Goal: Task Accomplishment & Management: Use online tool/utility

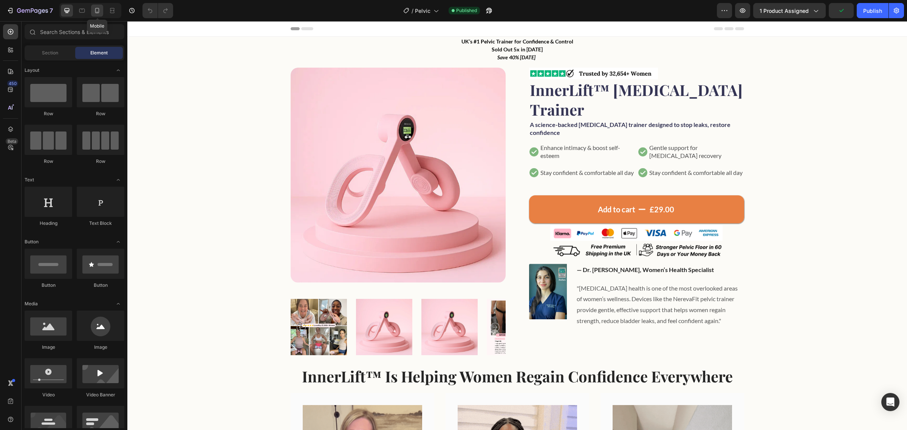
click at [101, 10] on icon at bounding box center [97, 11] width 8 height 8
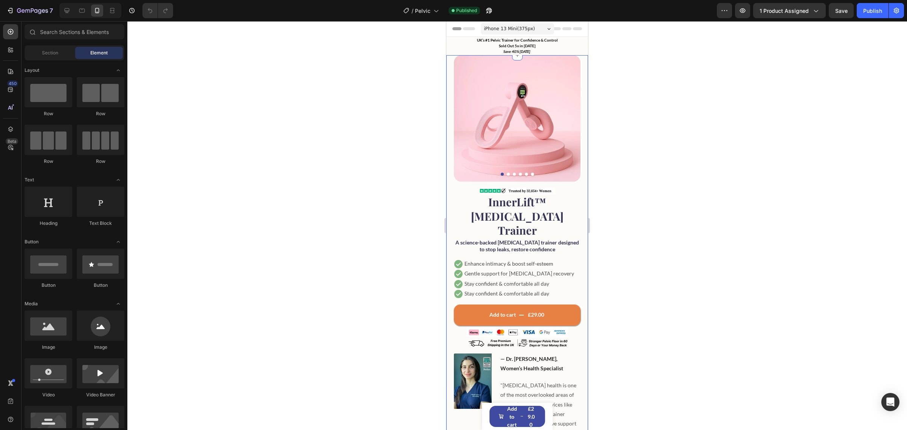
scroll to position [54, 0]
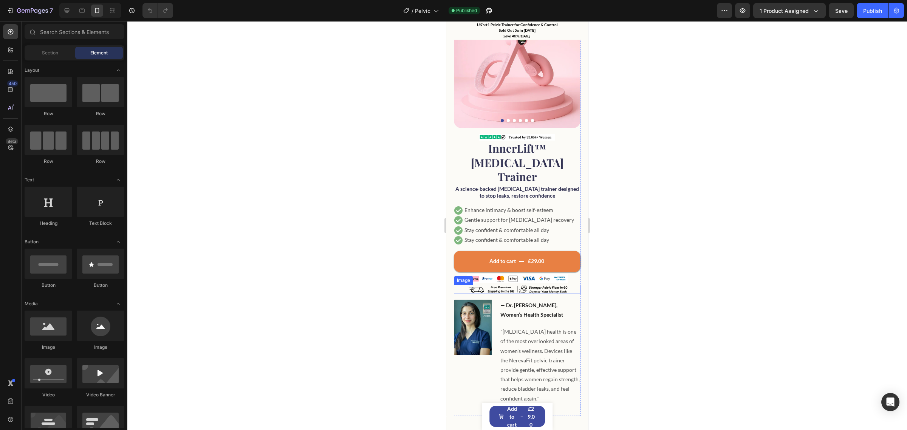
click at [524, 285] on img at bounding box center [517, 289] width 101 height 9
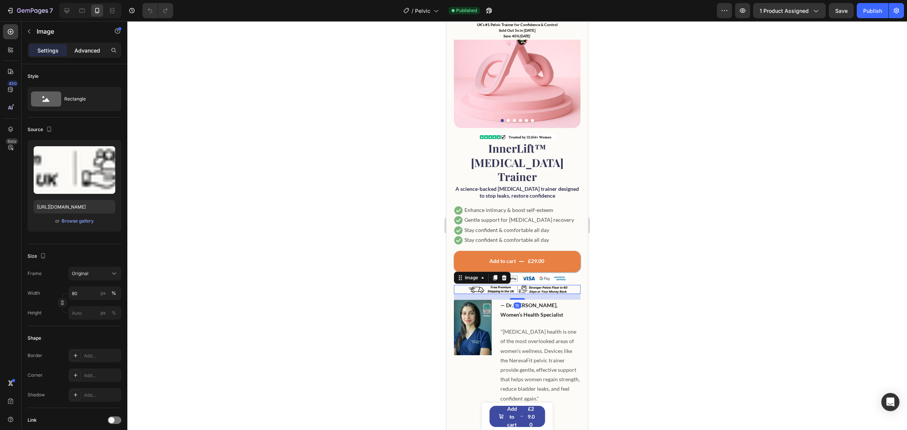
click at [82, 49] on p "Advanced" at bounding box center [87, 50] width 26 height 8
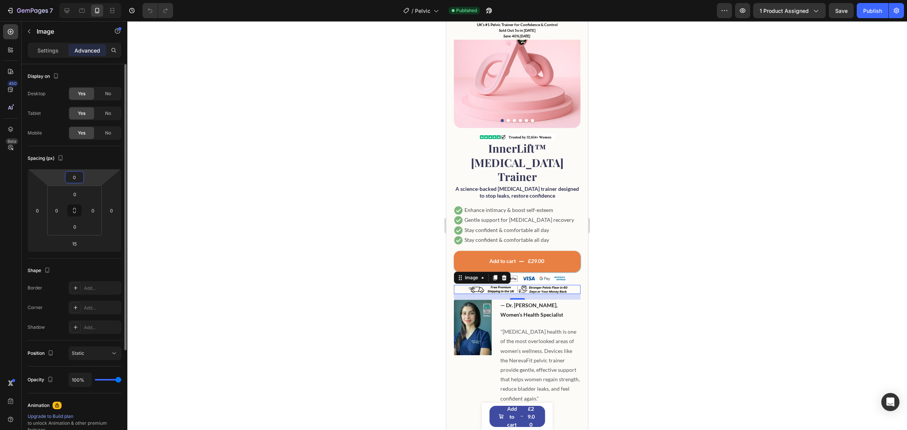
click at [70, 176] on input "0" at bounding box center [74, 177] width 15 height 11
type input "15"
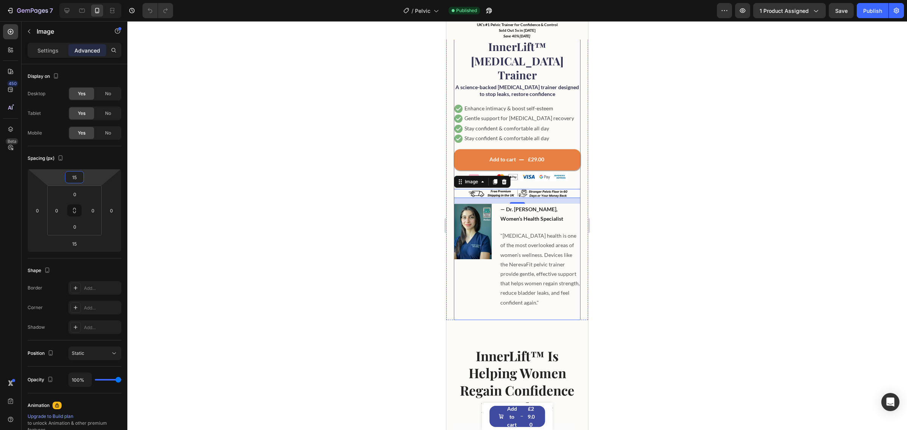
scroll to position [193, 0]
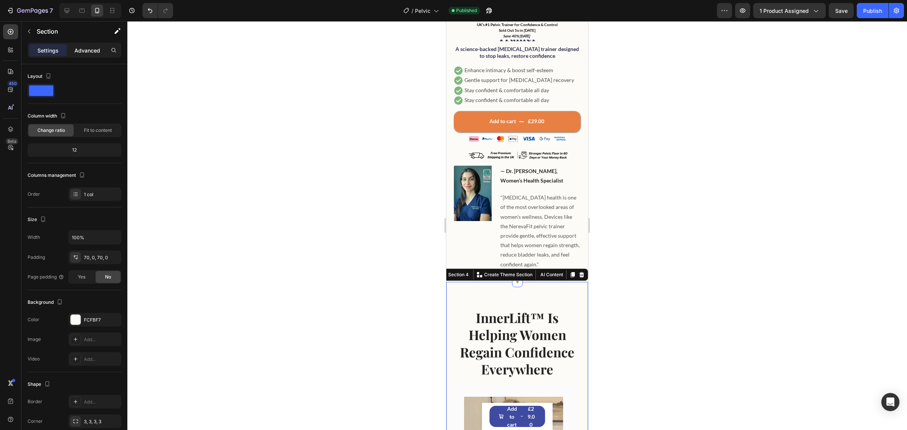
click at [86, 51] on p "Advanced" at bounding box center [87, 50] width 26 height 8
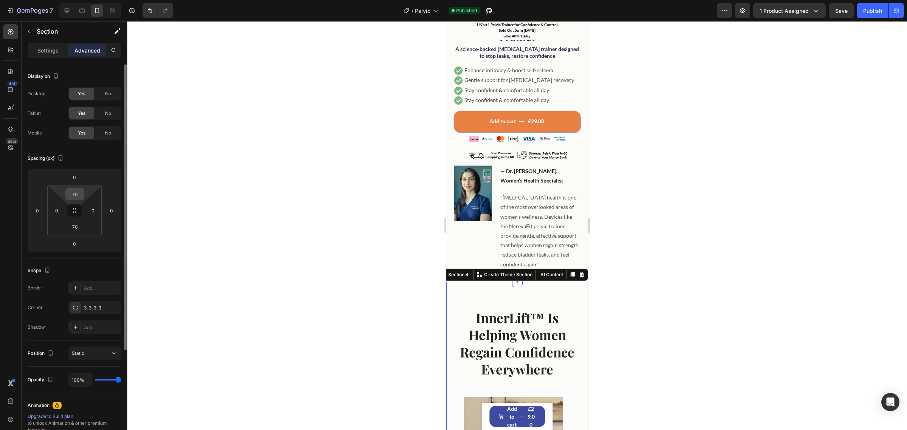
click at [71, 200] on div "70" at bounding box center [74, 194] width 19 height 12
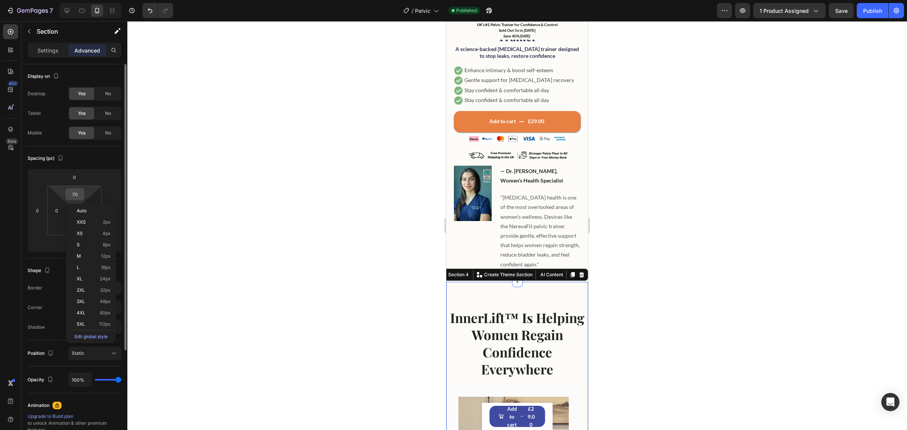
click at [74, 195] on input "70" at bounding box center [74, 194] width 15 height 11
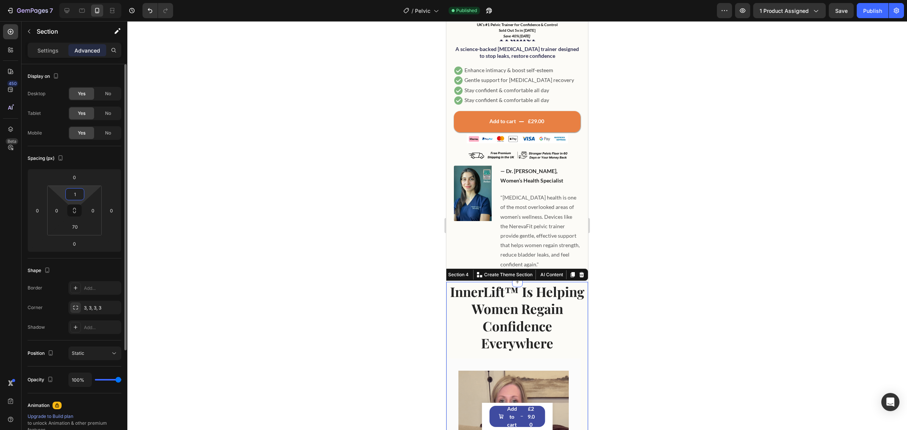
type input "16"
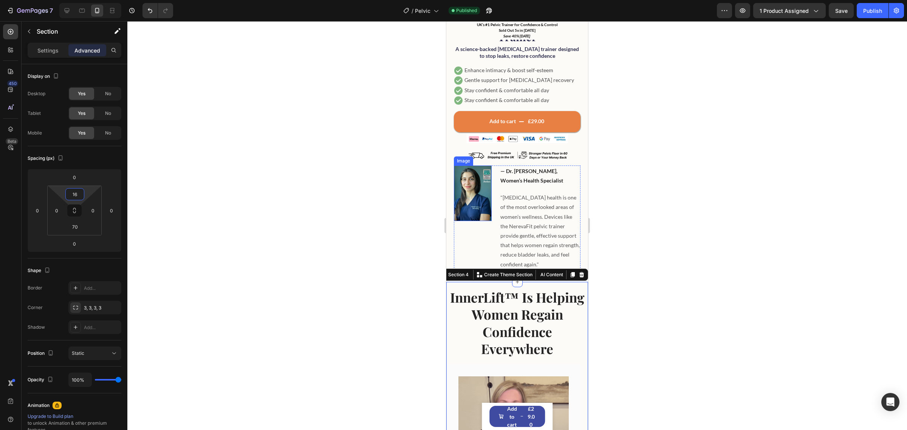
click at [470, 181] on img at bounding box center [473, 193] width 38 height 56
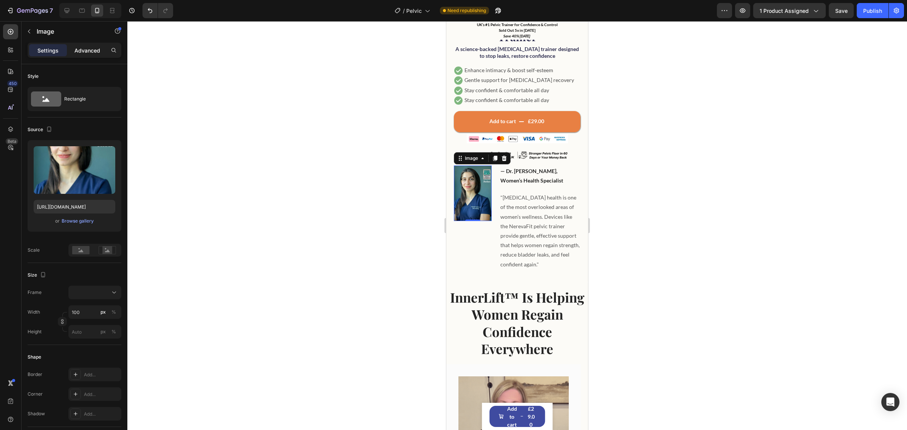
click at [88, 50] on p "Advanced" at bounding box center [87, 50] width 26 height 8
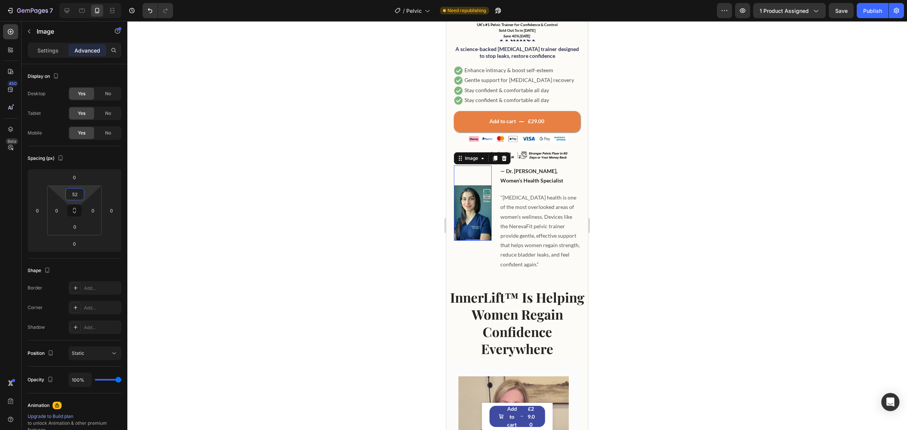
type input "46"
drag, startPoint x: 86, startPoint y: 188, endPoint x: 89, endPoint y: 177, distance: 11.4
click at [89, 0] on html "7 / Pelvic Need republishing Preview 1 product assigned Save Publish 450 Beta S…" at bounding box center [453, 0] width 907 height 0
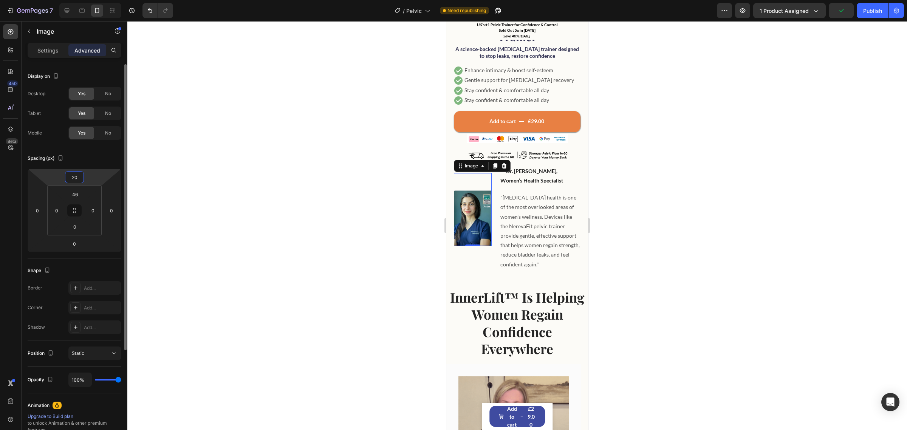
drag, startPoint x: 89, startPoint y: 177, endPoint x: 89, endPoint y: 173, distance: 4.2
click at [89, 0] on html "7 / Pelvic Need republishing Preview 1 product assigned Publish 450 Beta Sectio…" at bounding box center [453, 0] width 907 height 0
type input "18"
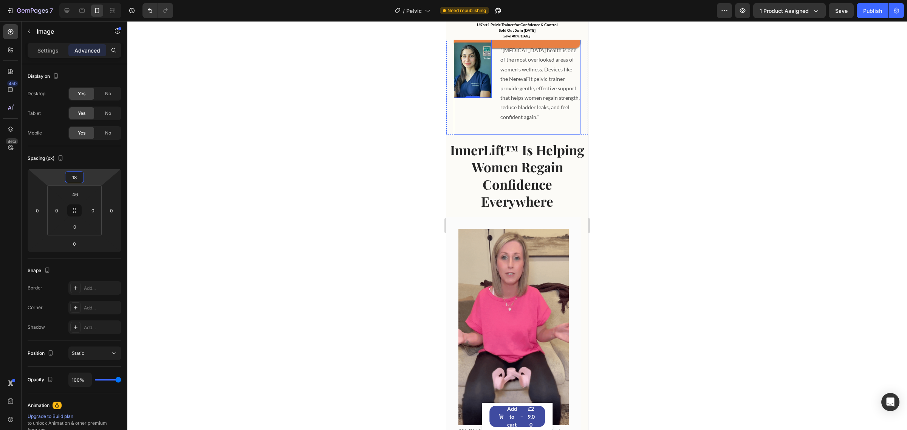
scroll to position [341, 0]
click at [512, 284] on img at bounding box center [513, 327] width 110 height 196
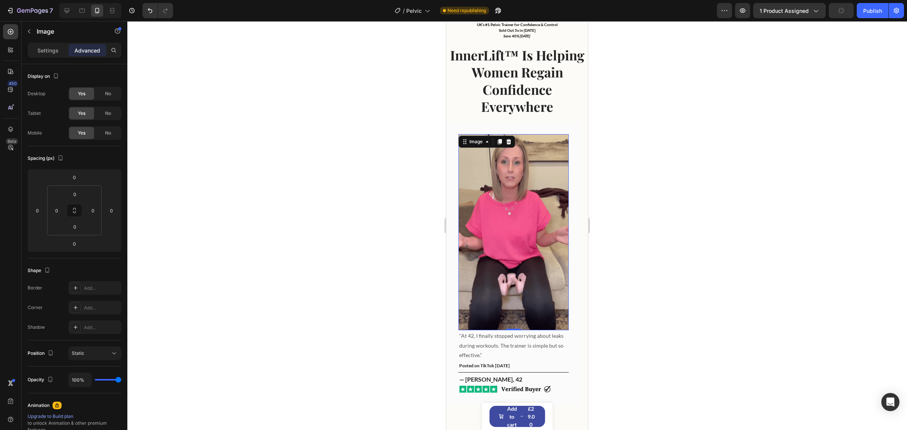
scroll to position [437, 0]
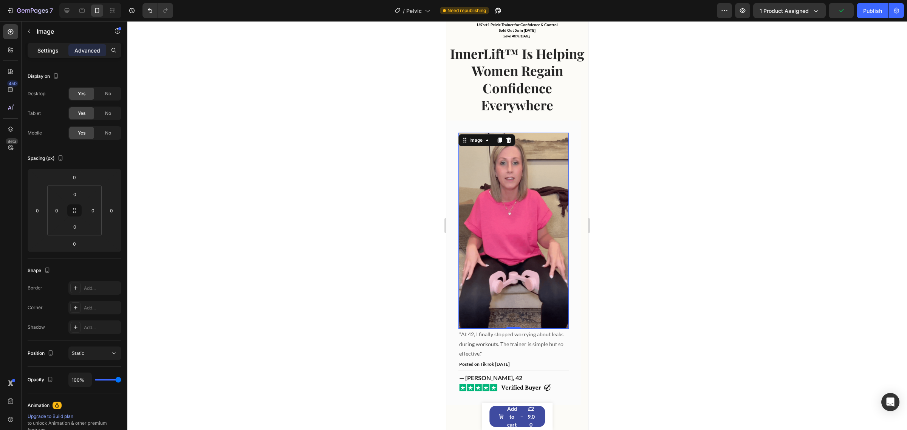
click at [51, 48] on p "Settings" at bounding box center [47, 50] width 21 height 8
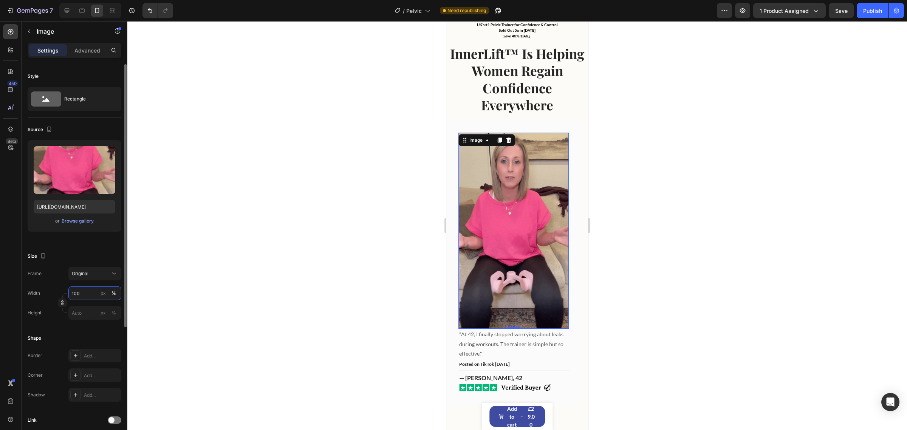
click at [84, 288] on input "100" at bounding box center [94, 293] width 53 height 14
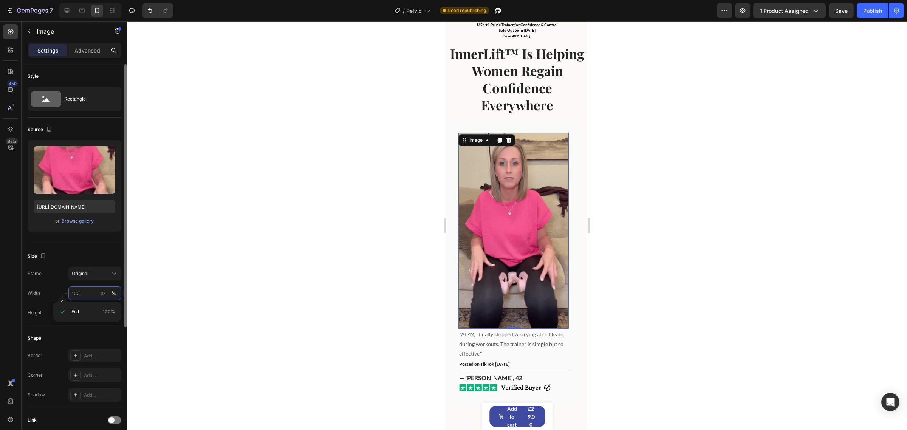
click at [84, 288] on input "100" at bounding box center [94, 293] width 53 height 14
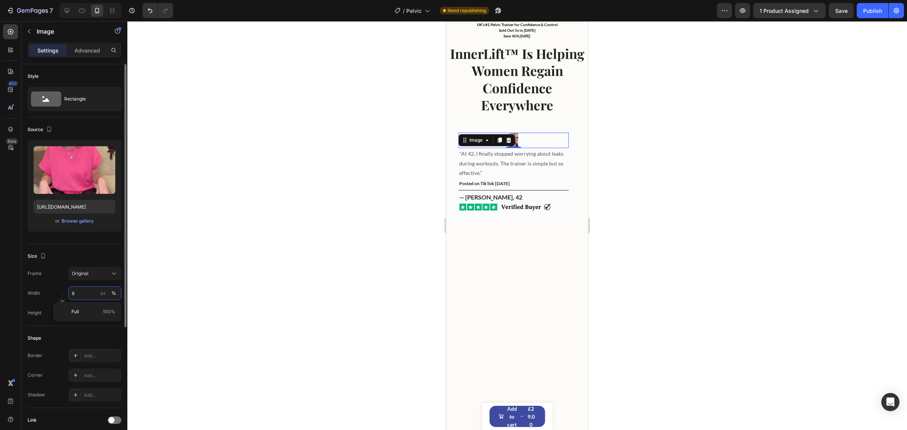
type input "80"
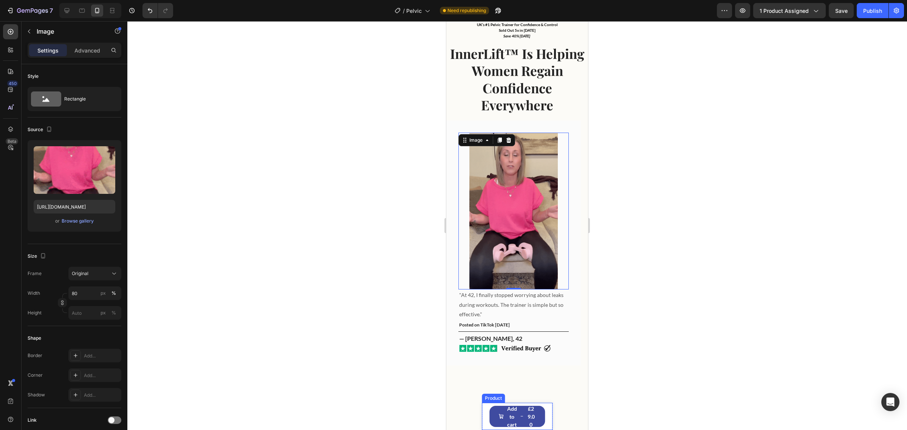
click at [545, 420] on div "Product Images InnerLift™ [MEDICAL_DATA] Trainer Product Title £29.00 Product P…" at bounding box center [517, 416] width 71 height 27
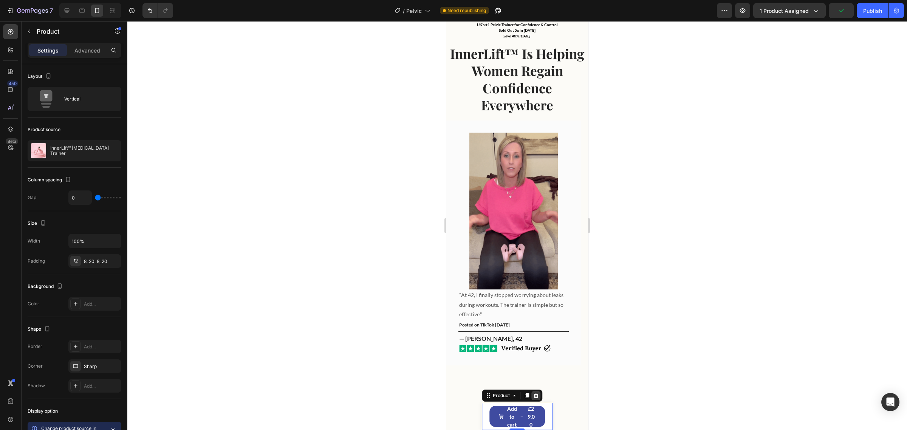
click at [532, 391] on div at bounding box center [535, 395] width 9 height 9
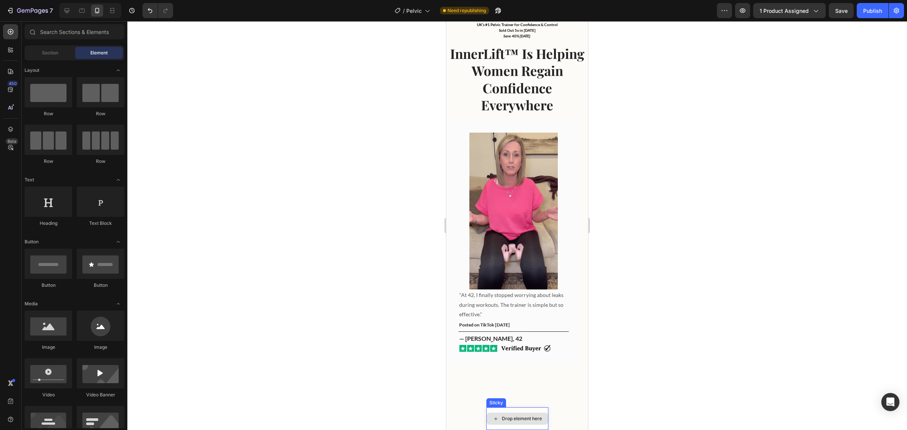
click at [539, 418] on div "Drop element here" at bounding box center [517, 419] width 61 height 12
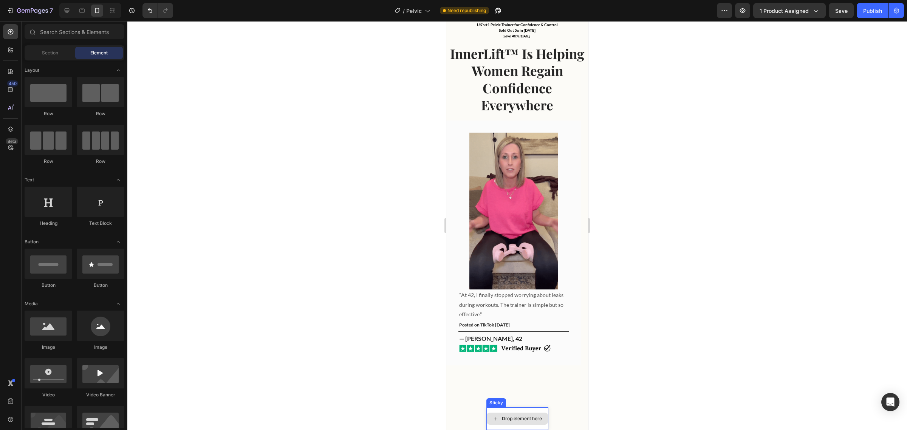
click at [492, 408] on div "Drop element here" at bounding box center [517, 418] width 62 height 23
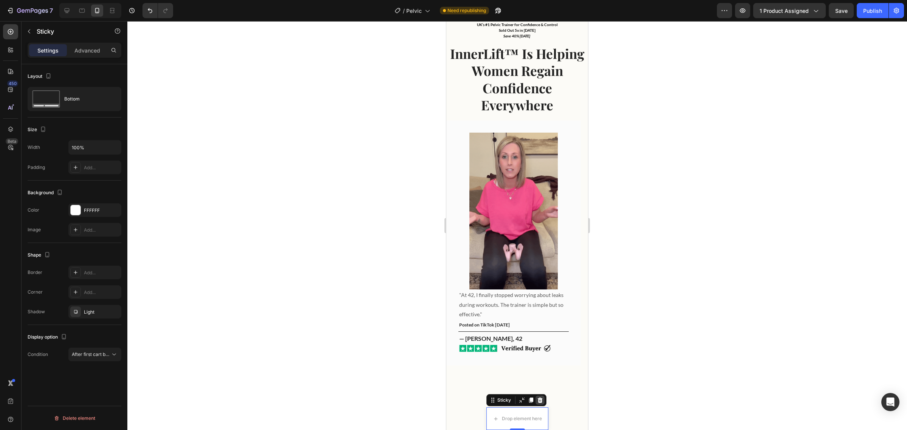
click at [538, 400] on icon at bounding box center [540, 400] width 6 height 6
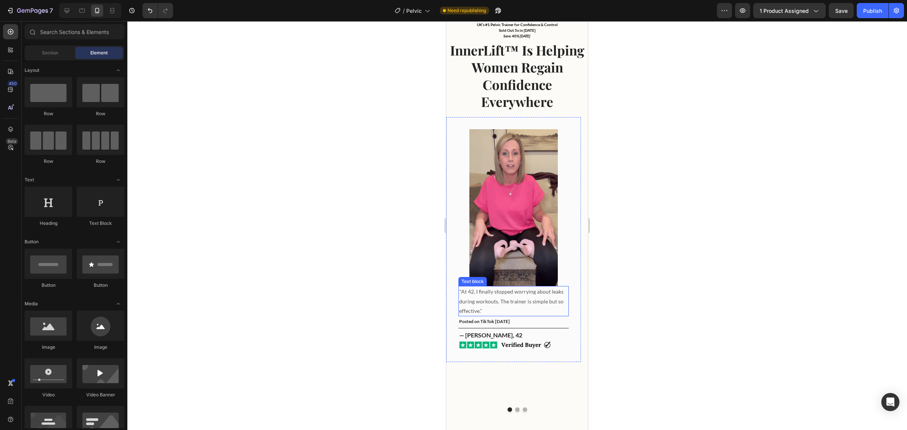
scroll to position [439, 0]
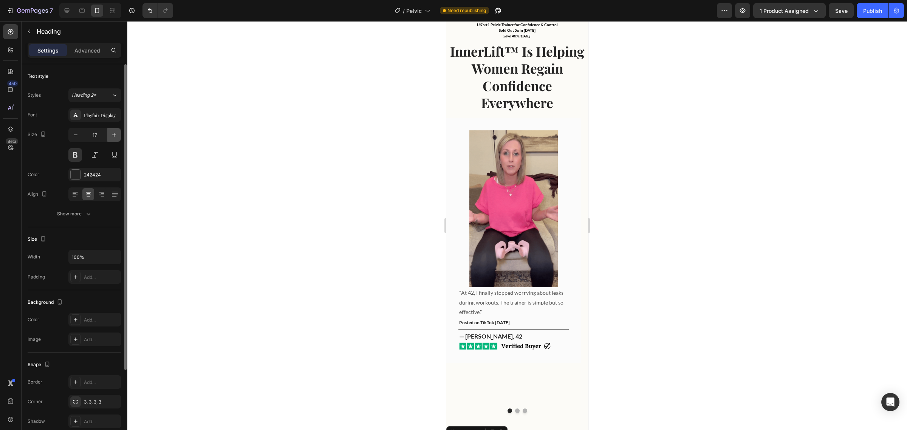
click at [112, 135] on icon "button" at bounding box center [114, 135] width 8 height 8
type input "19"
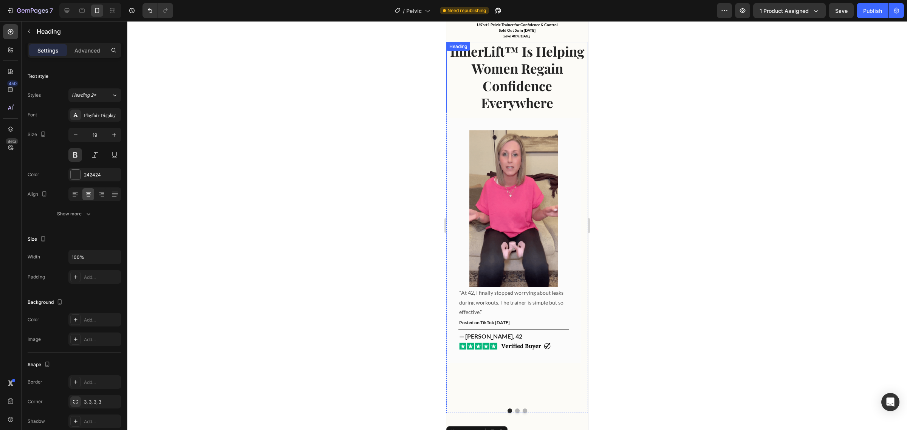
click at [556, 72] on h2 "InnerLift™ Is Helping Women Regain Confidence Everywhere" at bounding box center [517, 77] width 142 height 70
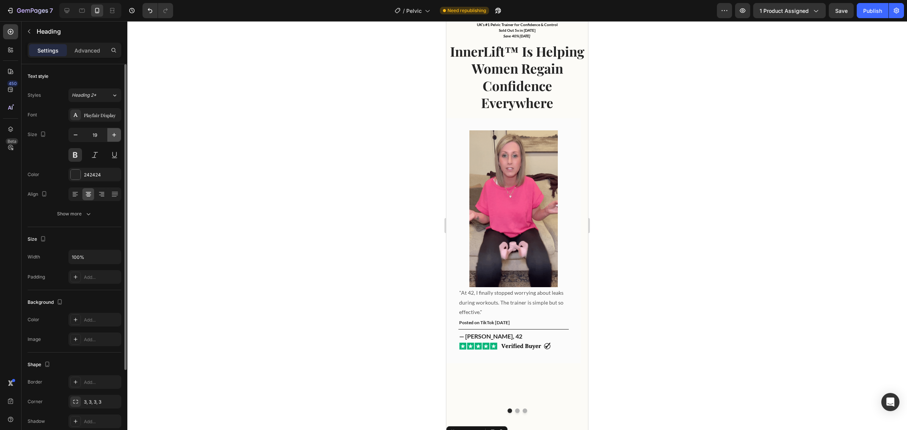
click at [118, 132] on button "button" at bounding box center [114, 135] width 14 height 14
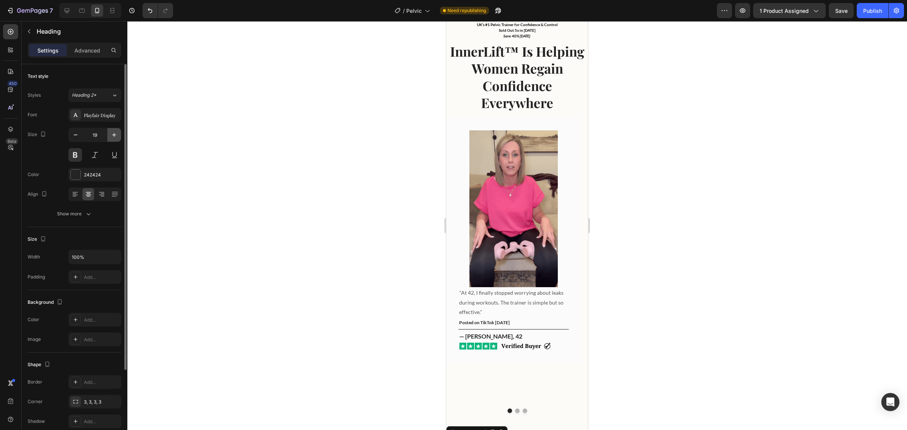
click at [118, 132] on button "button" at bounding box center [114, 135] width 14 height 14
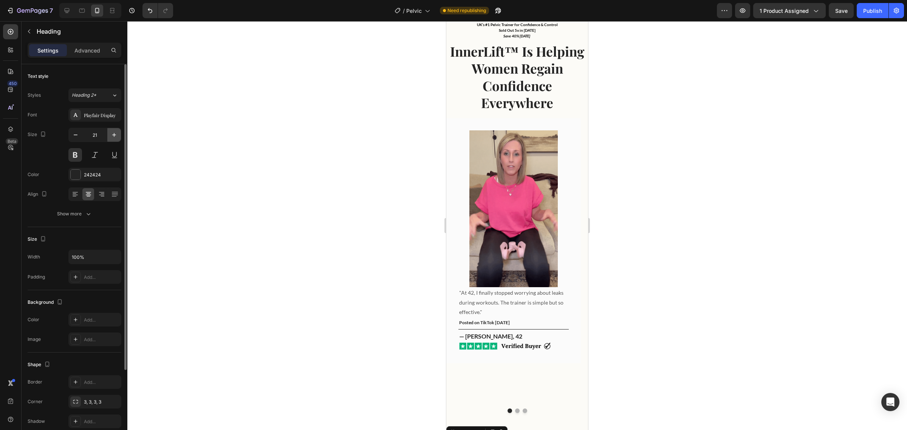
click at [118, 132] on button "button" at bounding box center [114, 135] width 14 height 14
type input "24"
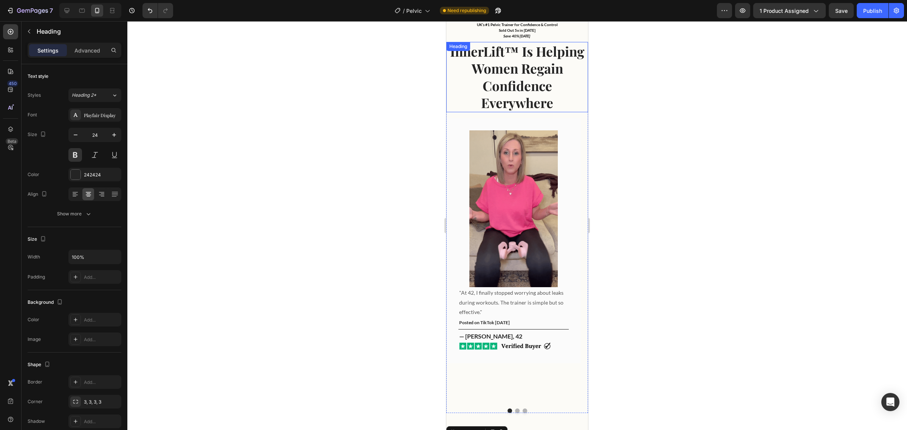
click at [494, 70] on h2 "InnerLift™ Is Helping Women Regain Confidence Everywhere" at bounding box center [517, 77] width 142 height 70
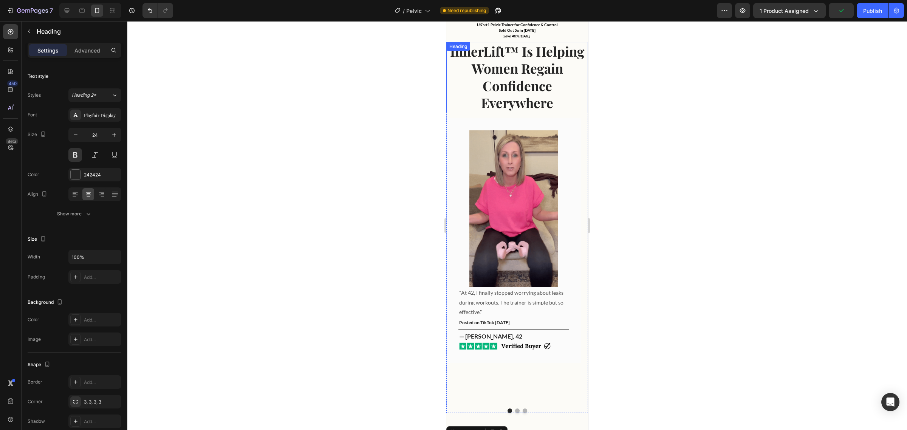
click at [520, 57] on h2 "InnerLift™ Is Helping Women Regain Confidence Everywhere" at bounding box center [517, 77] width 142 height 70
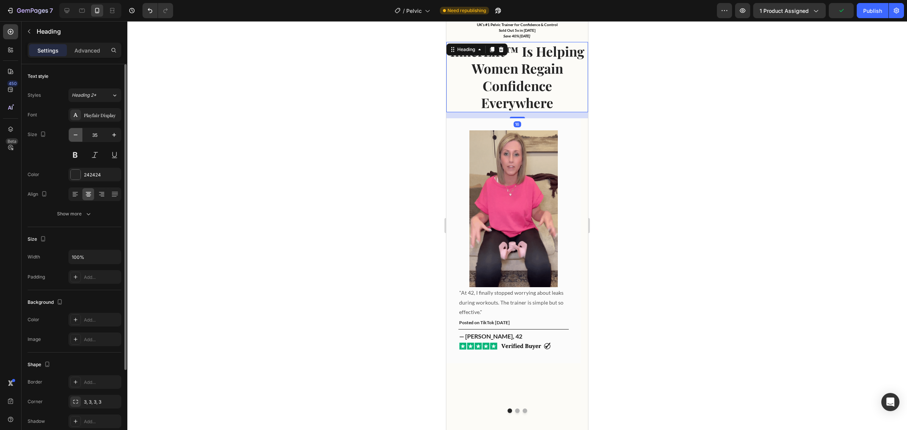
click at [74, 131] on icon "button" at bounding box center [76, 135] width 8 height 8
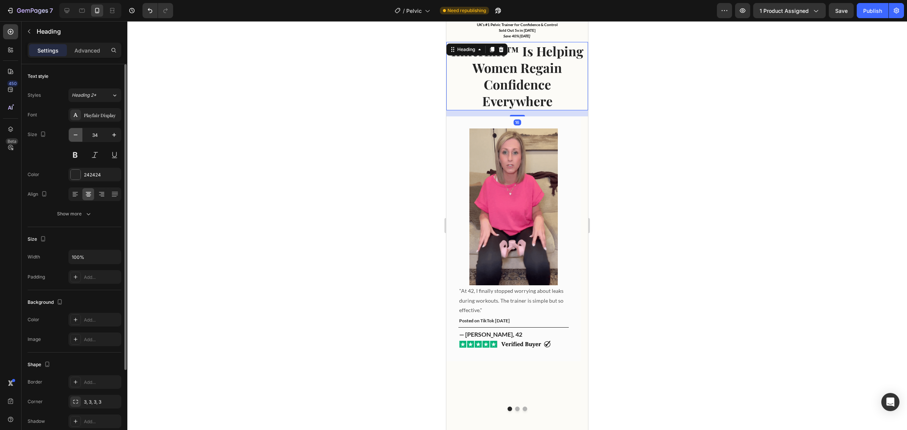
click at [74, 131] on icon "button" at bounding box center [76, 135] width 8 height 8
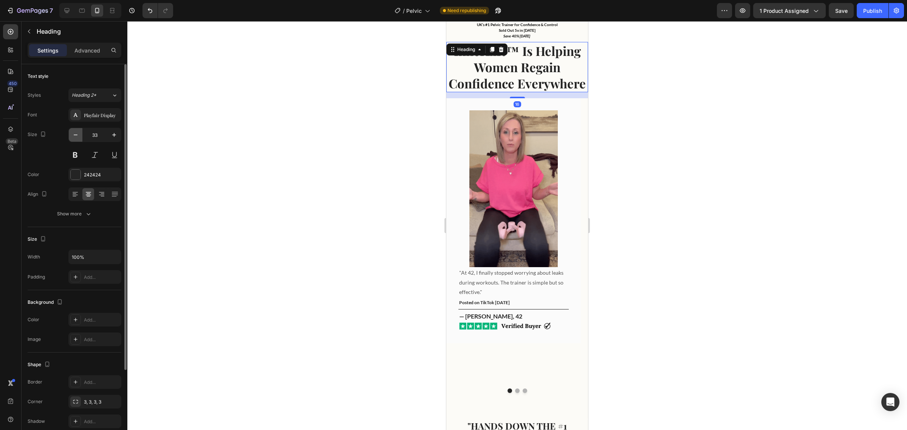
click at [74, 131] on icon "button" at bounding box center [76, 135] width 8 height 8
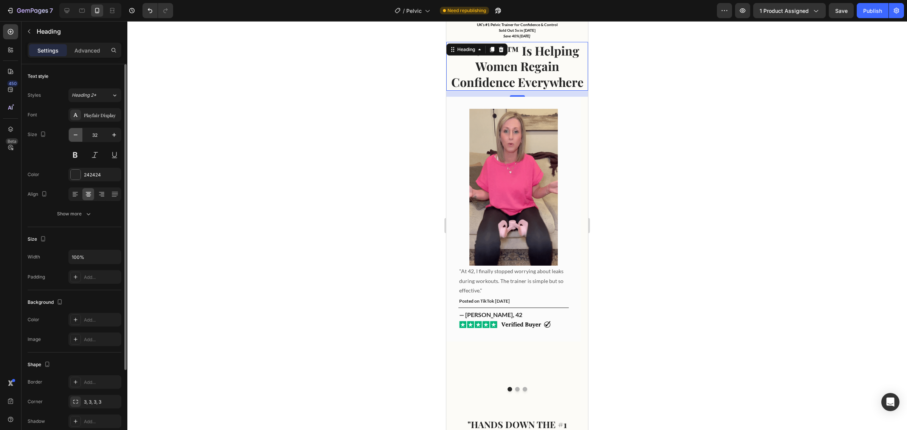
click at [74, 131] on icon "button" at bounding box center [76, 135] width 8 height 8
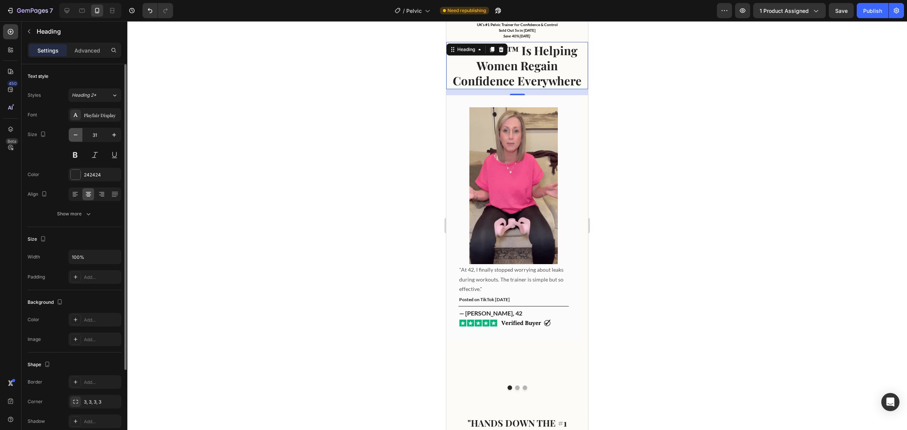
click at [74, 131] on icon "button" at bounding box center [76, 135] width 8 height 8
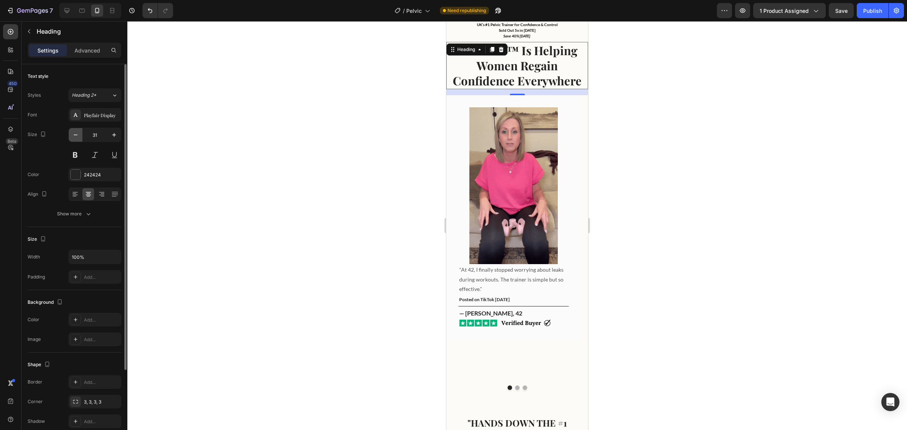
click at [74, 131] on icon "button" at bounding box center [76, 135] width 8 height 8
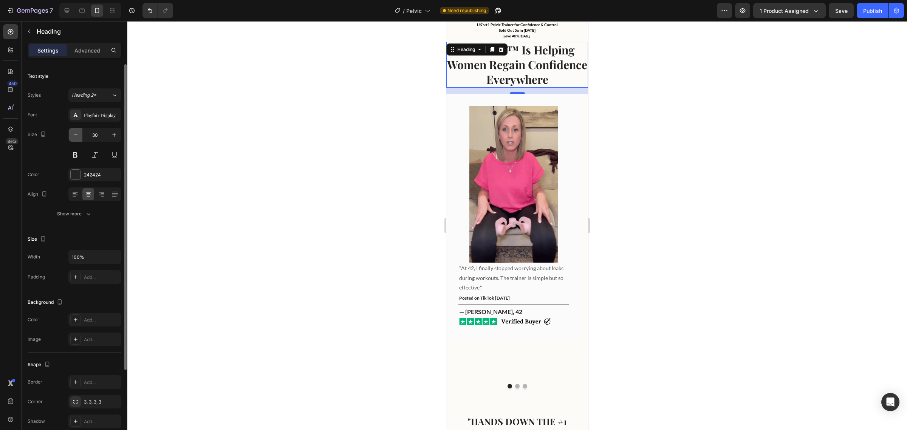
type input "29"
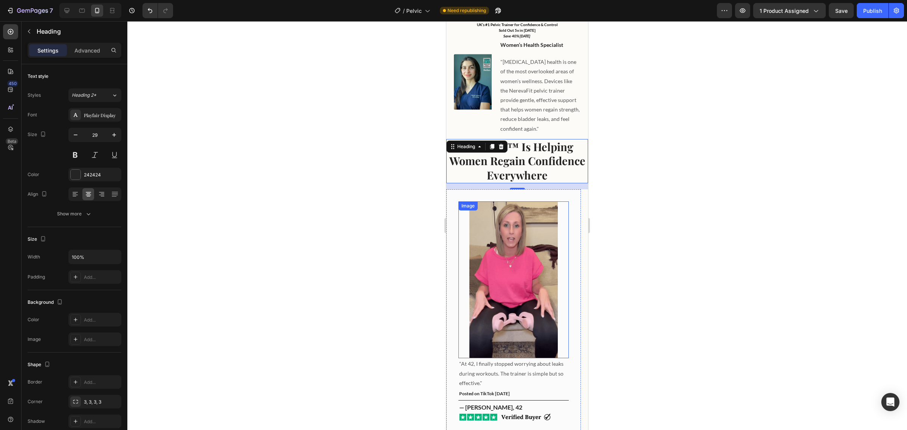
scroll to position [441, 0]
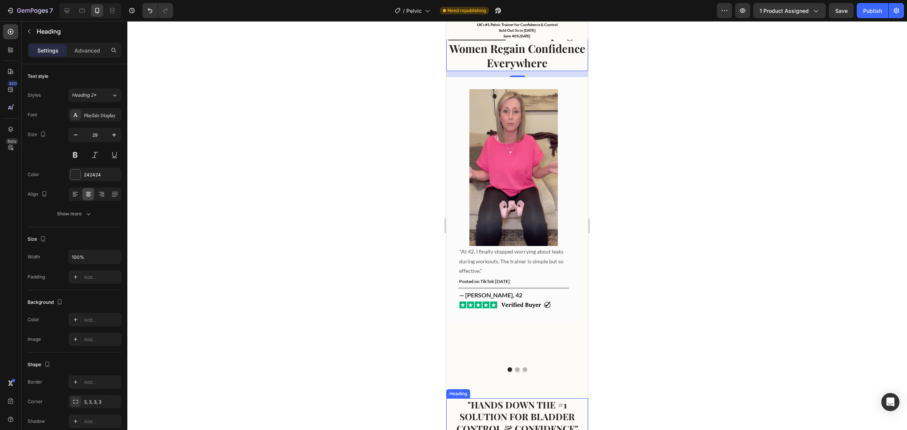
click at [526, 398] on h2 ""HANDS DOWN THE #1 SOLUTION FOR BLADDER CONTROL & CONFIDENCE"" at bounding box center [517, 416] width 130 height 37
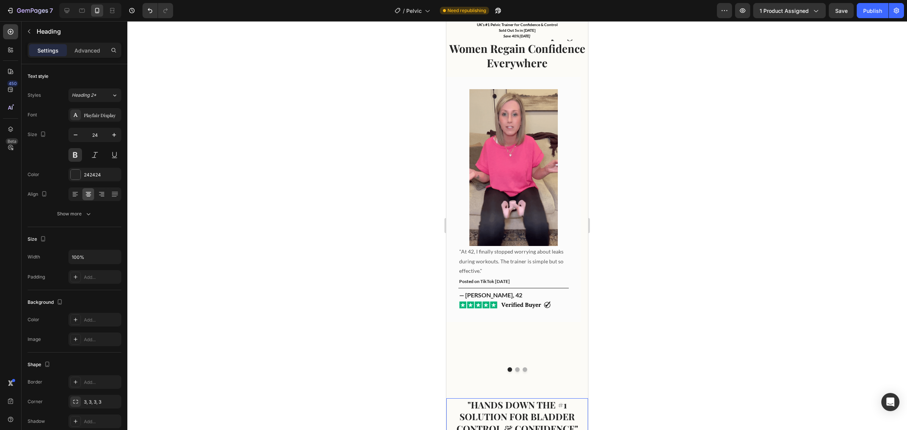
scroll to position [282, 0]
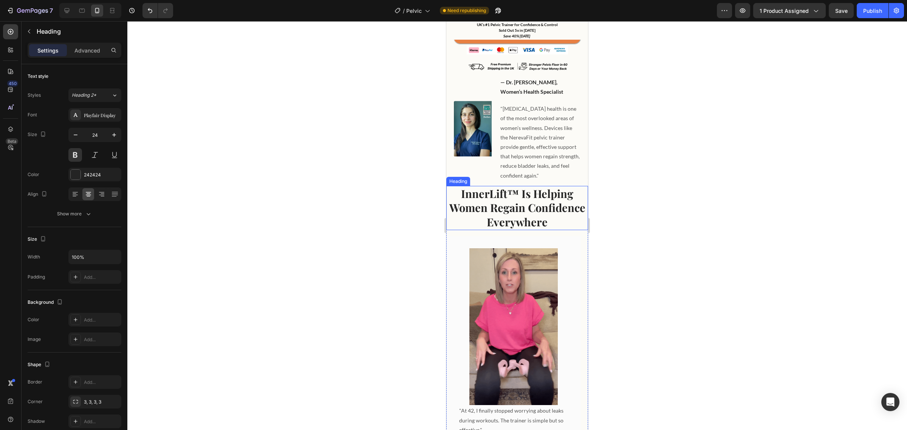
click at [540, 221] on h2 "InnerLift™ Is Helping Women Regain Confidence Everywhere" at bounding box center [517, 208] width 142 height 44
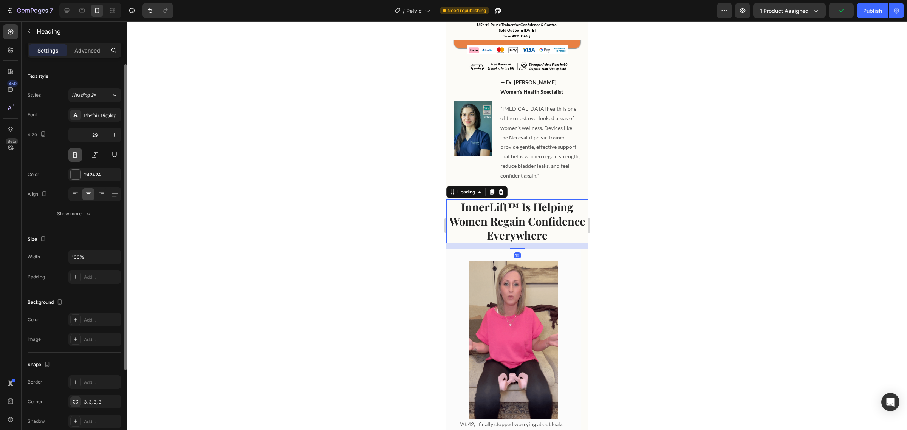
click at [73, 156] on button at bounding box center [75, 155] width 14 height 14
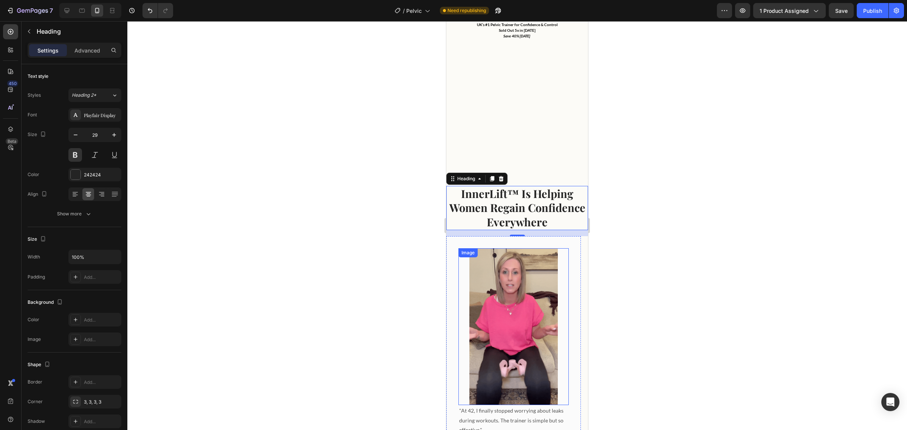
scroll to position [479, 0]
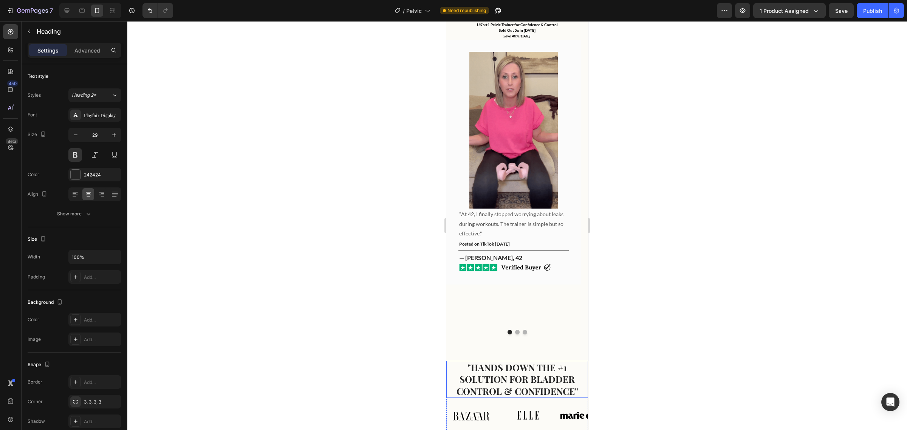
click at [497, 361] on h2 ""HANDS DOWN THE #1 SOLUTION FOR BLADDER CONTROL & CONFIDENCE"" at bounding box center [517, 379] width 130 height 37
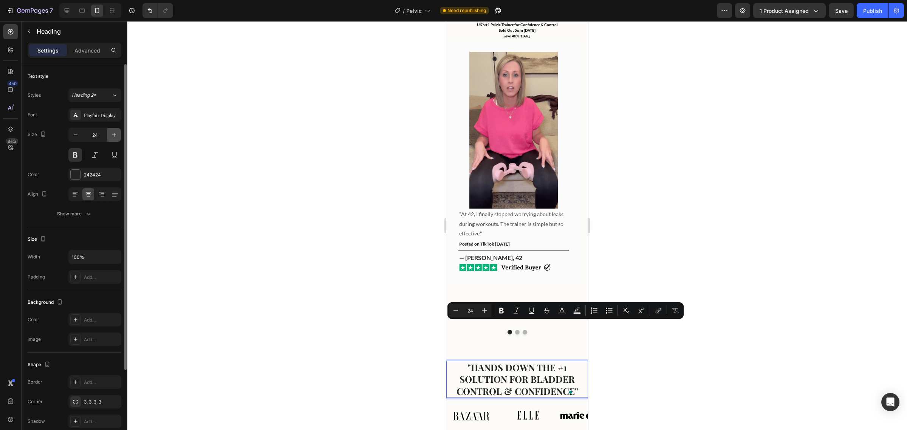
click at [116, 133] on icon "button" at bounding box center [114, 135] width 8 height 8
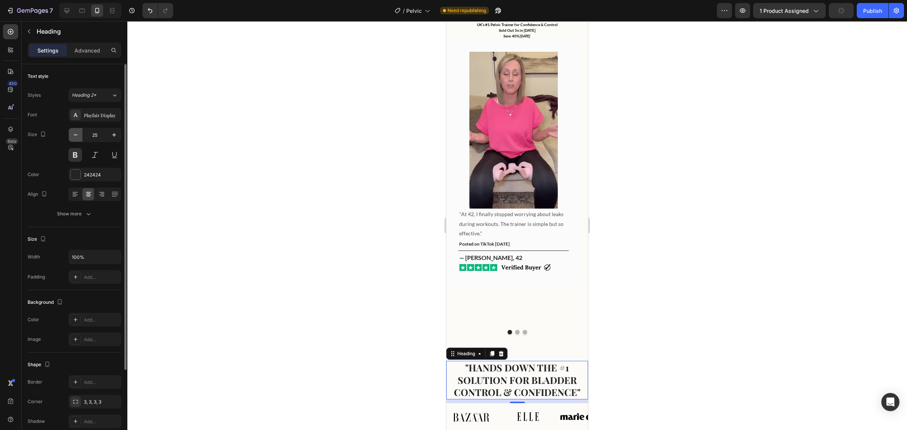
click at [71, 138] on button "button" at bounding box center [76, 135] width 14 height 14
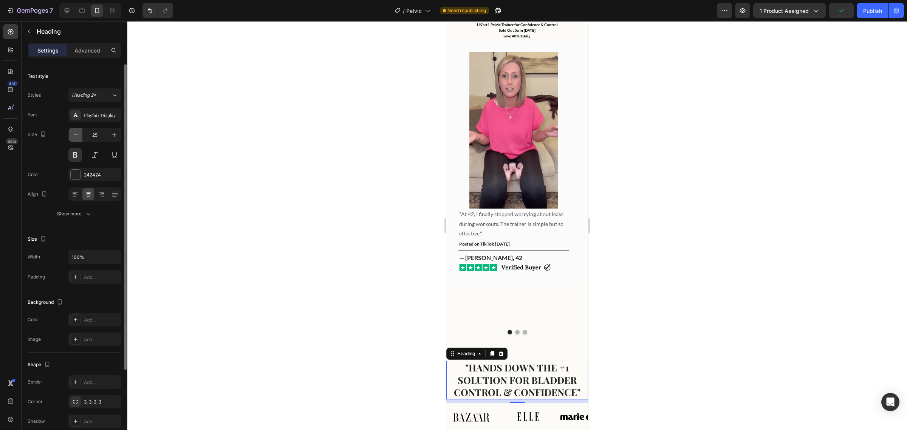
type input "24"
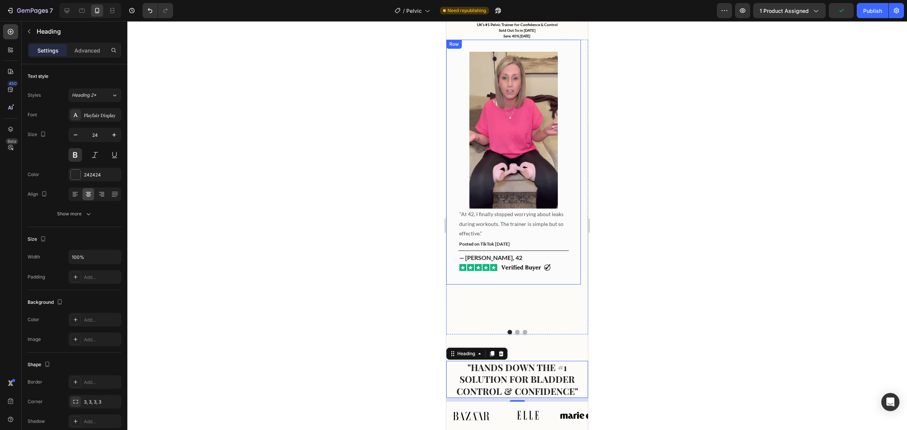
click at [666, 178] on div at bounding box center [516, 225] width 779 height 409
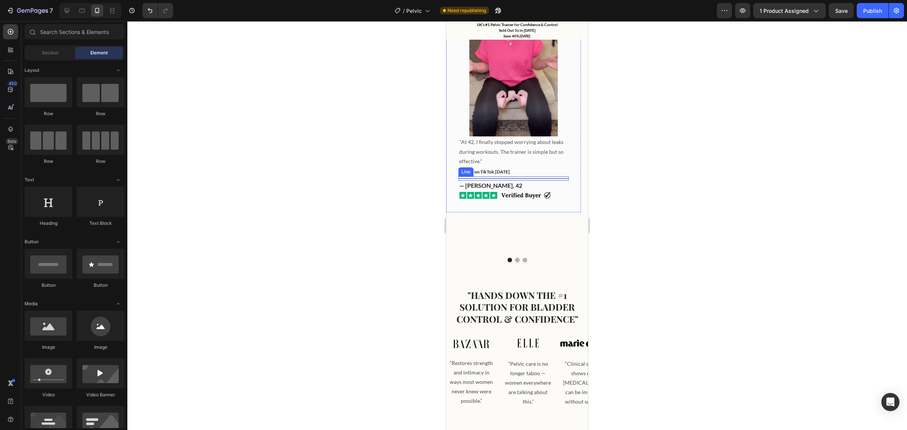
scroll to position [552, 0]
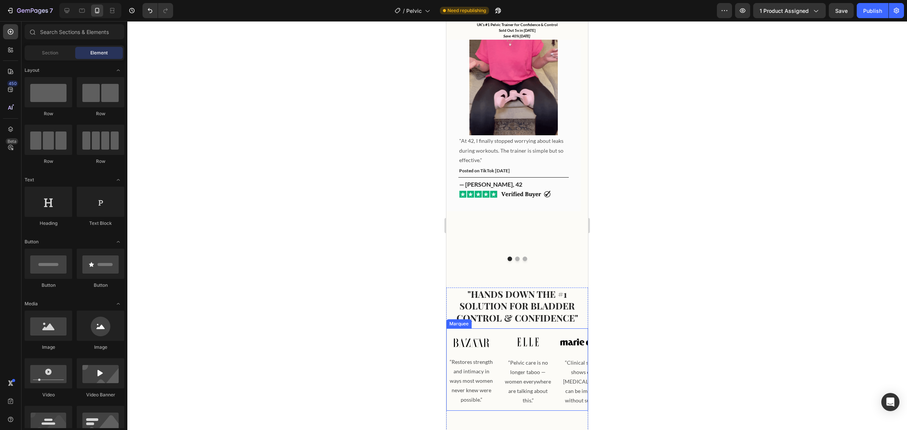
click at [503, 334] on div "Image “Restores strength and intimacy in ways most women never knew were possib…" at bounding box center [475, 370] width 57 height 72
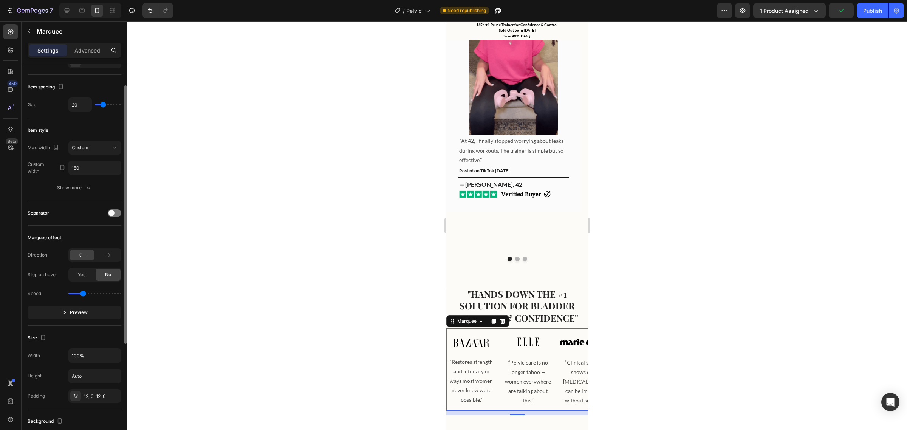
scroll to position [32, 0]
type input "0.6"
click at [78, 294] on input "range" at bounding box center [94, 294] width 53 height 2
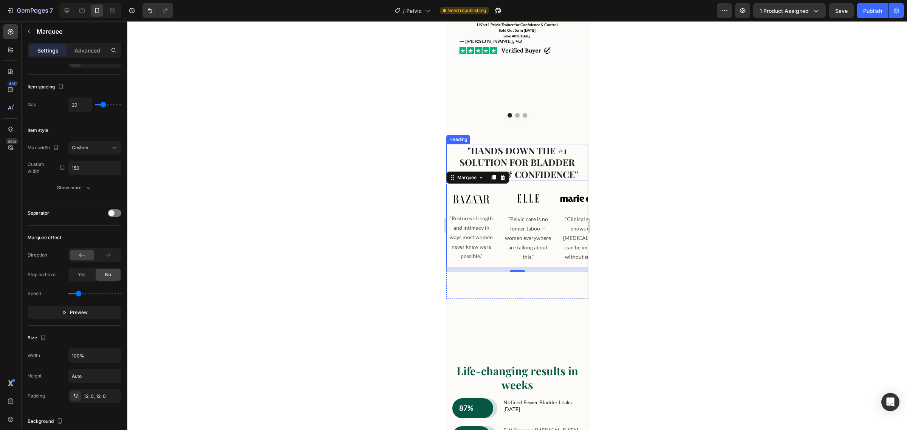
scroll to position [707, 0]
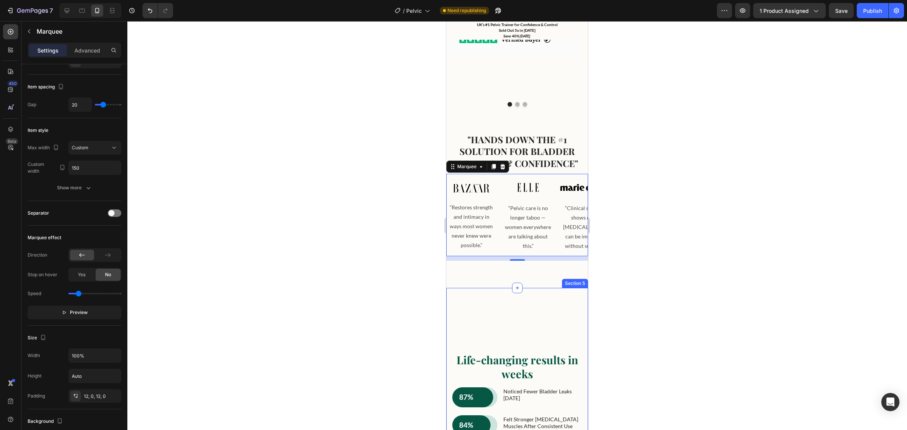
click at [531, 288] on div "Life-changing results in weeks Heading 87% Text Block Row Row noticed fewer bla…" at bounding box center [517, 404] width 142 height 232
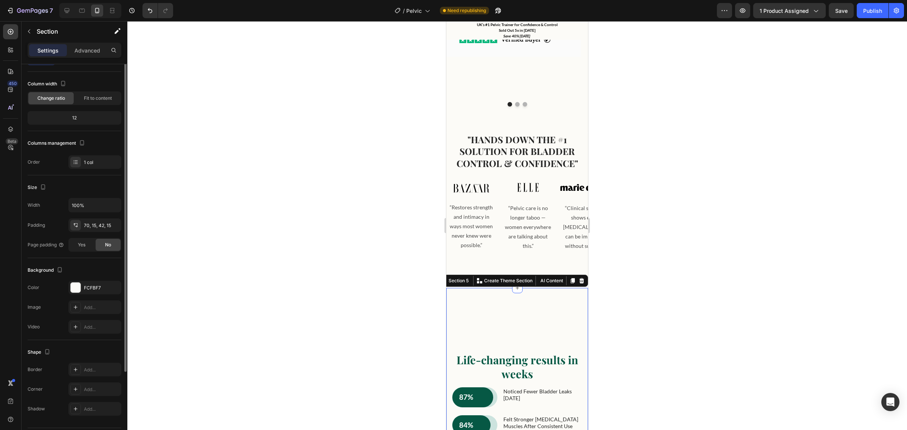
scroll to position [0, 0]
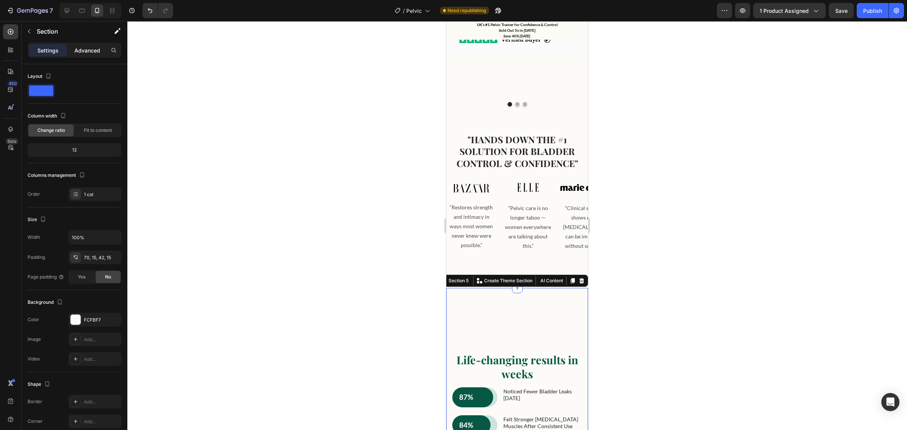
click at [95, 49] on p "Advanced" at bounding box center [87, 50] width 26 height 8
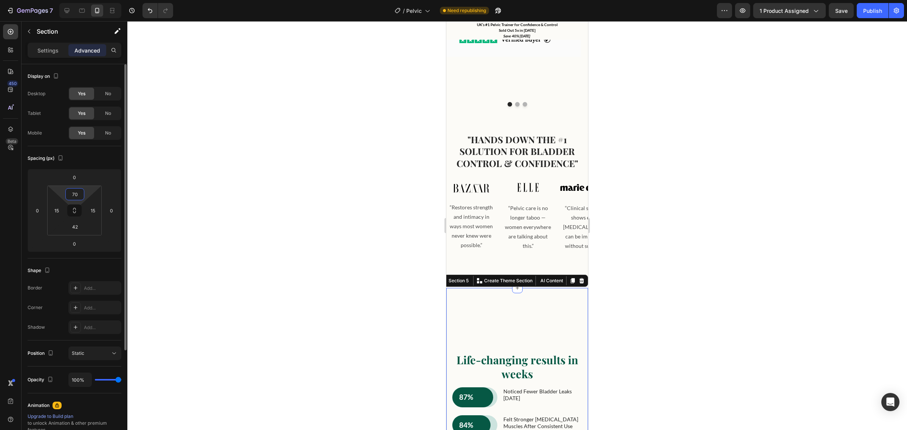
click at [77, 198] on input "70" at bounding box center [74, 194] width 15 height 11
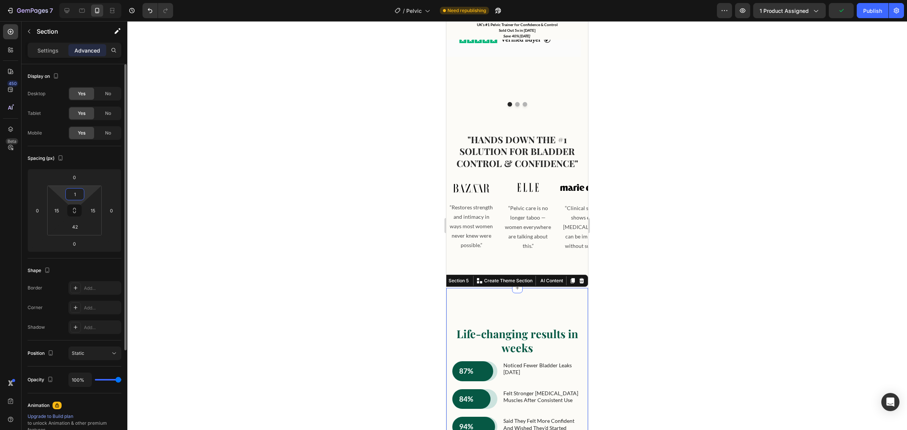
type input "15"
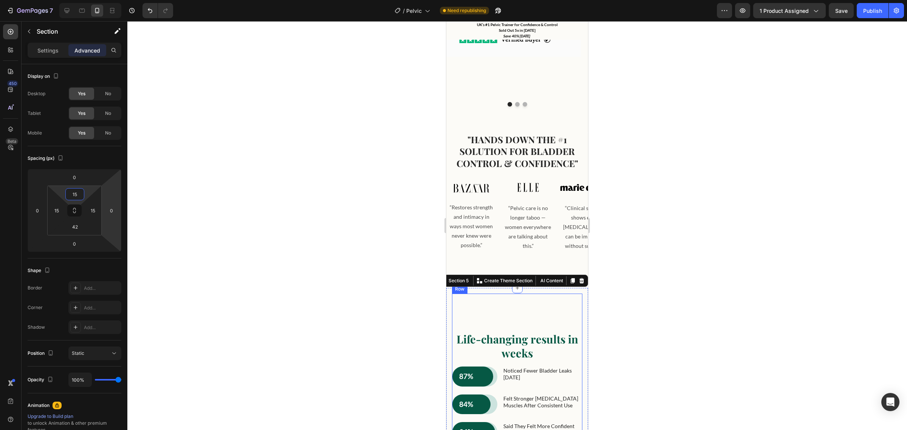
click at [500, 294] on div "Life-changing results in weeks Heading 87% Text Block Row Row noticed fewer bla…" at bounding box center [517, 374] width 130 height 161
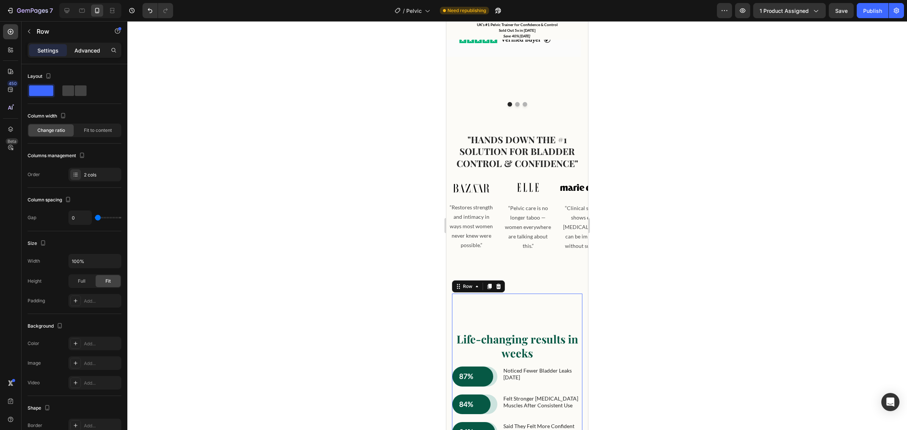
click at [87, 48] on p "Advanced" at bounding box center [87, 50] width 26 height 8
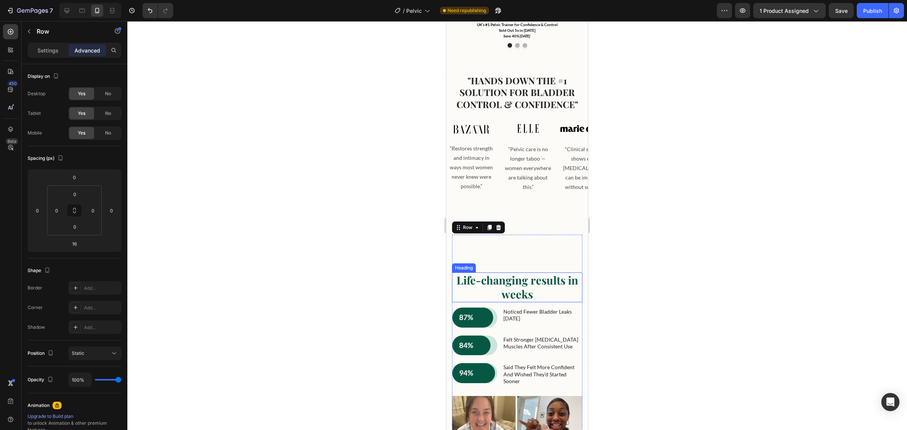
scroll to position [766, 0]
click at [561, 171] on div ""HANDS DOWN THE #1 SOLUTION FOR BLADDER CONTROL & CONFIDENCE" Heading Image “Re…" at bounding box center [517, 151] width 142 height 155
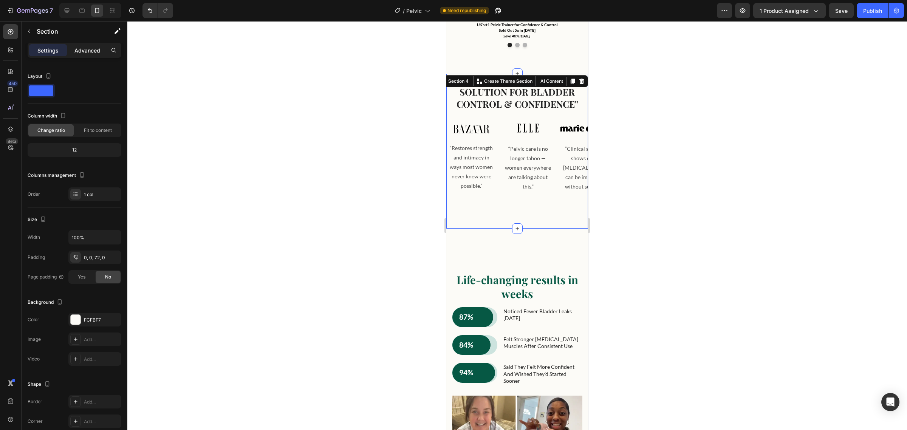
click at [89, 53] on p "Advanced" at bounding box center [87, 50] width 26 height 8
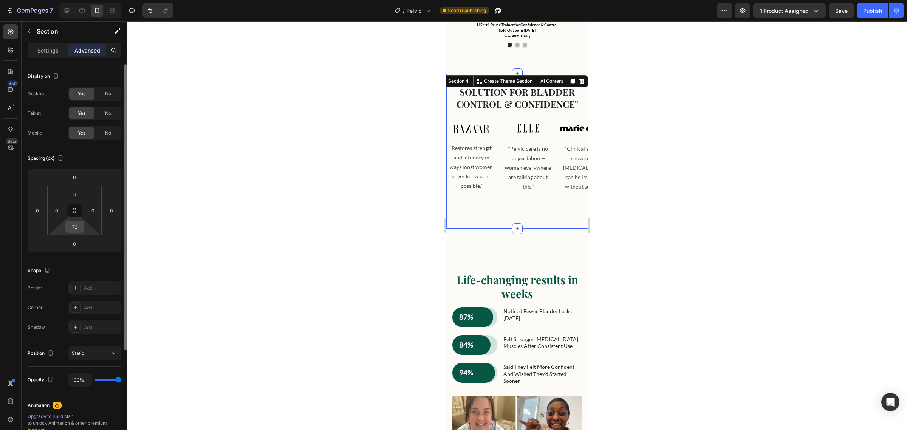
click at [73, 224] on input "72" at bounding box center [74, 226] width 15 height 11
type input "0"
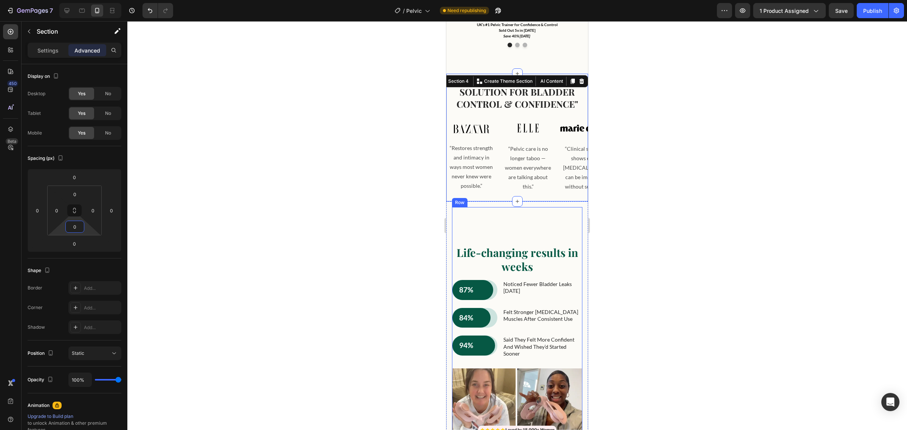
click at [530, 207] on div "Life-changing results in weeks Heading 87% Text Block Row Row noticed fewer bla…" at bounding box center [517, 287] width 130 height 161
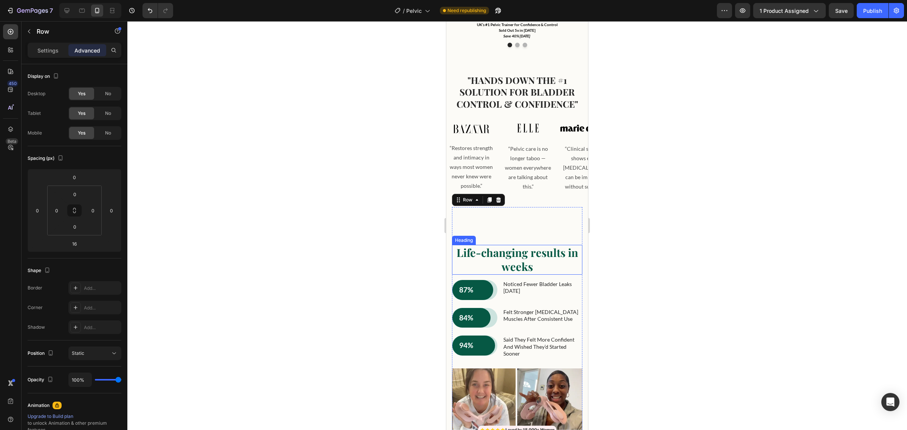
click at [532, 245] on h2 "Life-changing results in weeks" at bounding box center [517, 260] width 130 height 30
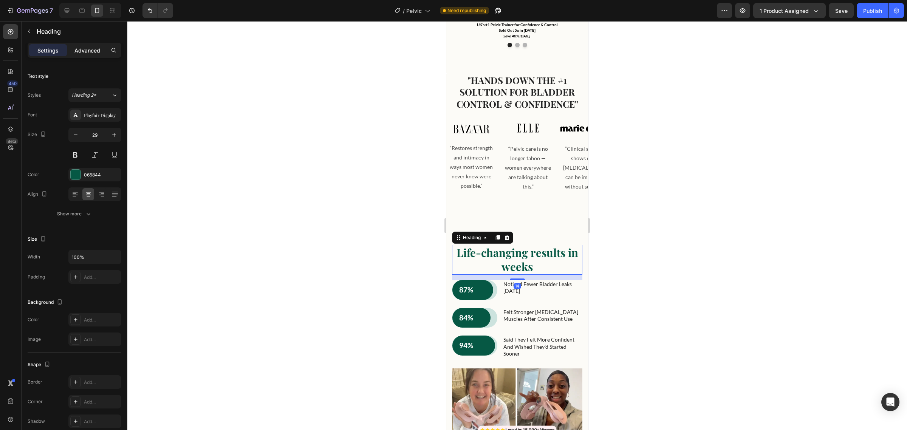
click at [84, 49] on p "Advanced" at bounding box center [87, 50] width 26 height 8
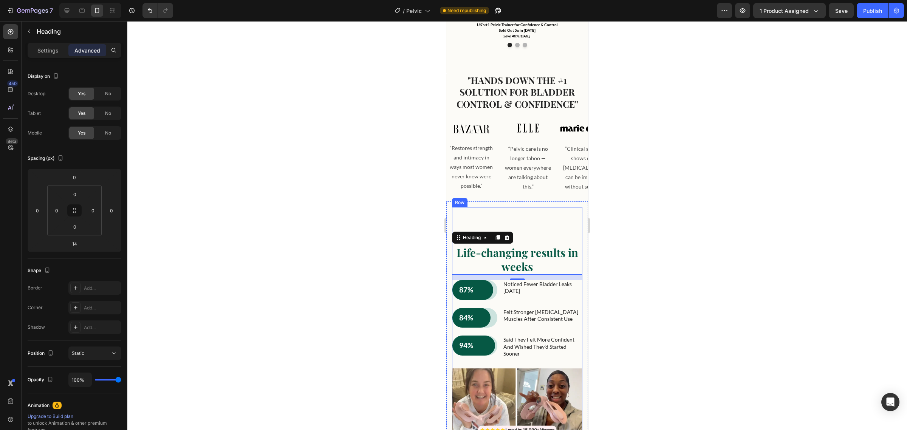
click at [554, 207] on div "Life-changing results in weeks Heading 14 87% Text Block Row Row noticed fewer …" at bounding box center [517, 287] width 130 height 161
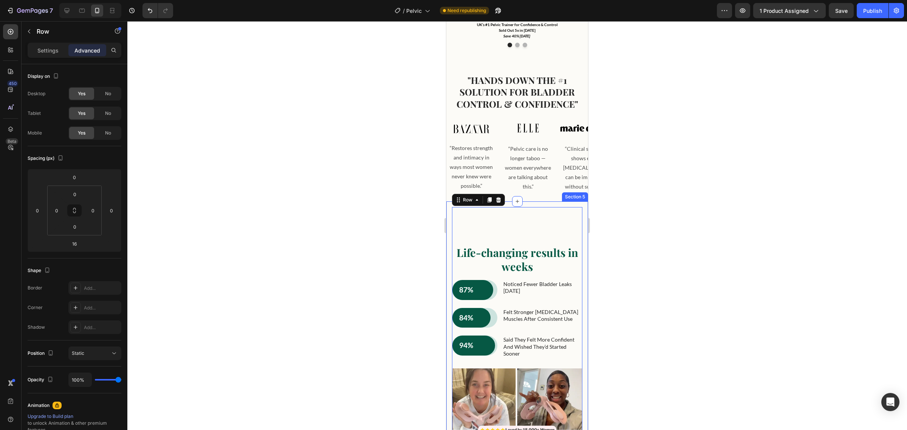
click at [579, 201] on div "Life-changing results in weeks Heading 87% Text Block Row Row noticed fewer bla…" at bounding box center [517, 372] width 142 height 342
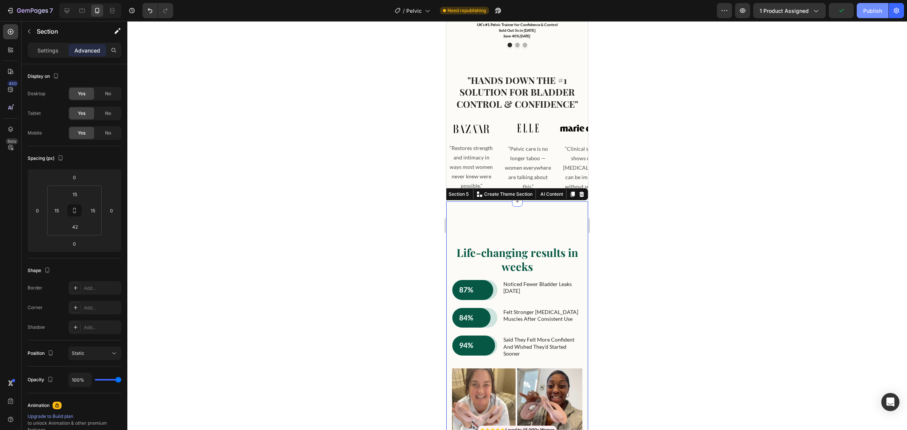
click at [872, 13] on div "Publish" at bounding box center [872, 11] width 19 height 8
click at [512, 207] on div "Life-changing results in weeks Heading 87% Text Block Row Row noticed fewer bla…" at bounding box center [517, 287] width 130 height 161
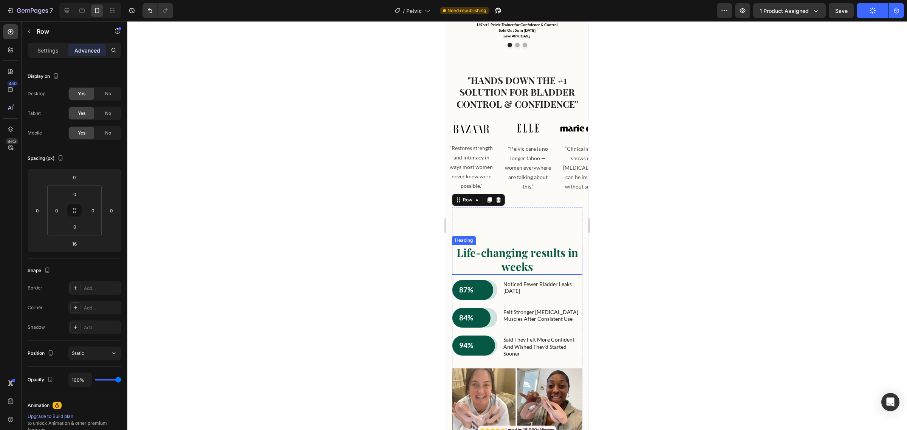
click at [516, 245] on h2 "Life-changing results in weeks" at bounding box center [517, 260] width 130 height 30
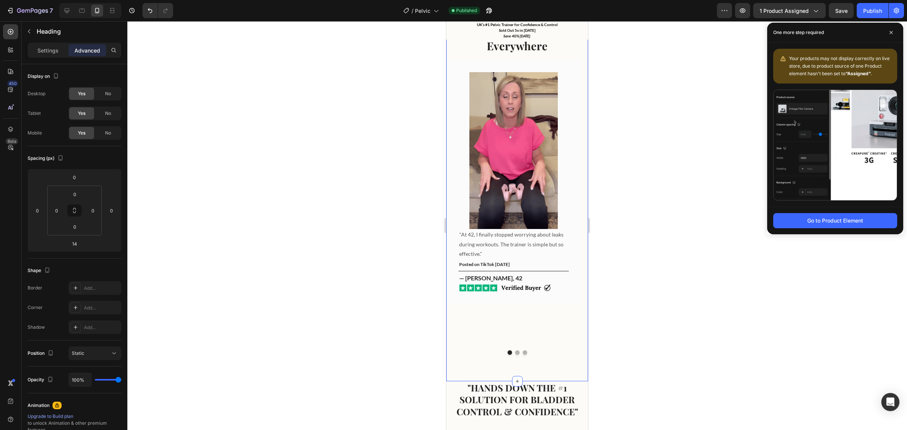
scroll to position [458, 0]
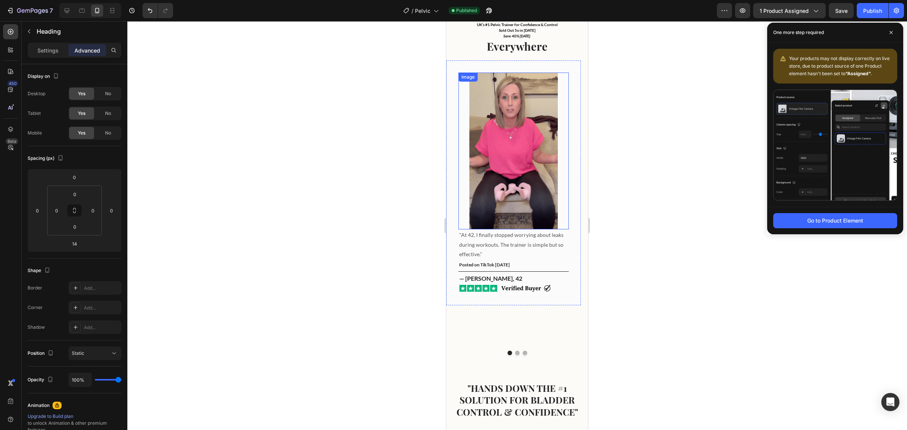
click at [515, 123] on img at bounding box center [513, 151] width 88 height 157
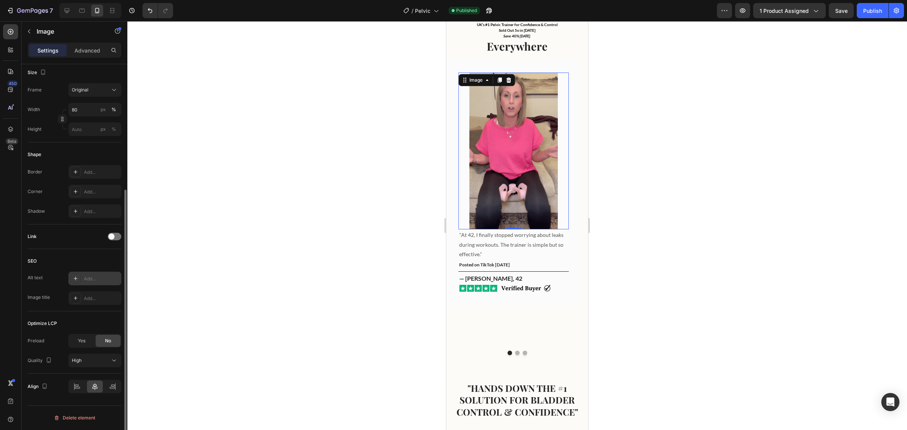
scroll to position [184, 0]
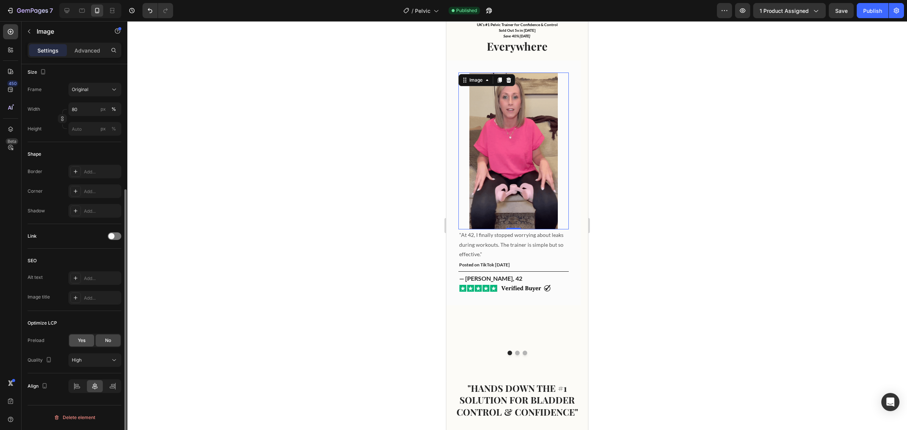
click at [82, 344] on span "Yes" at bounding box center [82, 340] width 8 height 7
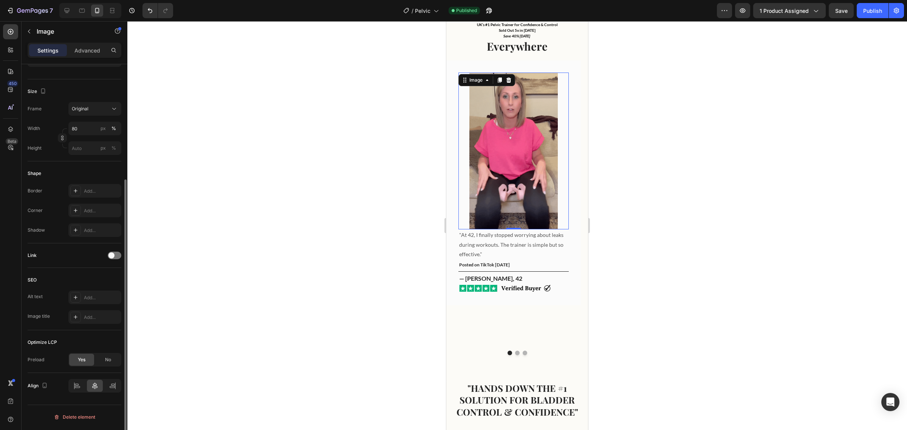
scroll to position [164, 0]
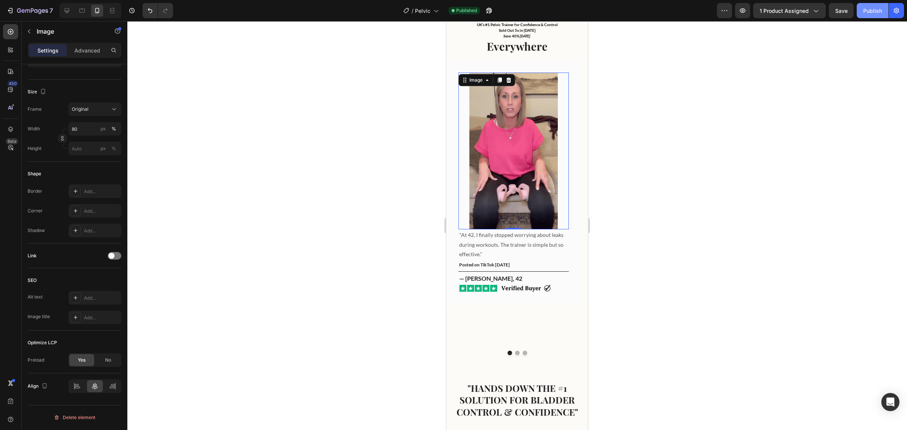
click at [858, 3] on button "Publish" at bounding box center [873, 10] width 32 height 15
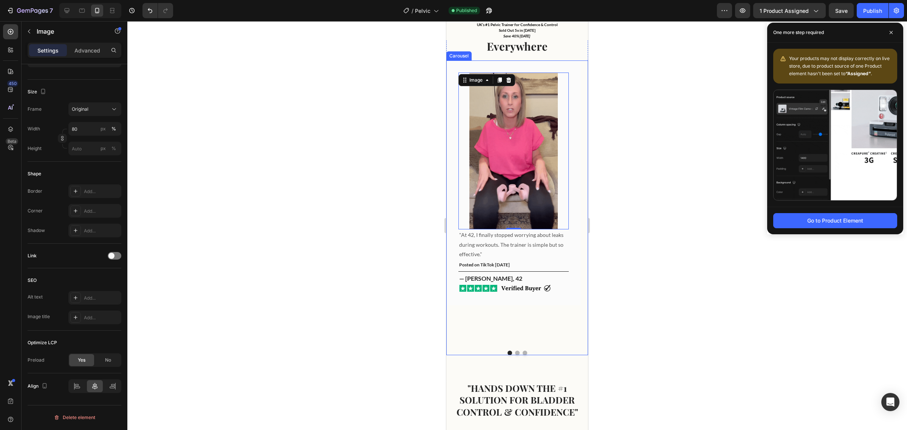
click at [515, 351] on button "Dot" at bounding box center [517, 353] width 5 height 5
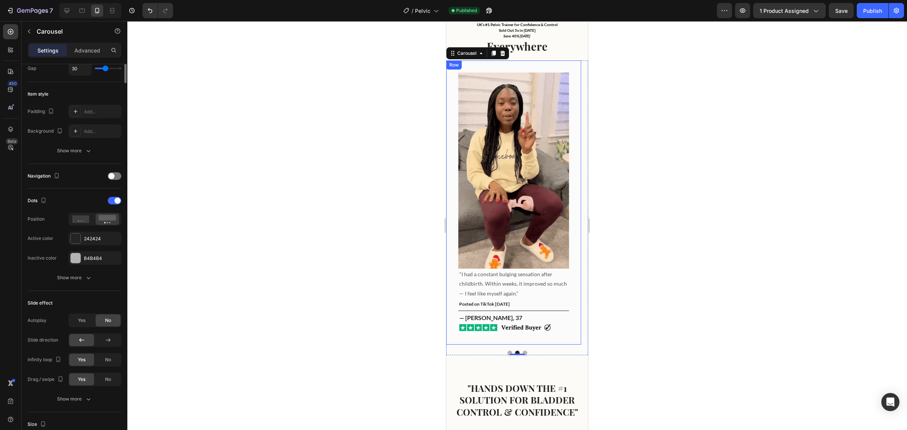
scroll to position [0, 0]
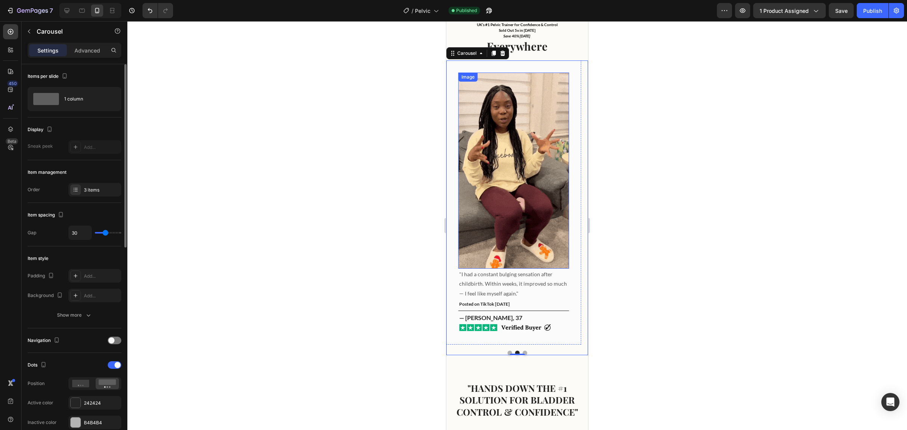
click at [519, 128] on img at bounding box center [513, 171] width 110 height 196
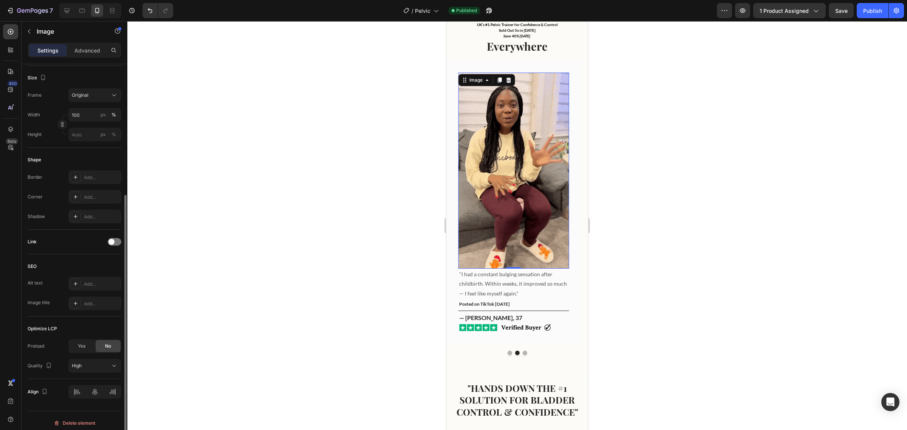
scroll to position [184, 0]
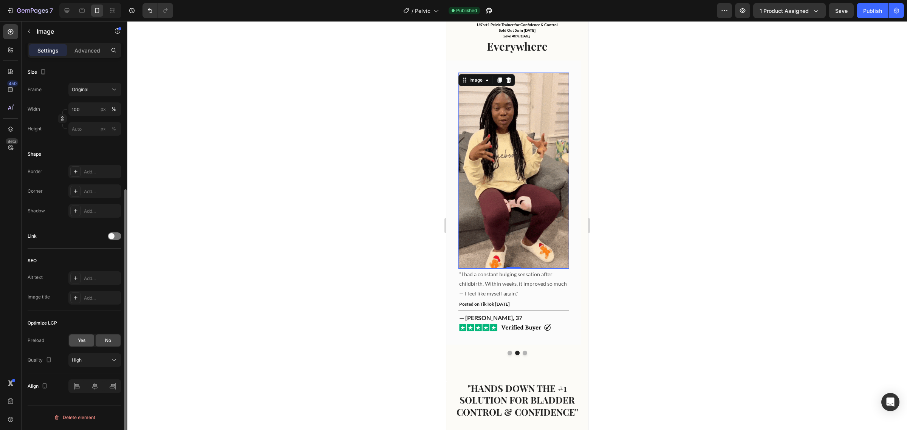
click at [85, 344] on span "Yes" at bounding box center [82, 340] width 8 height 7
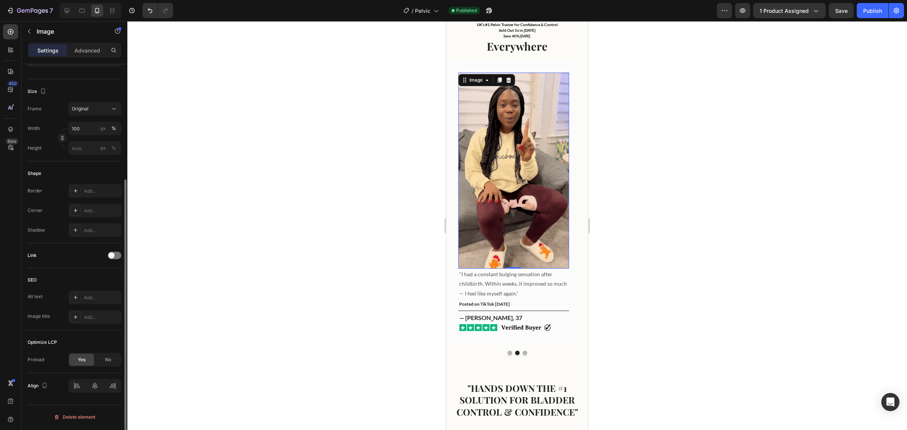
scroll to position [164, 0]
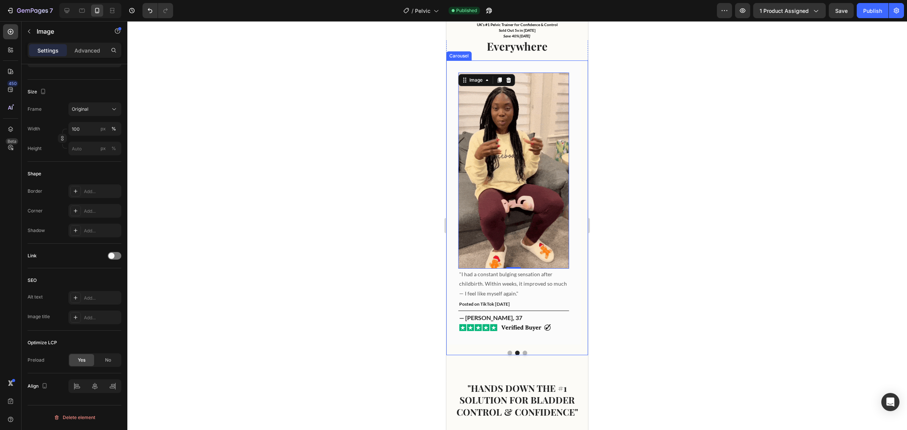
click at [523, 353] on button "Dot" at bounding box center [525, 353] width 5 height 5
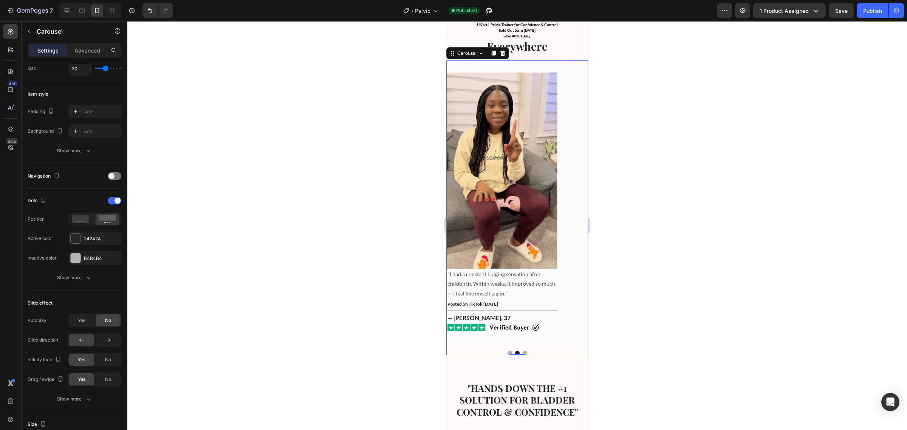
scroll to position [0, 0]
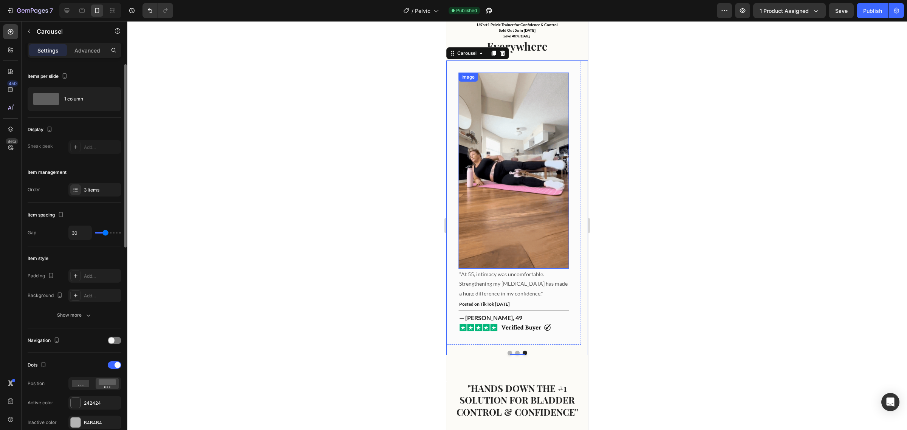
click at [545, 186] on img at bounding box center [513, 171] width 110 height 196
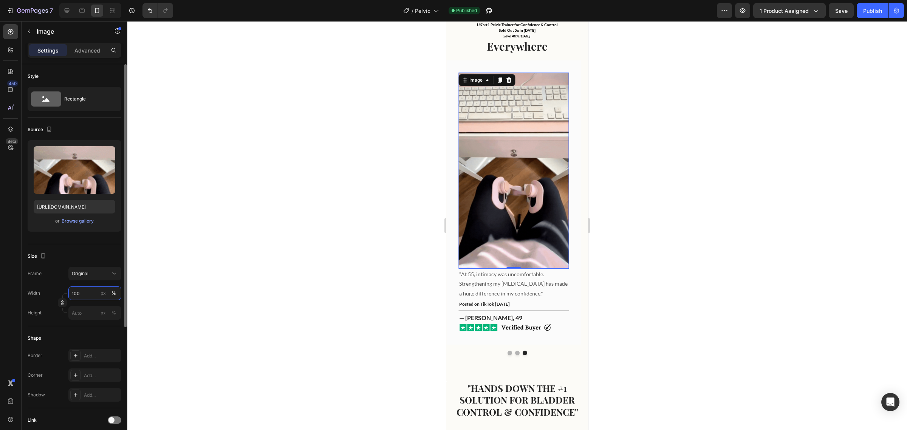
click at [85, 295] on input "100" at bounding box center [94, 293] width 53 height 14
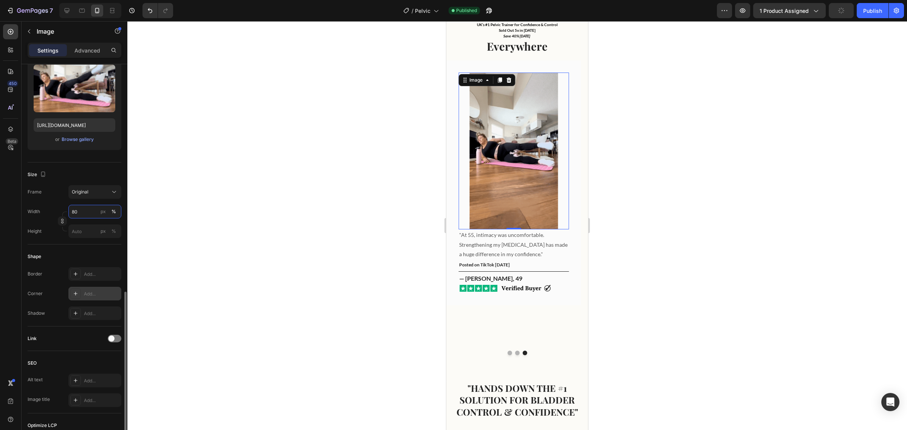
scroll to position [184, 0]
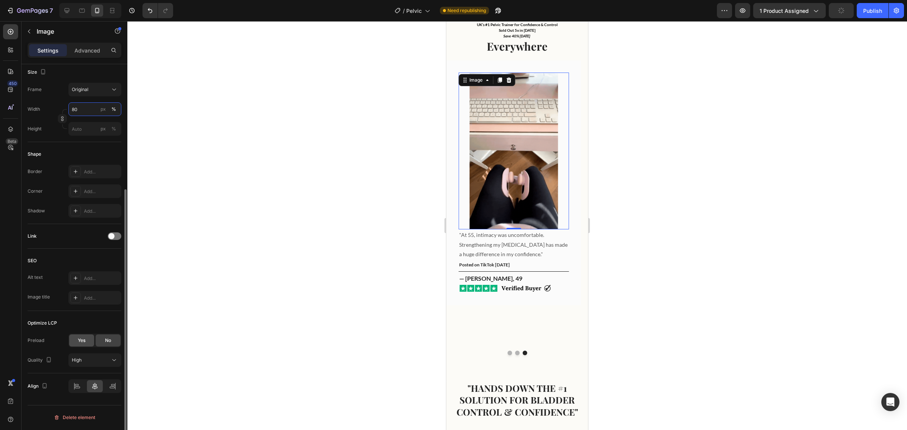
type input "80"
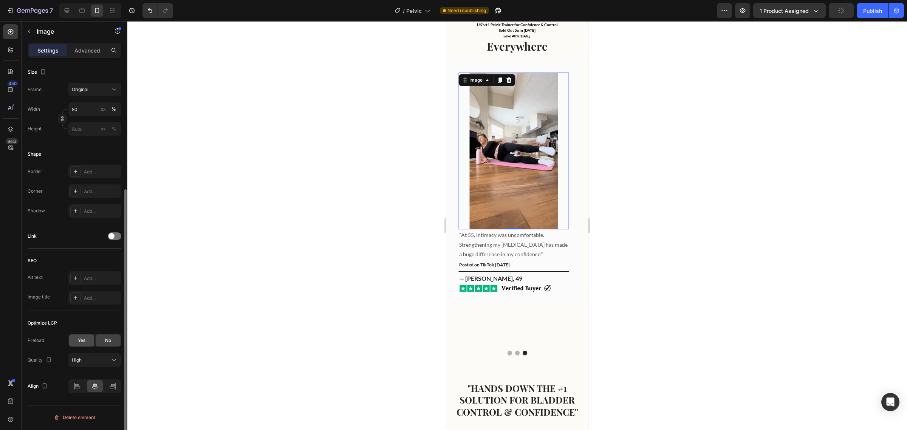
click at [84, 342] on span "Yes" at bounding box center [82, 340] width 8 height 7
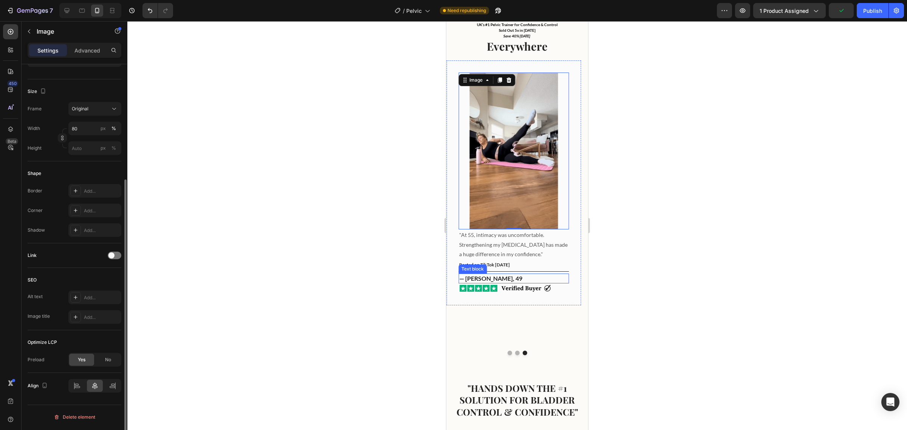
scroll to position [164, 0]
click at [510, 354] on div at bounding box center [517, 353] width 142 height 5
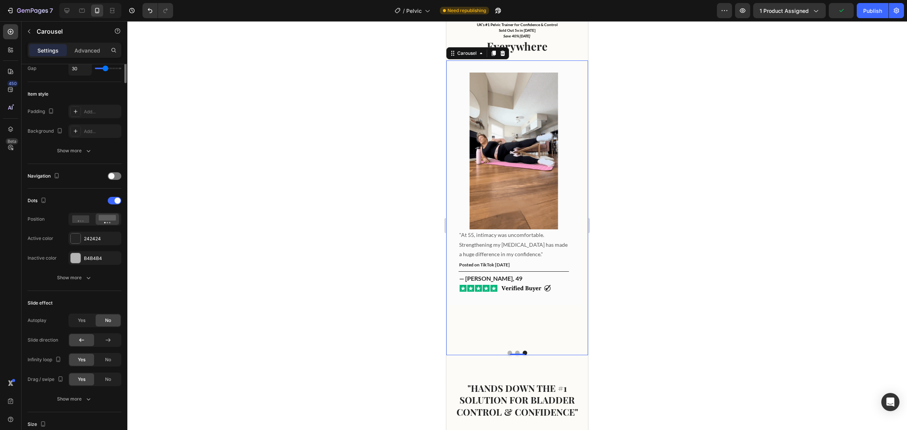
scroll to position [0, 0]
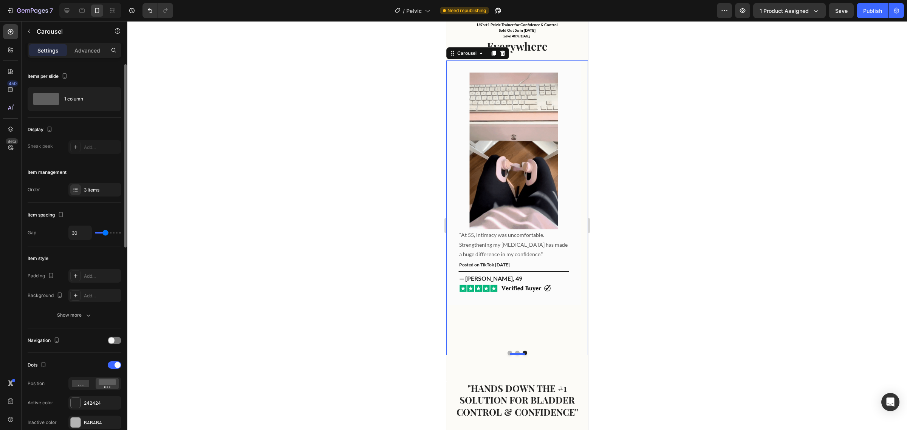
click at [514, 353] on div at bounding box center [517, 354] width 15 height 2
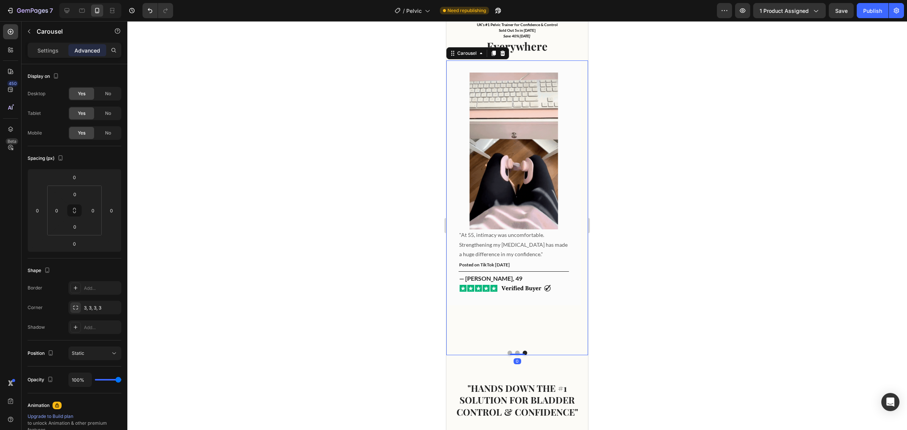
click at [515, 352] on button "Dot" at bounding box center [517, 353] width 5 height 5
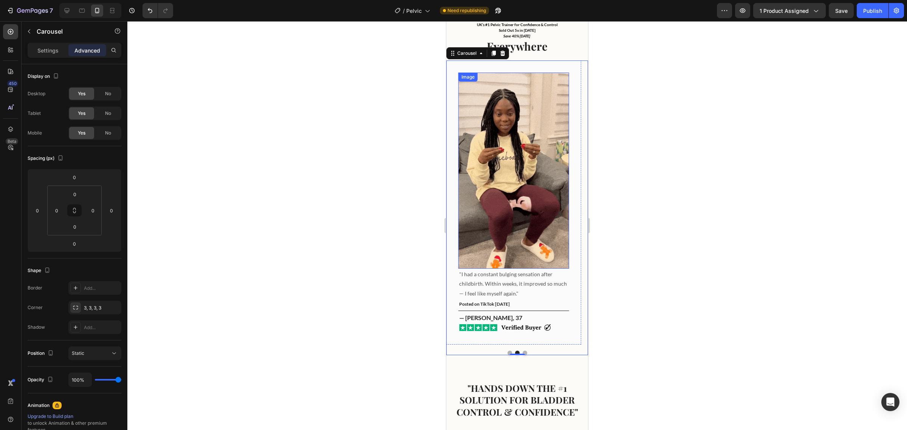
click at [533, 135] on img at bounding box center [513, 171] width 110 height 196
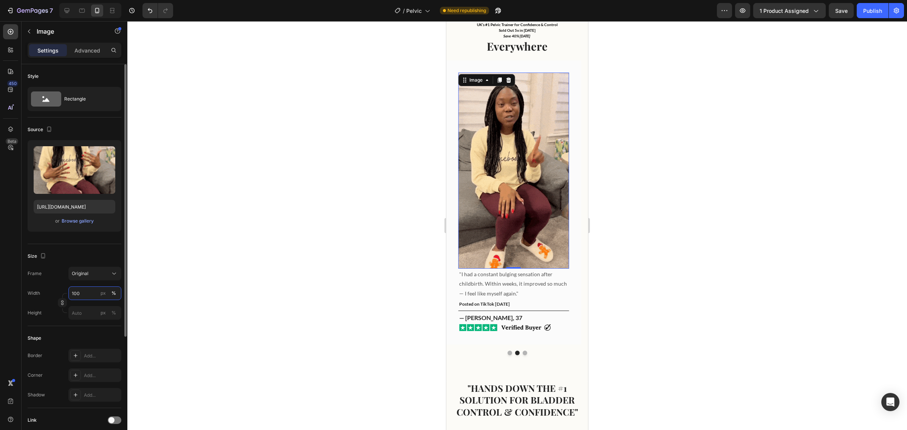
click at [85, 293] on input "100" at bounding box center [94, 293] width 53 height 14
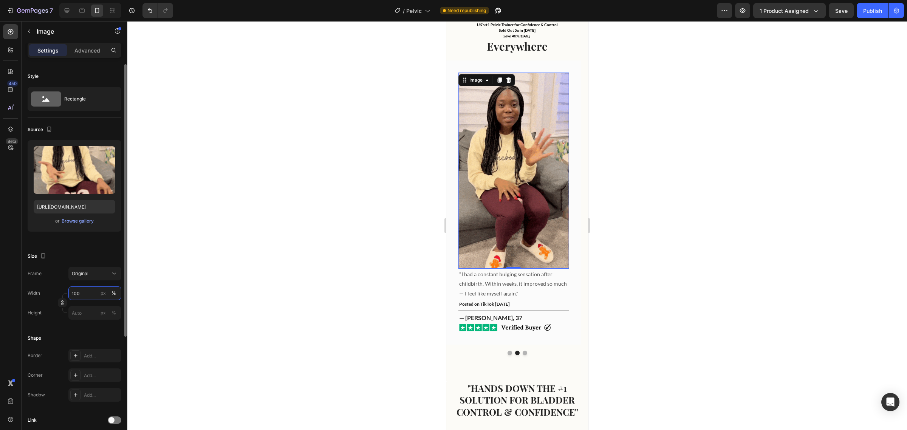
click at [85, 293] on input "100" at bounding box center [94, 293] width 53 height 14
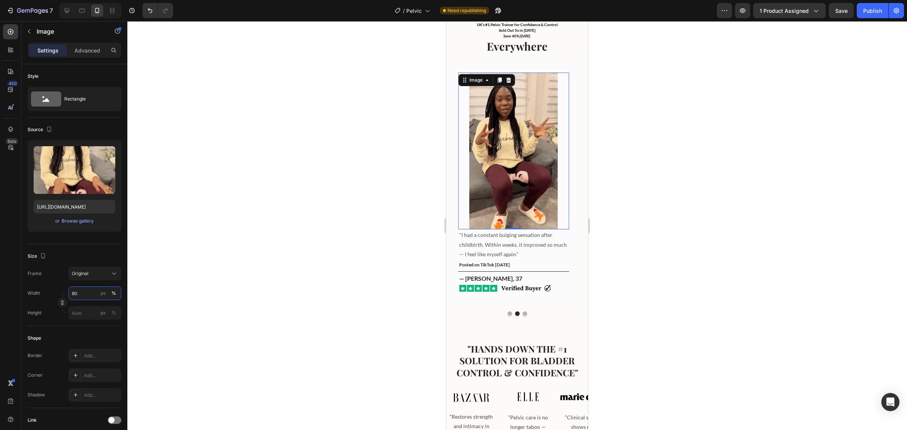
type input "80"
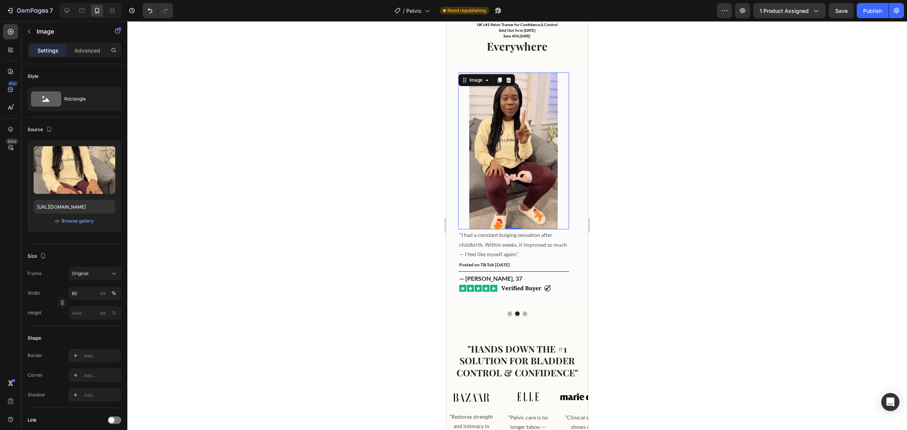
click at [863, 18] on div "7 / Pelvic Need republishing Preview 1 product assigned Save Publish" at bounding box center [453, 11] width 907 height 22
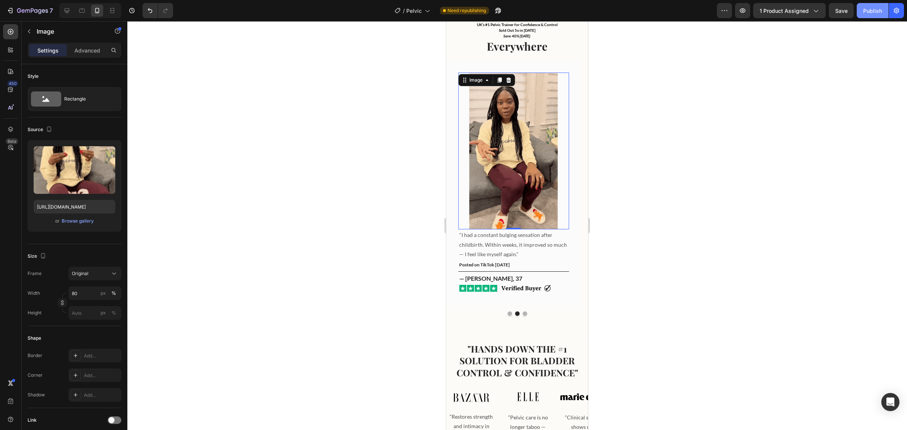
click at [868, 12] on div "Publish" at bounding box center [872, 11] width 19 height 8
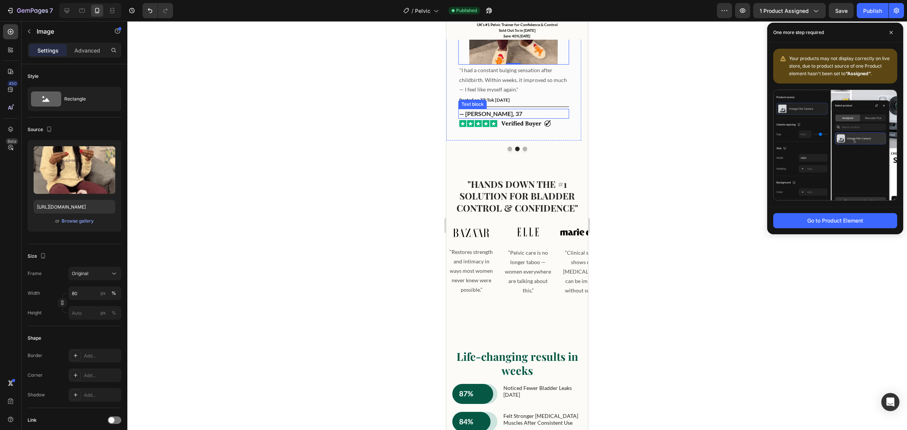
scroll to position [623, 0]
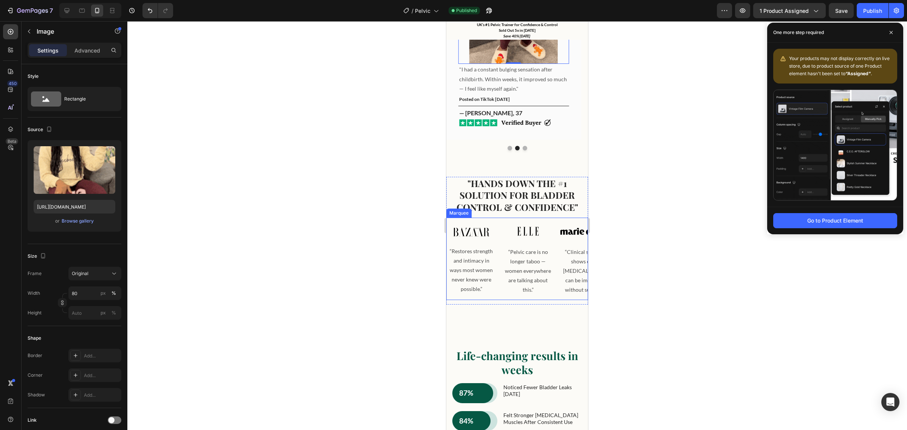
click at [498, 229] on div "Image “Restores strength and intimacy in ways most women never knew were possib…" at bounding box center [475, 259] width 57 height 72
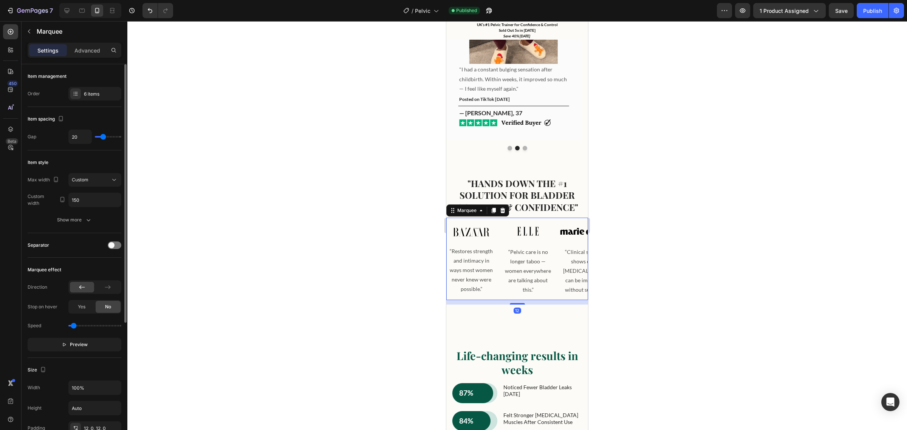
click at [74, 325] on input "range" at bounding box center [94, 326] width 53 height 2
type input "0.4"
click at [76, 326] on input "range" at bounding box center [94, 326] width 53 height 2
click at [534, 202] on h2 ""HANDS DOWN THE #1 SOLUTION FOR BLADDER CONTROL & CONFIDENCE"" at bounding box center [517, 195] width 130 height 37
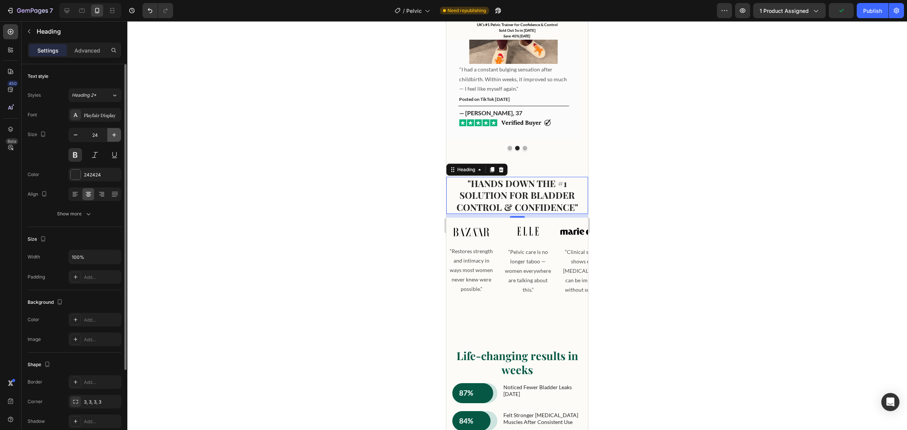
click at [111, 132] on icon "button" at bounding box center [114, 135] width 8 height 8
type input "25"
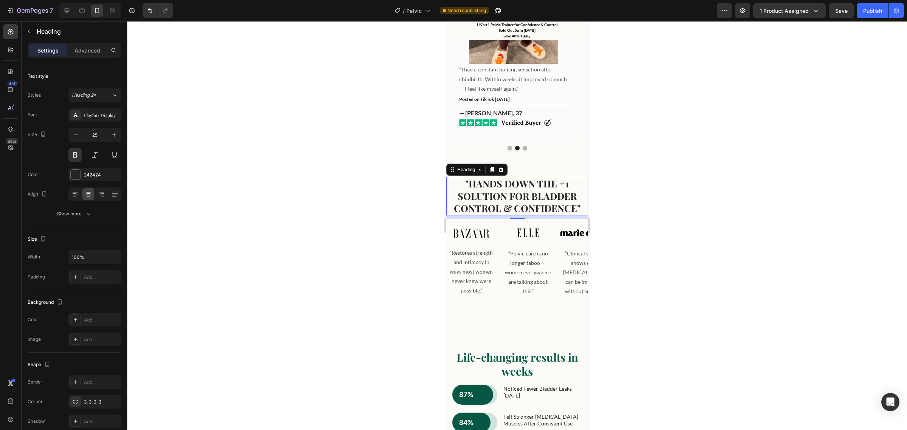
click at [447, 202] on div ""HANDS DOWN THE #1 SOLUTION FOR BLADDER CONTROL & CONFIDENCE" Heading 10" at bounding box center [517, 196] width 142 height 39
click at [465, 172] on div "Heading" at bounding box center [466, 169] width 21 height 7
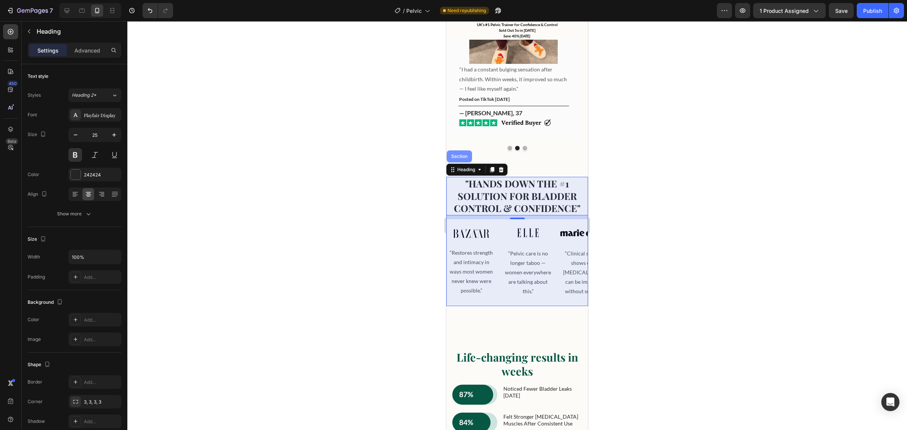
click at [462, 161] on div "Section" at bounding box center [459, 156] width 25 height 12
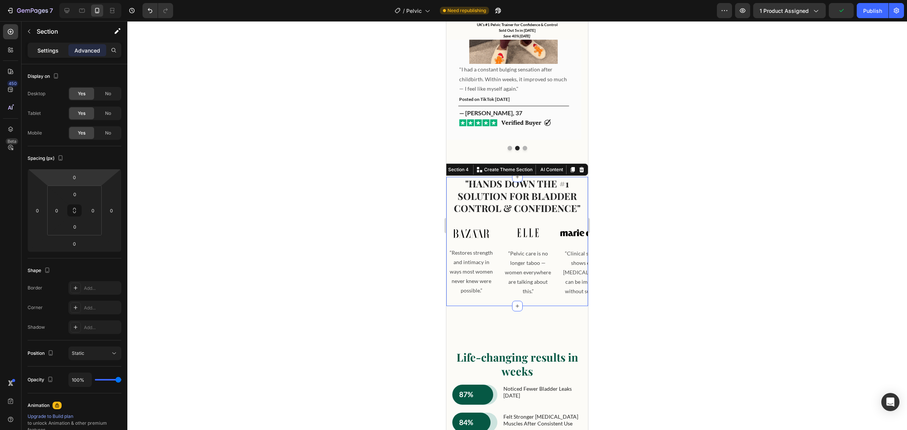
click at [38, 52] on p "Settings" at bounding box center [47, 50] width 21 height 8
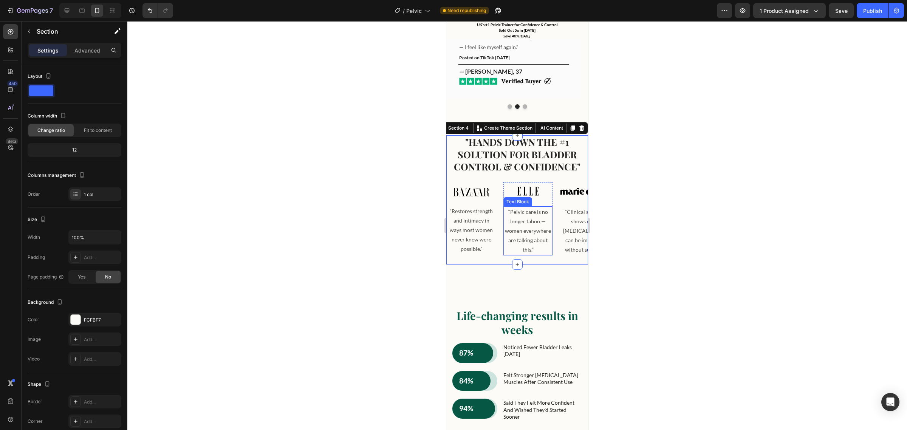
scroll to position [665, 0]
click at [549, 311] on div "Life-changing results in weeks Heading 87% Text Block Row Row noticed fewer bla…" at bounding box center [517, 350] width 130 height 161
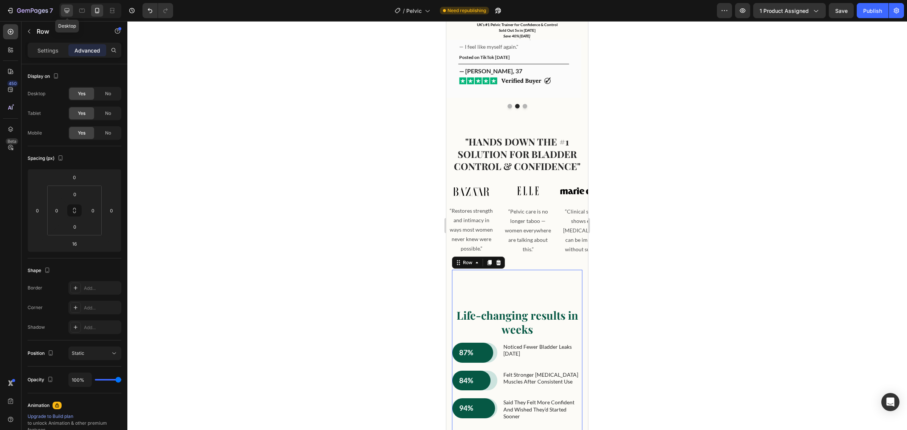
click at [66, 12] on icon at bounding box center [67, 10] width 5 height 5
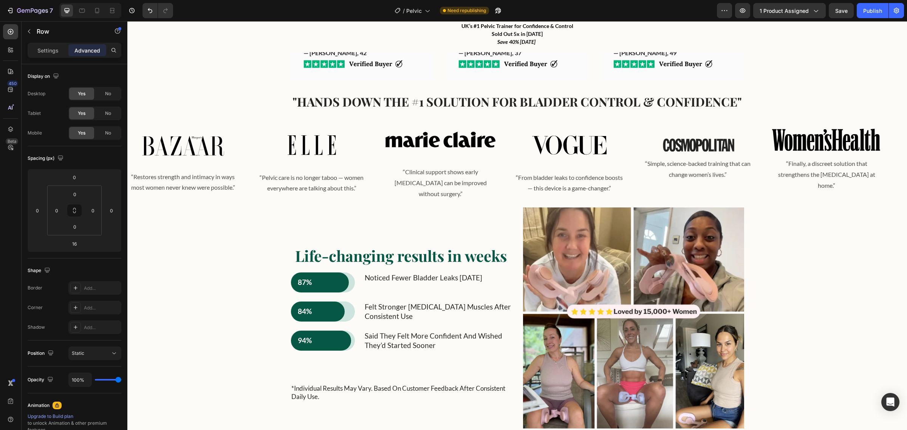
scroll to position [620, 0]
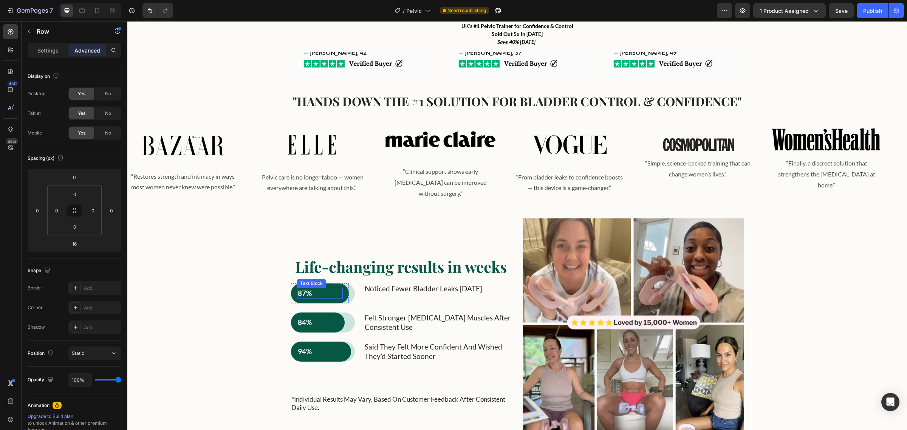
click at [333, 289] on p "87%" at bounding box center [320, 293] width 44 height 9
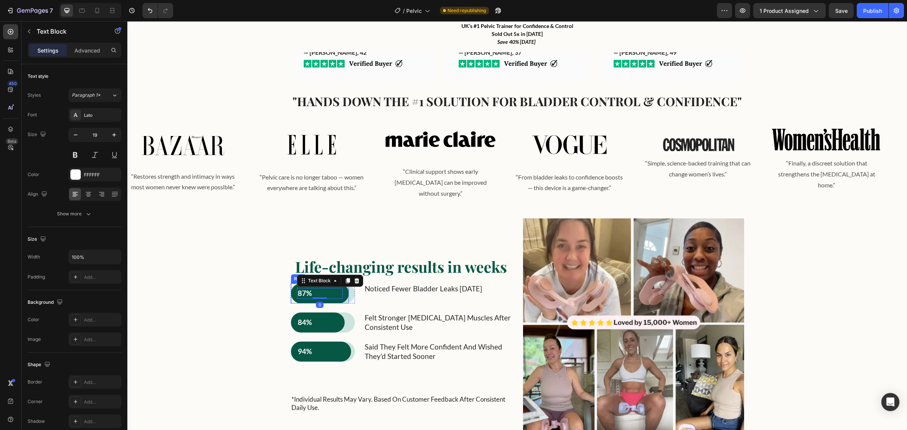
click at [329, 289] on div "87% Text Block 0 Row" at bounding box center [320, 293] width 58 height 20
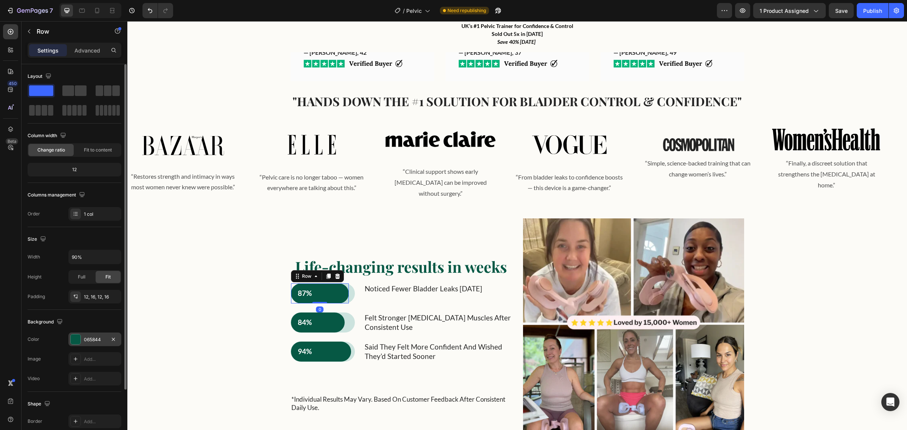
click at [94, 340] on div "065844" at bounding box center [95, 339] width 22 height 7
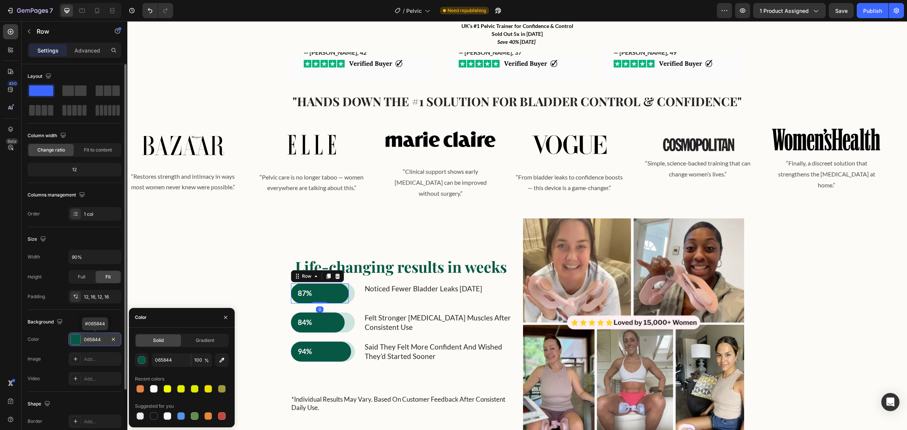
click at [94, 340] on div "065844" at bounding box center [95, 339] width 22 height 7
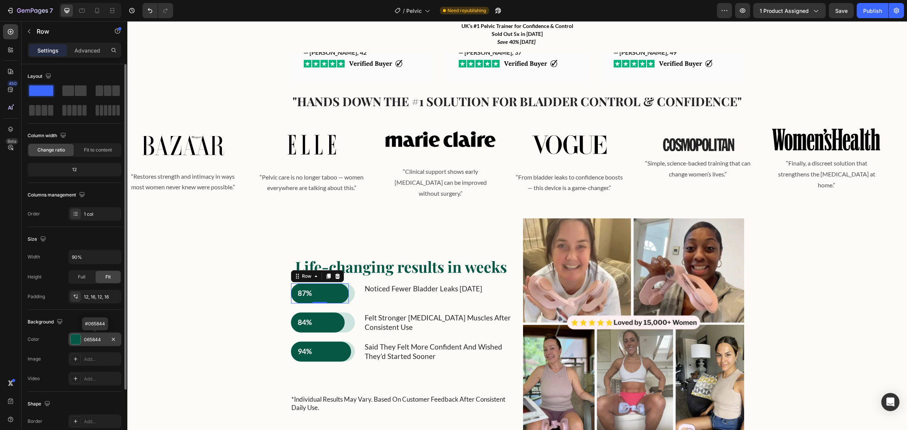
click at [94, 340] on div "065844" at bounding box center [95, 339] width 22 height 7
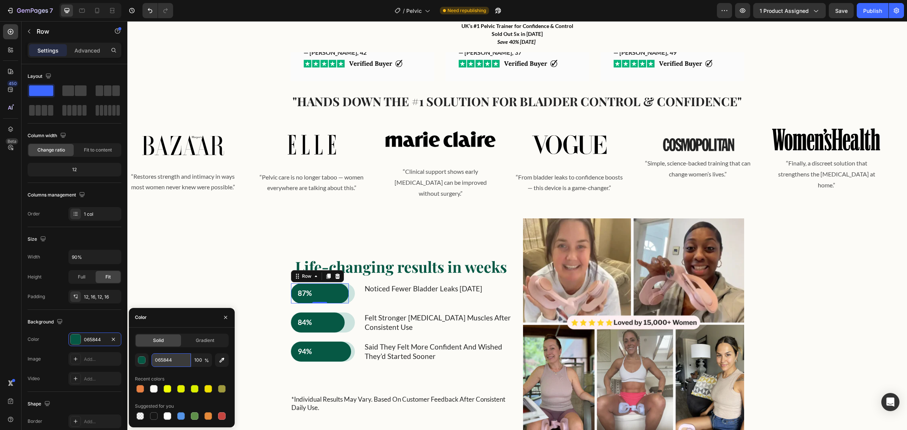
click at [164, 359] on input "065844" at bounding box center [171, 360] width 39 height 14
paste input "bfc1e0"
type input "bfc1e0"
click at [325, 318] on p "84%" at bounding box center [318, 322] width 40 height 9
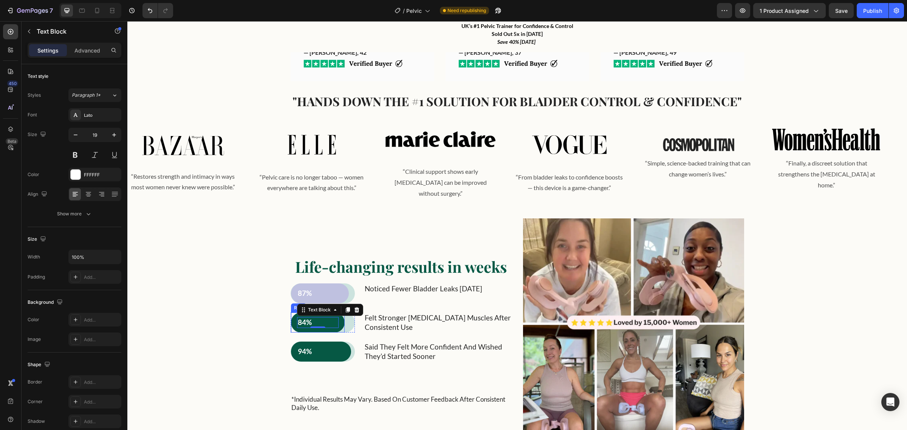
click at [317, 319] on div "84% Text Block 0 Row" at bounding box center [318, 322] width 54 height 20
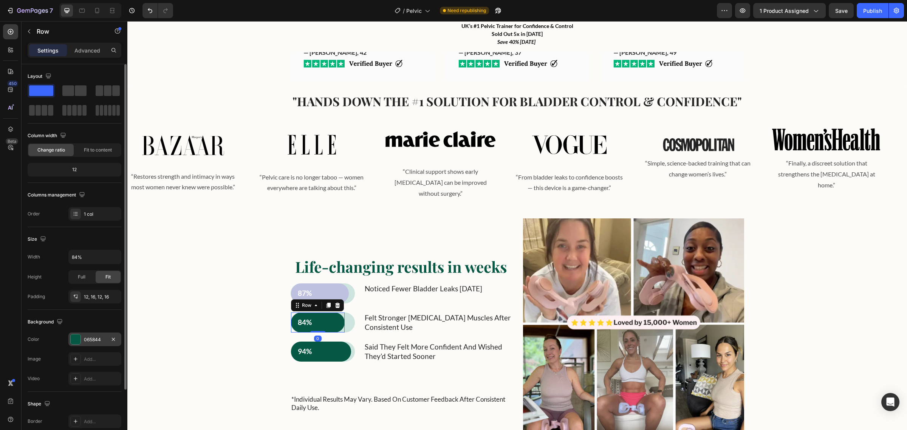
click at [91, 339] on div "065844" at bounding box center [95, 339] width 22 height 7
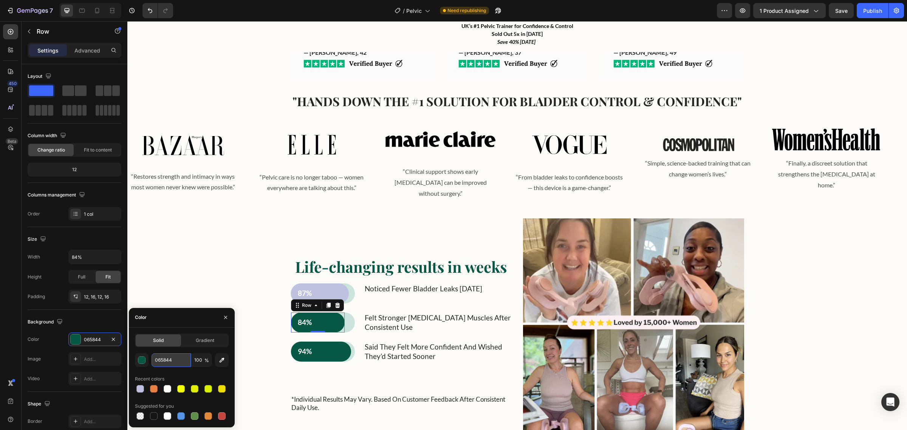
click at [172, 358] on input "065844" at bounding box center [171, 360] width 39 height 14
paste input "bfc1e0"
type input "bfc1e0"
click at [334, 347] on p "94%" at bounding box center [321, 351] width 47 height 9
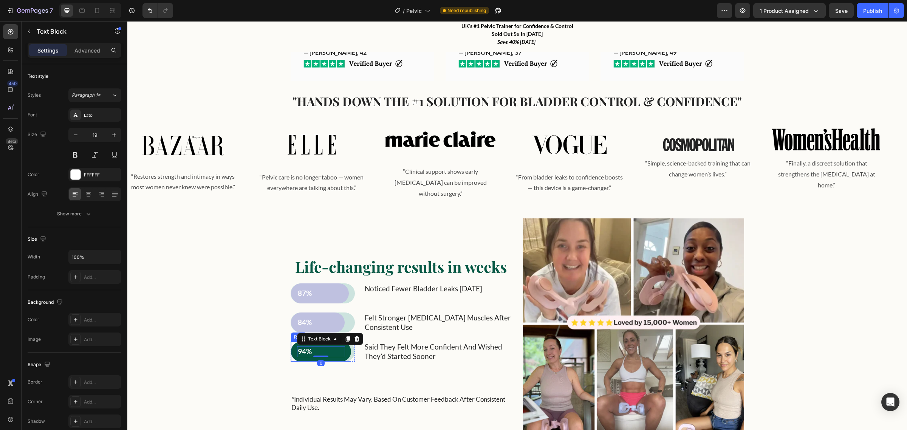
click at [329, 349] on div "94% Text Block 0 Row" at bounding box center [321, 352] width 60 height 20
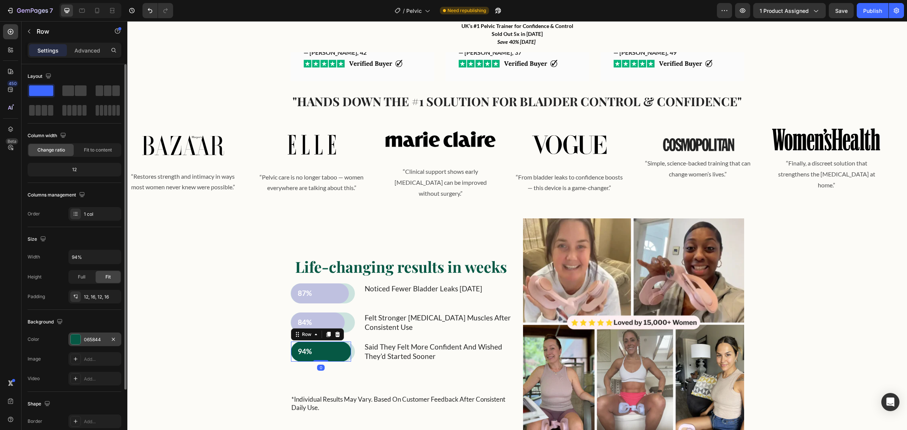
click at [93, 339] on div "065844" at bounding box center [95, 339] width 22 height 7
click at [96, 339] on div "065844" at bounding box center [95, 339] width 22 height 7
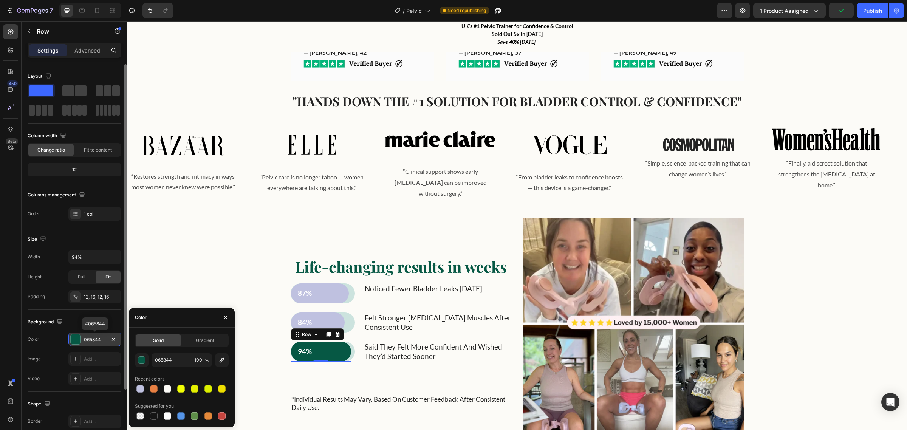
click at [96, 339] on div "065844" at bounding box center [95, 339] width 22 height 7
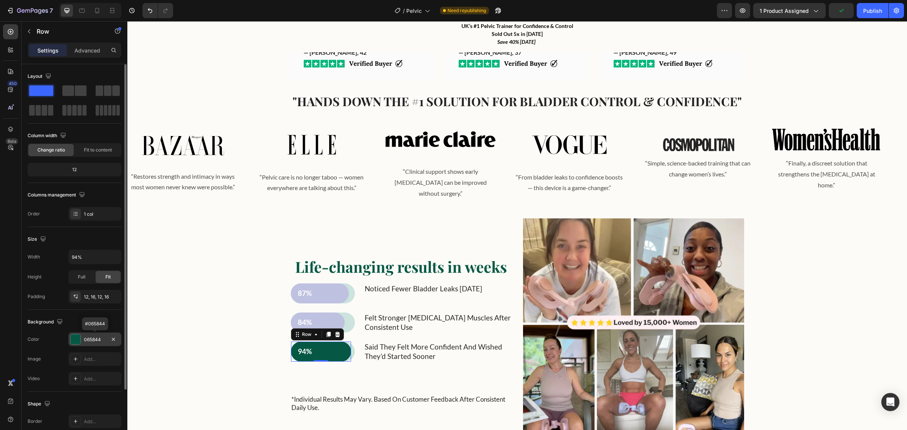
click at [96, 339] on div "065844" at bounding box center [95, 339] width 22 height 7
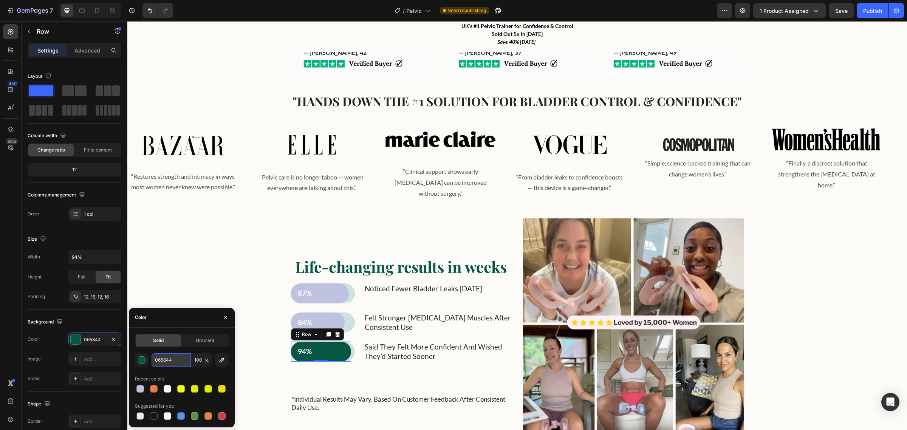
click at [167, 360] on input "065844" at bounding box center [171, 360] width 39 height 14
paste input "bfc1e0"
type input "bfc1e0"
click at [302, 289] on p "87%" at bounding box center [320, 293] width 44 height 9
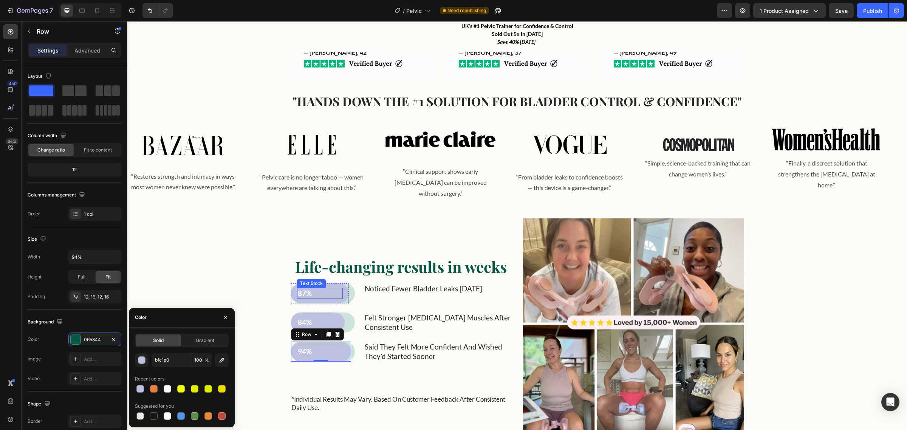
click at [302, 289] on p "87%" at bounding box center [320, 293] width 44 height 9
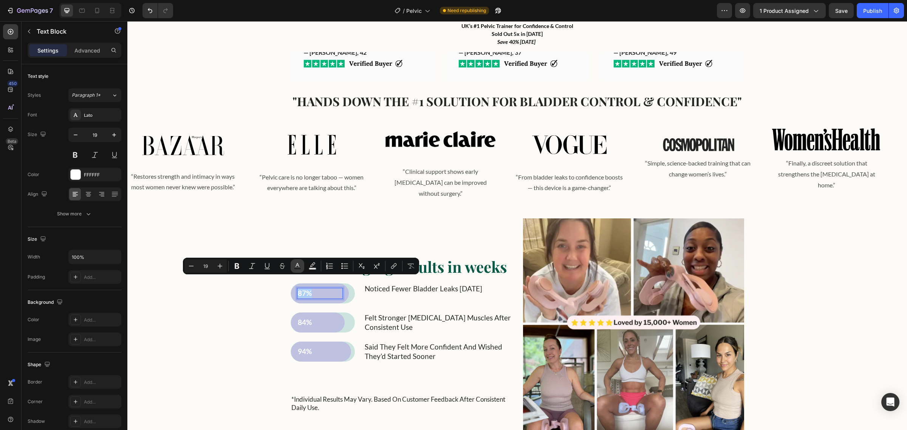
click at [301, 267] on button "Text Color" at bounding box center [298, 266] width 14 height 14
type input "FFFFFF"
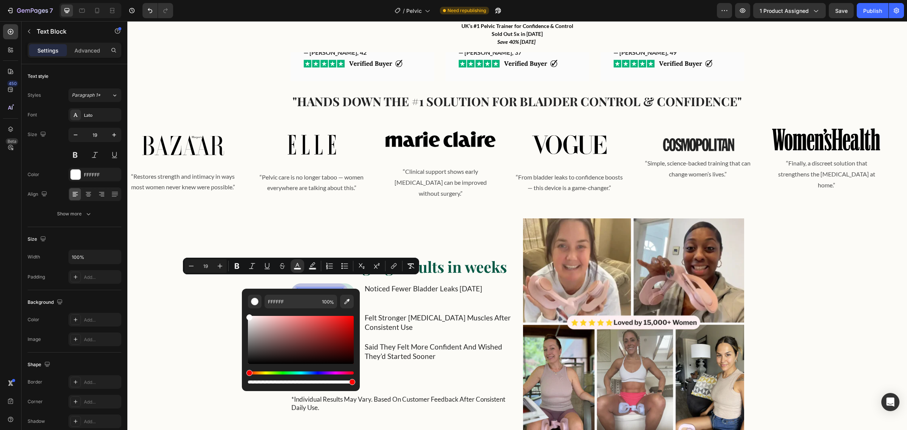
click at [265, 371] on div "Hue" at bounding box center [301, 372] width 106 height 3
drag, startPoint x: 387, startPoint y: 381, endPoint x: 237, endPoint y: 367, distance: 149.9
type input "000000"
click at [413, 284] on div "noticed fewer bladder leaks [DATE] Text Block" at bounding box center [423, 293] width 119 height 20
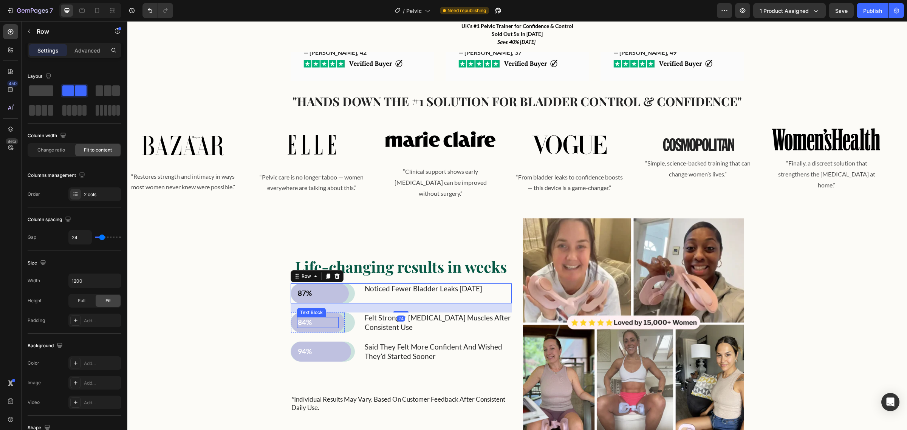
click at [298, 318] on p "84%" at bounding box center [318, 322] width 40 height 9
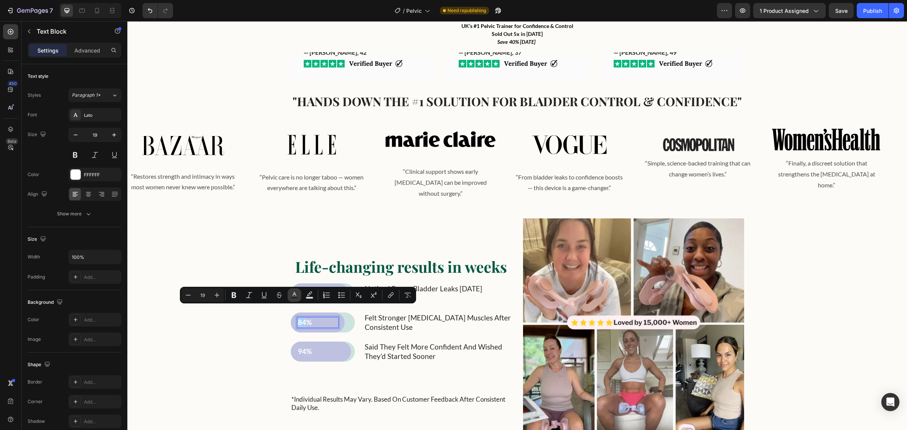
click at [294, 296] on icon "Editor contextual toolbar" at bounding box center [295, 295] width 8 height 8
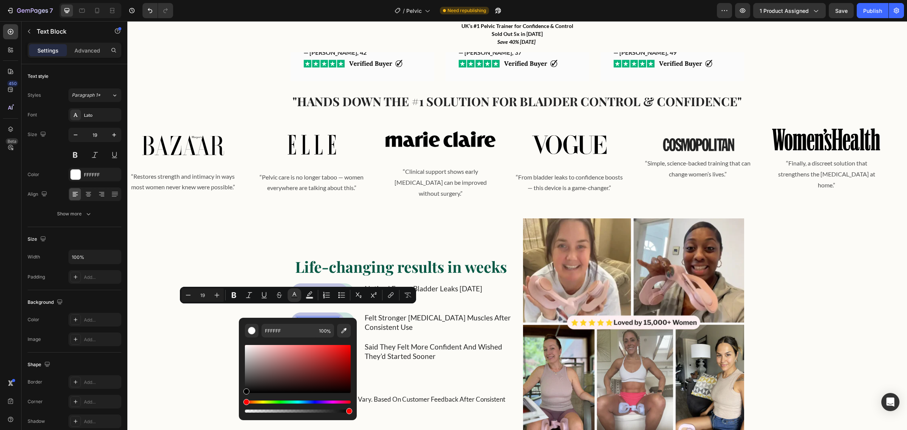
drag, startPoint x: 255, startPoint y: 373, endPoint x: 241, endPoint y: 397, distance: 28.3
click at [241, 397] on div "FFFFFF 100 %" at bounding box center [298, 366] width 118 height 96
type input "000000"
click at [463, 319] on p "felt stronger [MEDICAL_DATA] muscles after consistent use" at bounding box center [438, 322] width 146 height 19
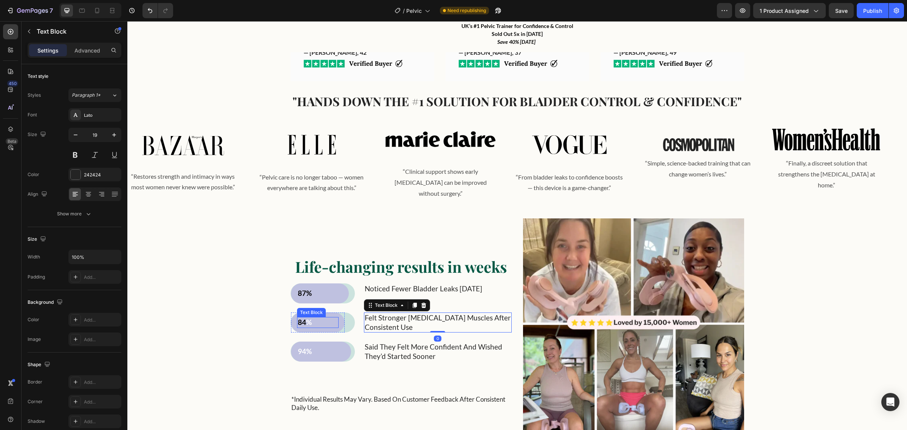
click at [305, 318] on p "84 %" at bounding box center [318, 322] width 40 height 9
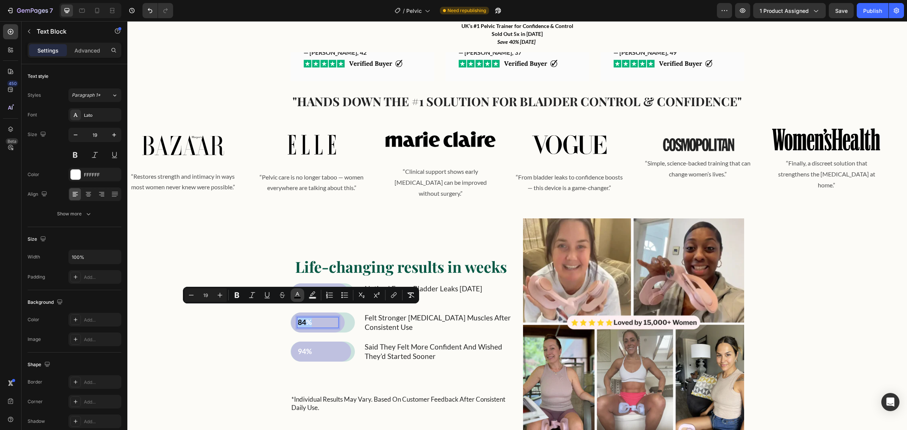
click at [295, 297] on icon "Editor contextual toolbar" at bounding box center [298, 295] width 8 height 8
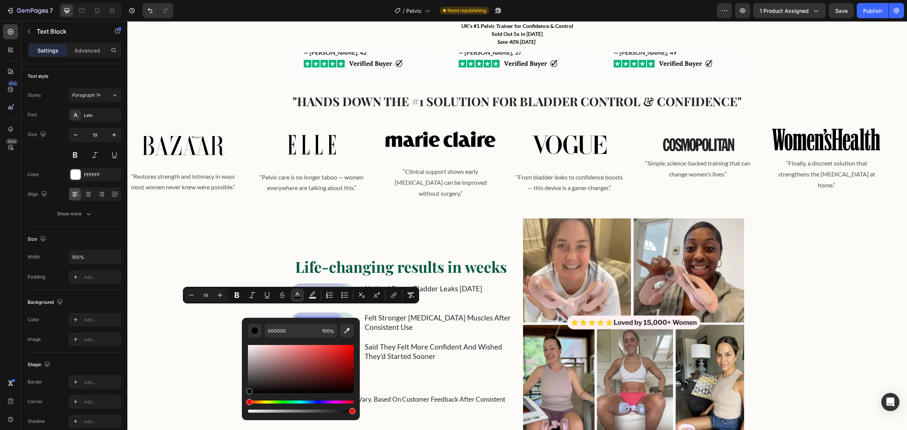
click at [251, 391] on div "Editor contextual toolbar" at bounding box center [249, 391] width 6 height 6
click at [259, 388] on div "Editor contextual toolbar" at bounding box center [260, 391] width 6 height 6
type input "161414"
click at [422, 314] on p "felt stronger [MEDICAL_DATA] muscles after consistent use" at bounding box center [438, 322] width 146 height 19
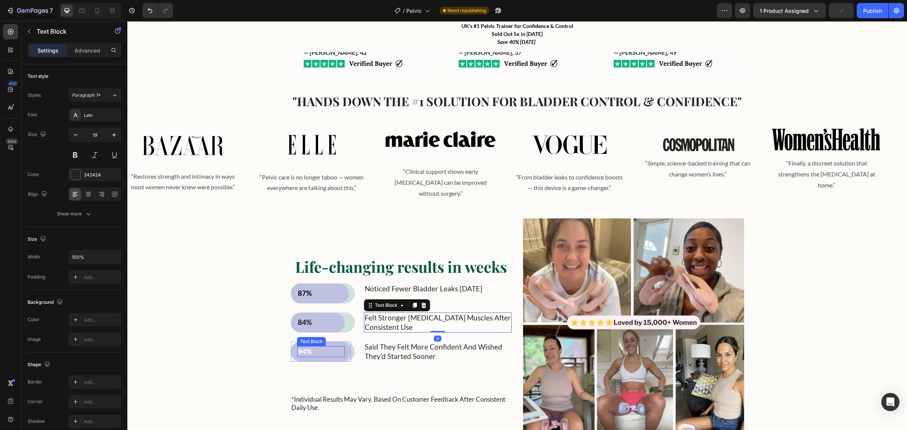
click at [301, 346] on div "94%" at bounding box center [321, 351] width 48 height 11
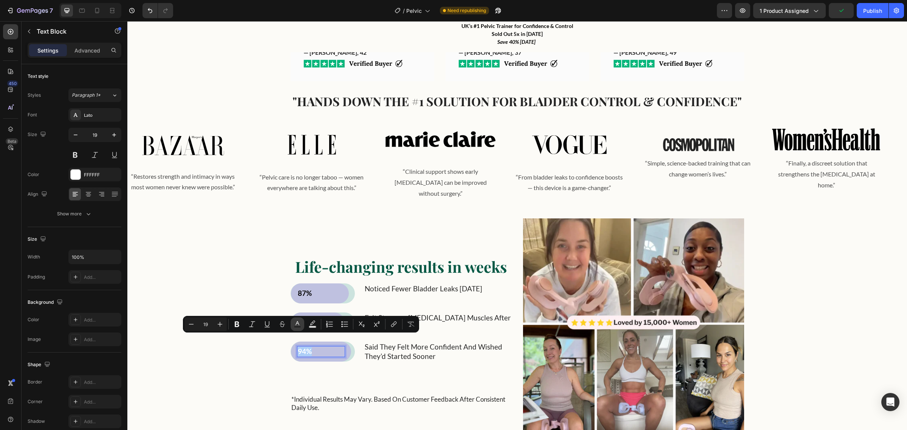
click at [299, 328] on button "Text Color" at bounding box center [298, 324] width 14 height 14
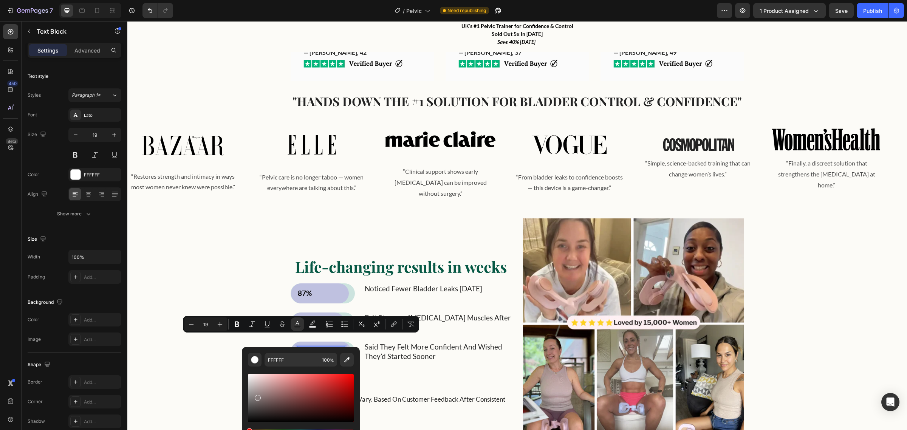
drag, startPoint x: 261, startPoint y: 390, endPoint x: 241, endPoint y: 435, distance: 49.4
click at [241, 0] on html "7 / Pelvic Need republishing Preview 1 product assigned Save Publish 450 Beta S…" at bounding box center [453, 0] width 907 height 0
type input "000000"
click at [476, 347] on p "said they felt more confident and wished they’d started sooner" at bounding box center [438, 351] width 146 height 19
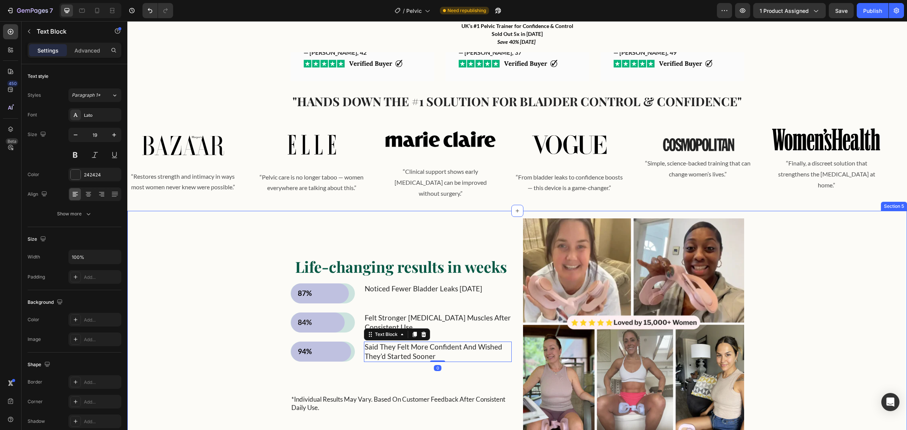
click at [815, 279] on div "Life-changing results in weeks Heading 87% Text Block Row Row noticed fewer bla…" at bounding box center [517, 334] width 768 height 233
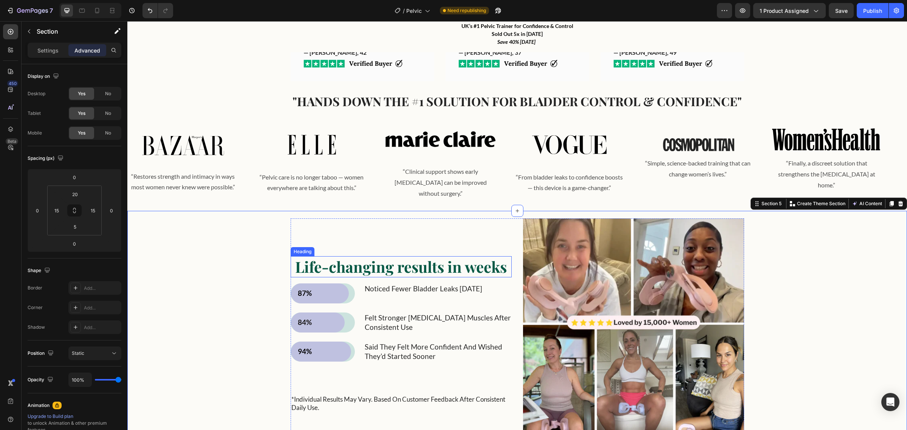
click at [431, 256] on h2 "Life-changing results in weeks" at bounding box center [401, 266] width 221 height 21
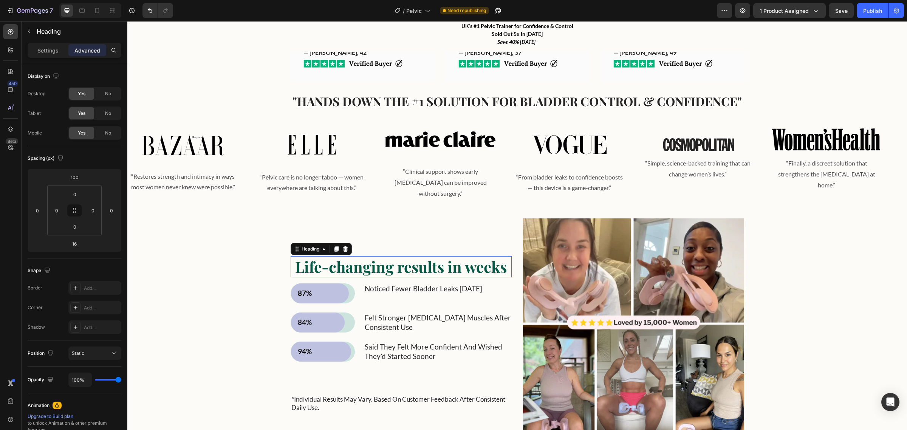
click at [431, 257] on p "Life-changing results in weeks" at bounding box center [401, 267] width 220 height 20
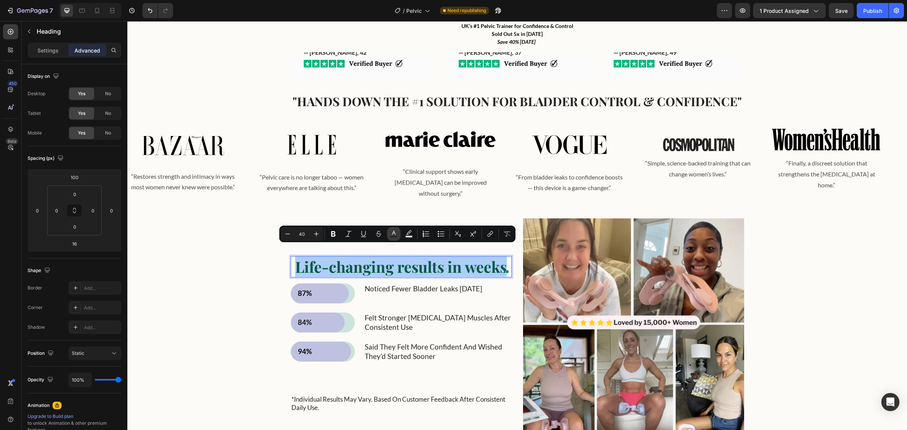
click at [391, 236] on rect "Editor contextual toolbar" at bounding box center [393, 237] width 7 height 2
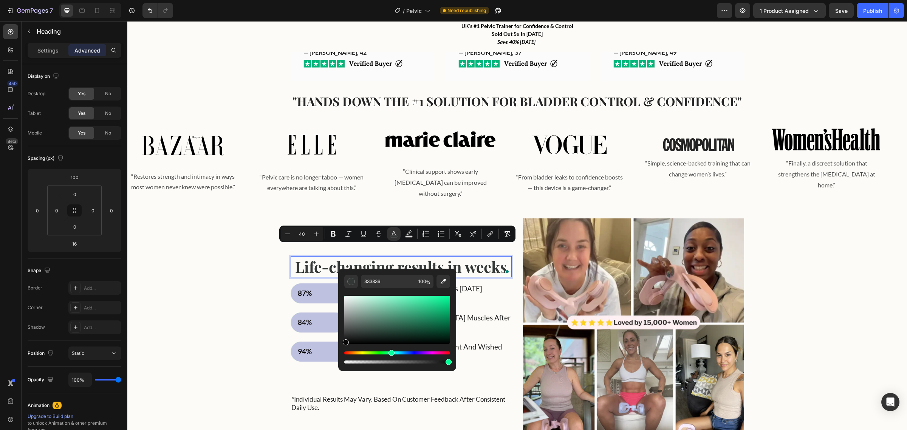
type input "070707"
drag, startPoint x: 354, startPoint y: 333, endPoint x: 343, endPoint y: 342, distance: 14.2
click at [344, 342] on div "Editor contextual toolbar" at bounding box center [397, 320] width 106 height 48
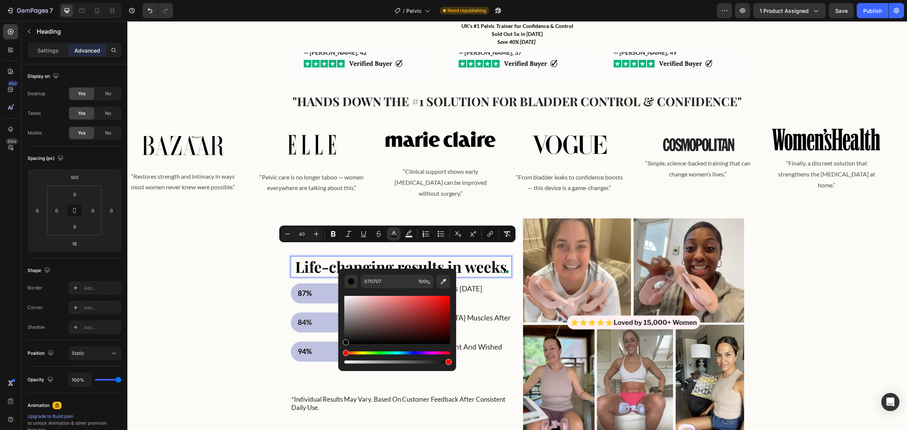
click at [861, 246] on div "Life-changing results in weeks Heading 16 87% Text Block Row Row noticed fewer …" at bounding box center [517, 334] width 768 height 233
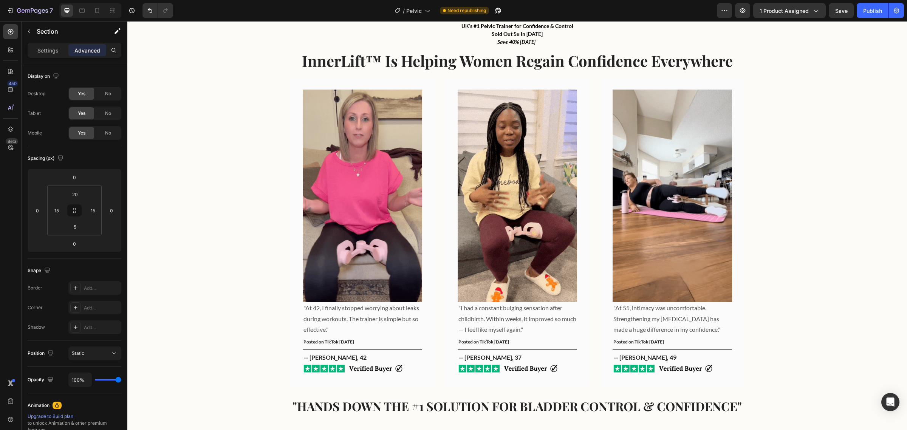
scroll to position [316, 0]
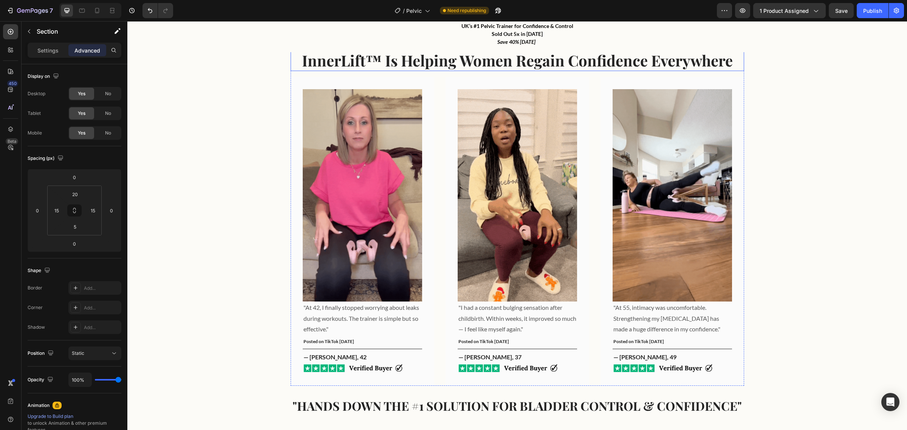
click at [650, 59] on h2 "InnerLift™ Is Helping Women Regain Confidence Everywhere" at bounding box center [517, 60] width 453 height 21
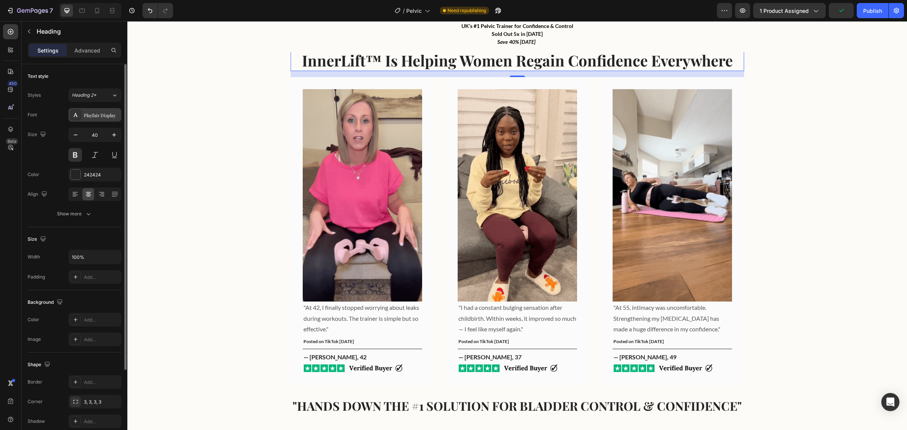
click at [74, 118] on div at bounding box center [75, 115] width 11 height 11
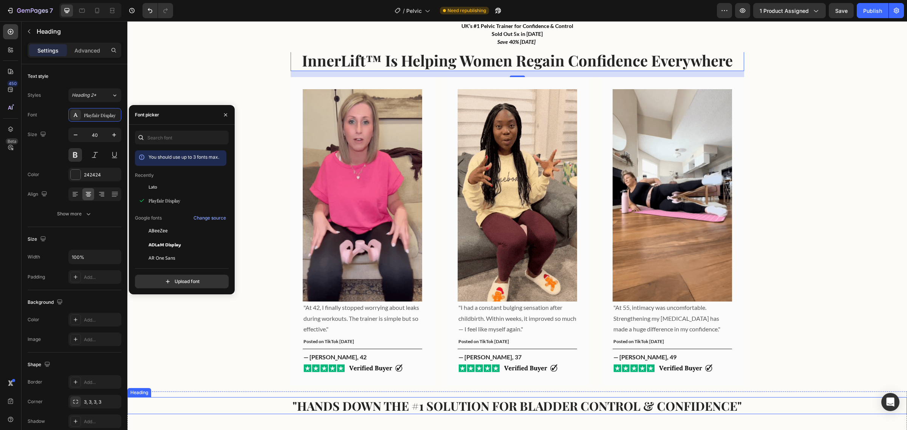
click at [327, 401] on h2 ""HANDS DOWN THE #1 SOLUTION FOR BLADDER CONTROL & CONFIDENCE"" at bounding box center [517, 405] width 768 height 17
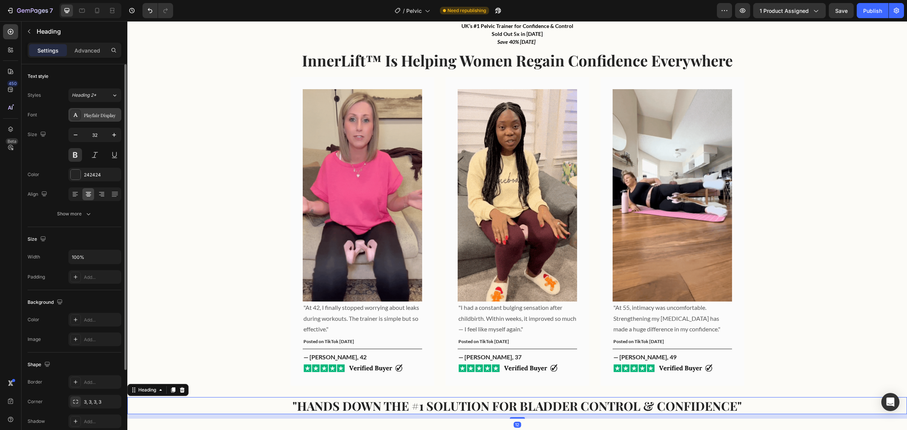
click at [74, 116] on icon at bounding box center [76, 115] width 6 height 6
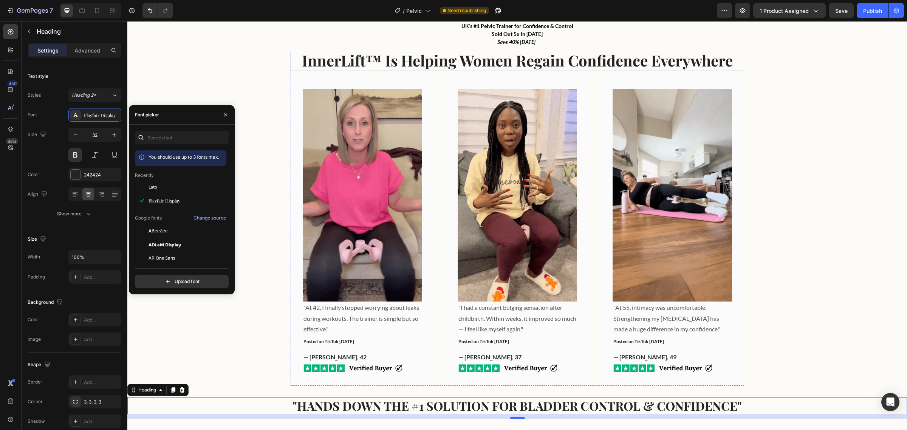
click at [496, 62] on h2 "InnerLift™ Is Helping Women Regain Confidence Everywhere" at bounding box center [517, 60] width 453 height 21
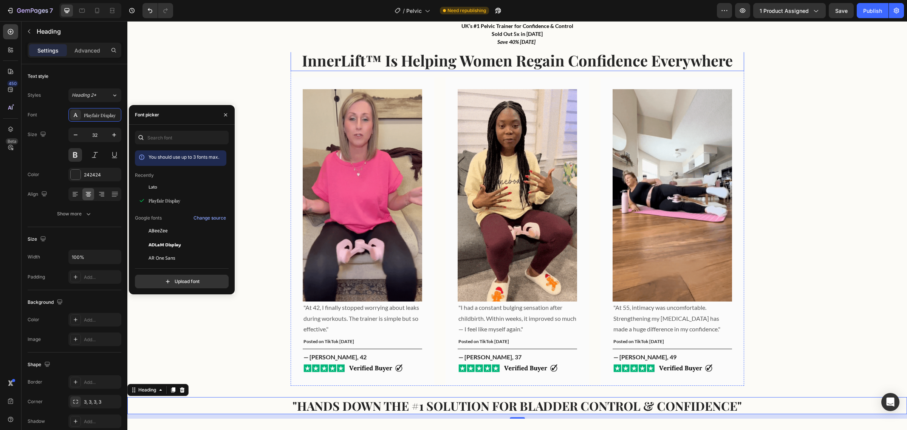
click at [496, 62] on h2 "InnerLift™ Is Helping Women Regain Confidence Everywhere" at bounding box center [517, 60] width 453 height 21
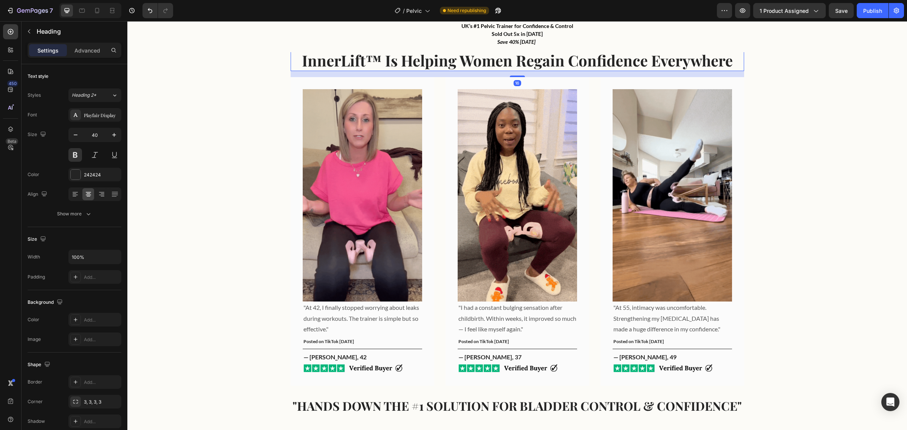
click at [496, 62] on p "InnerLift™ Is Helping Women Regain Confidence Everywhere" at bounding box center [517, 61] width 452 height 20
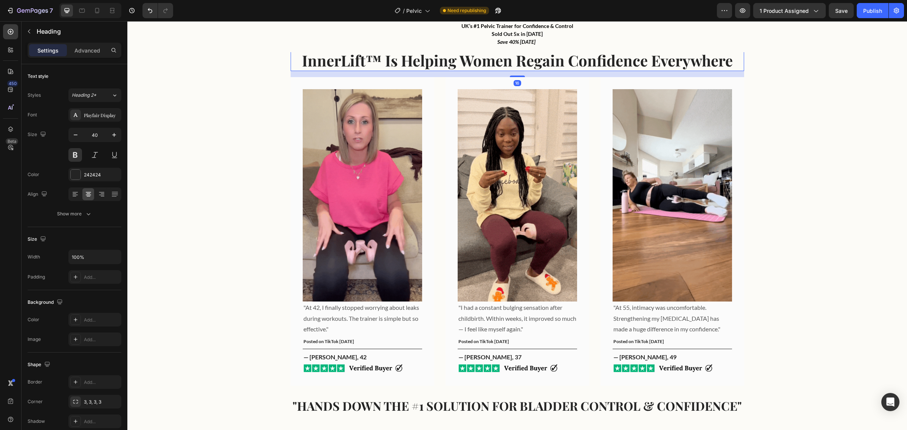
click at [496, 62] on p "InnerLift™ Is Helping Women Regain Confidence Everywhere" at bounding box center [517, 61] width 452 height 20
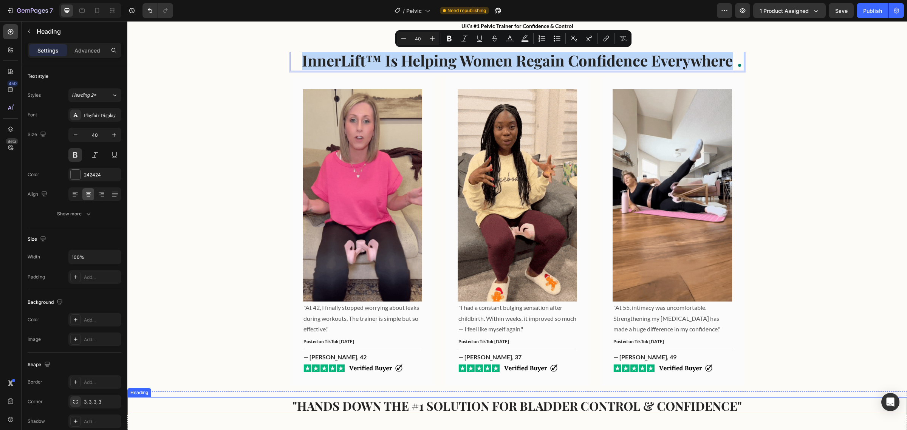
click at [560, 407] on h2 ""HANDS DOWN THE #1 SOLUTION FOR BLADDER CONTROL & CONFIDENCE"" at bounding box center [517, 405] width 768 height 17
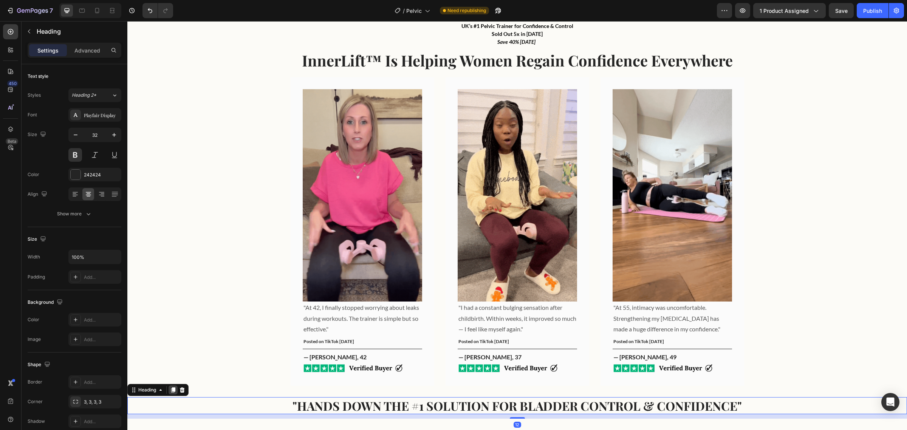
click at [173, 393] on icon at bounding box center [173, 390] width 6 height 6
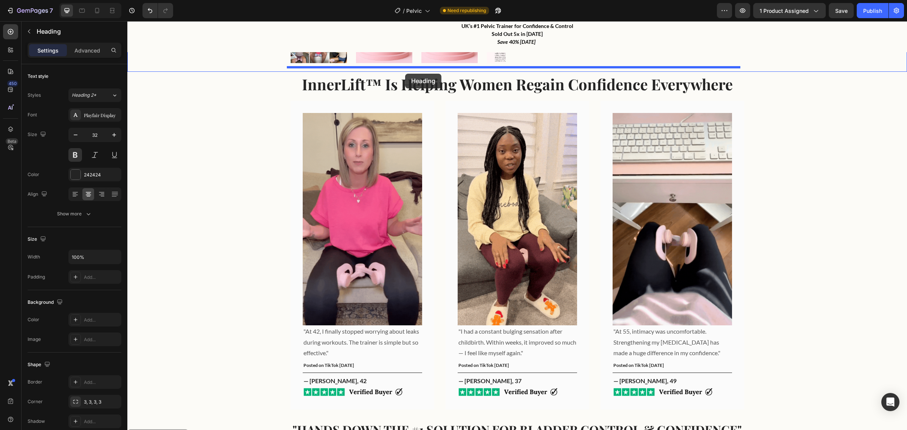
scroll to position [289, 0]
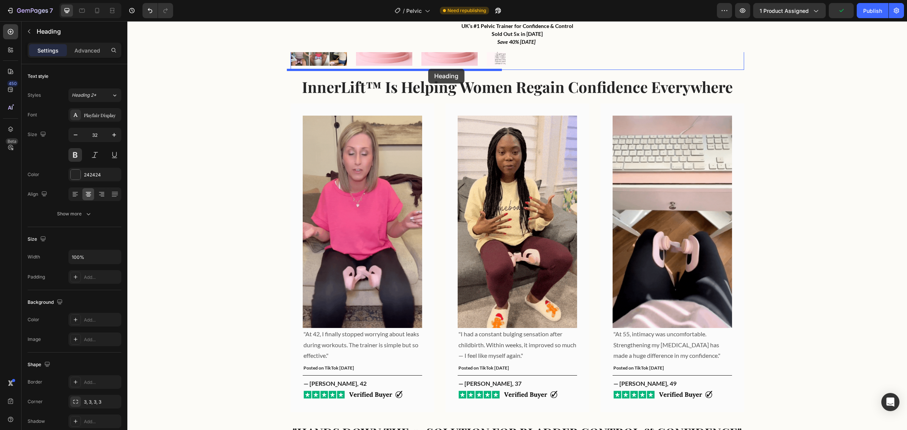
drag, startPoint x: 136, startPoint y: 426, endPoint x: 428, endPoint y: 69, distance: 461.6
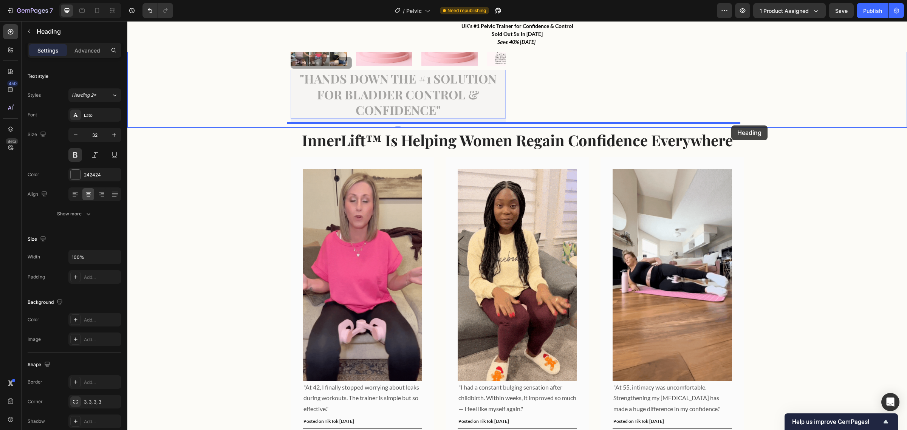
drag, startPoint x: 293, startPoint y: 65, endPoint x: 731, endPoint y: 125, distance: 442.5
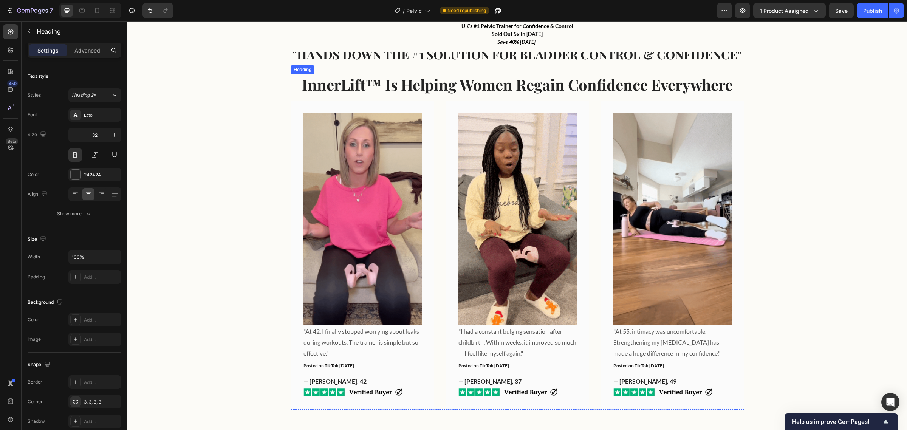
scroll to position [267, 0]
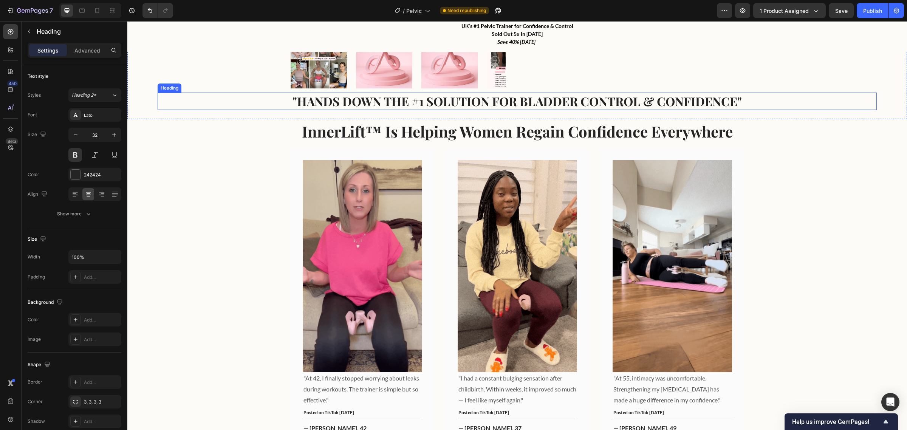
click at [499, 102] on h2 ""HANDS DOWN THE #1 SOLUTION FOR BLADDER CONTROL & CONFIDENCE"" at bounding box center [517, 101] width 708 height 17
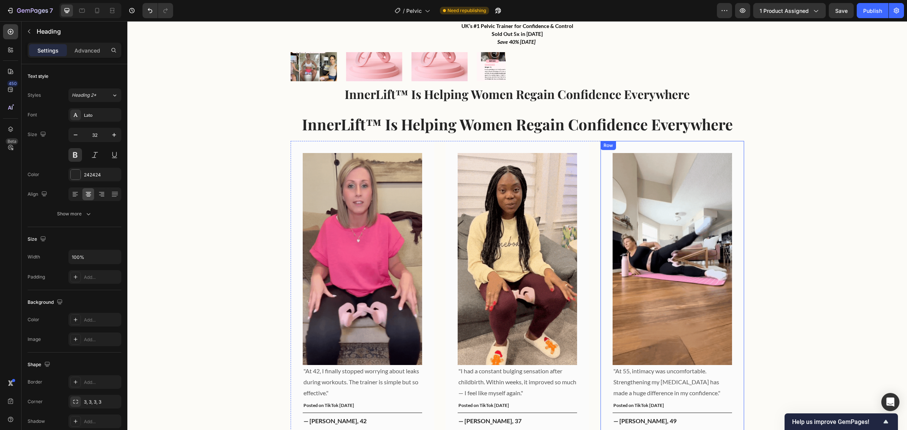
scroll to position [274, 0]
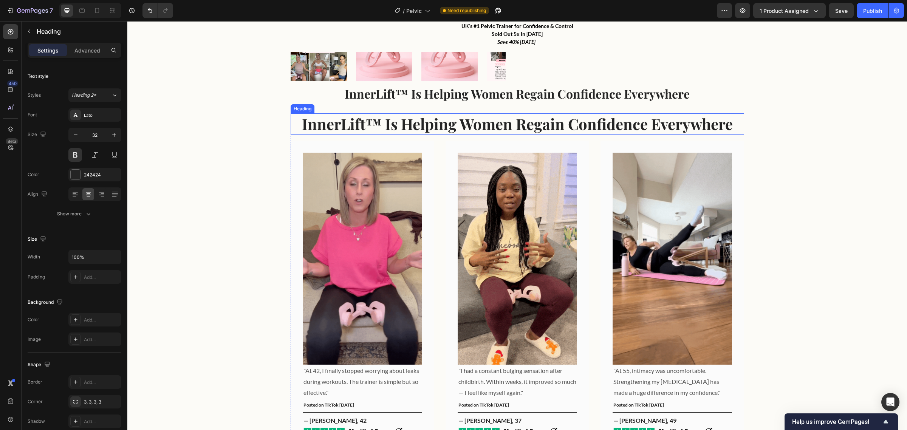
click at [730, 125] on h2 "InnerLift™ Is Helping Women Regain Confidence Everywhere" at bounding box center [517, 123] width 453 height 21
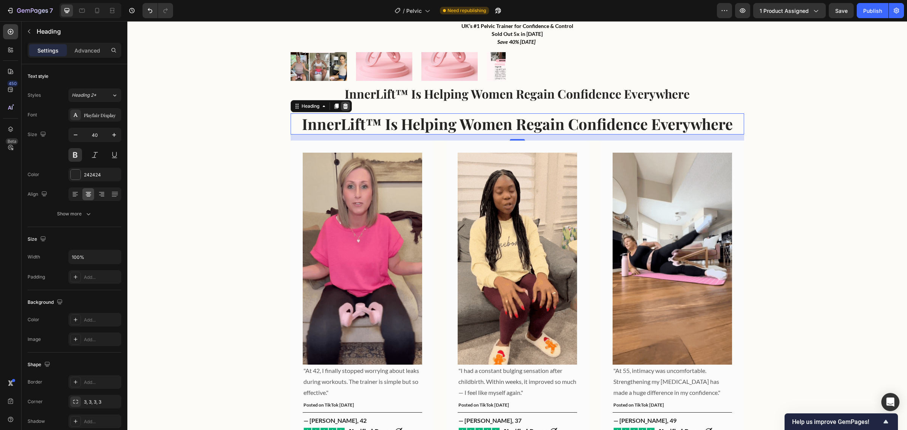
click at [344, 103] on icon at bounding box center [345, 106] width 6 height 6
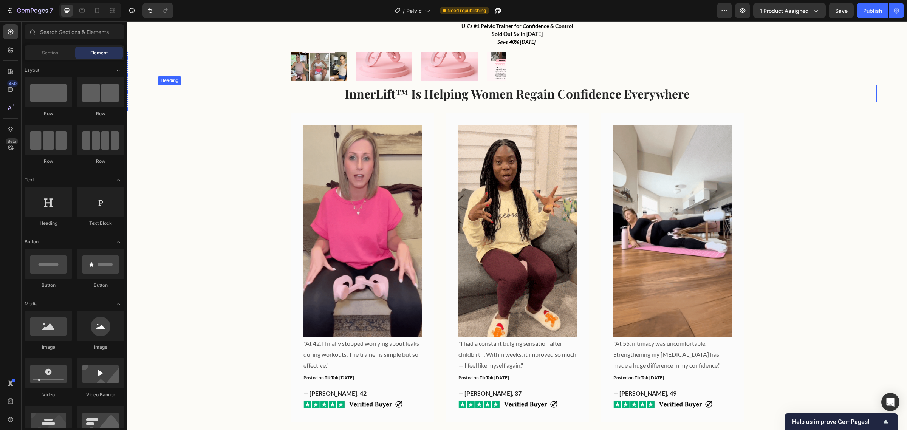
click at [372, 94] on h2 "InnerLift™ Is Helping Women Regain Confidence Everywhere" at bounding box center [517, 93] width 708 height 17
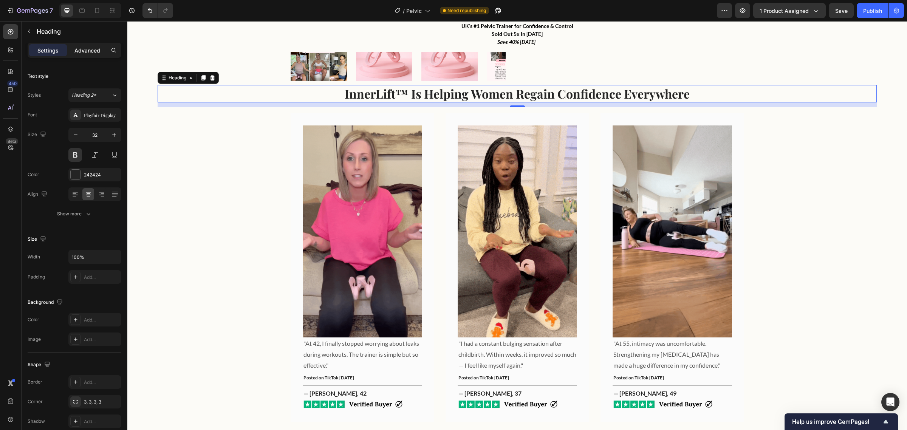
click at [80, 47] on p "Advanced" at bounding box center [87, 50] width 26 height 8
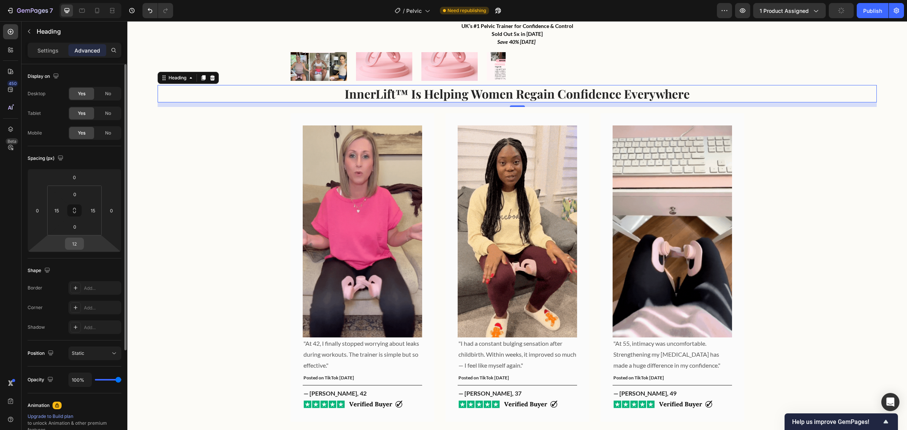
click at [72, 244] on input "12" at bounding box center [74, 243] width 15 height 11
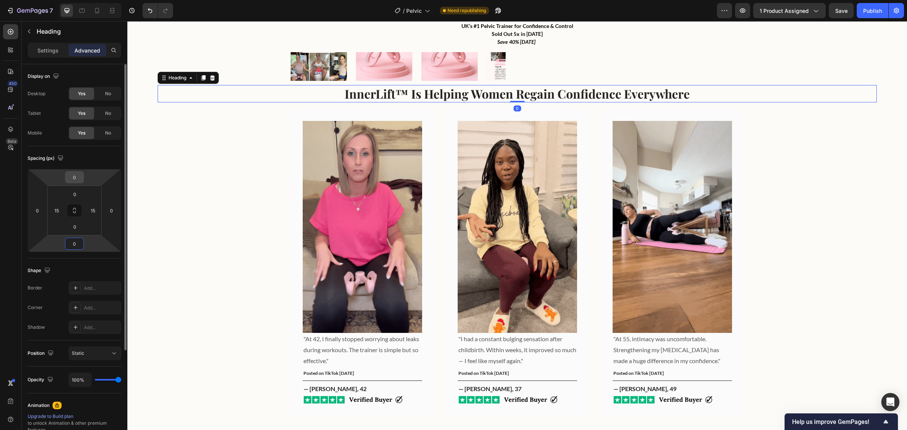
type input "0"
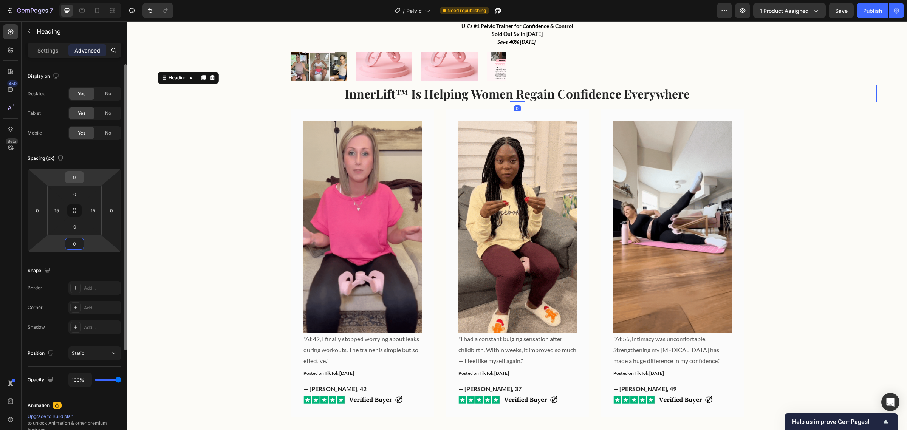
click at [77, 178] on input "0" at bounding box center [74, 177] width 15 height 11
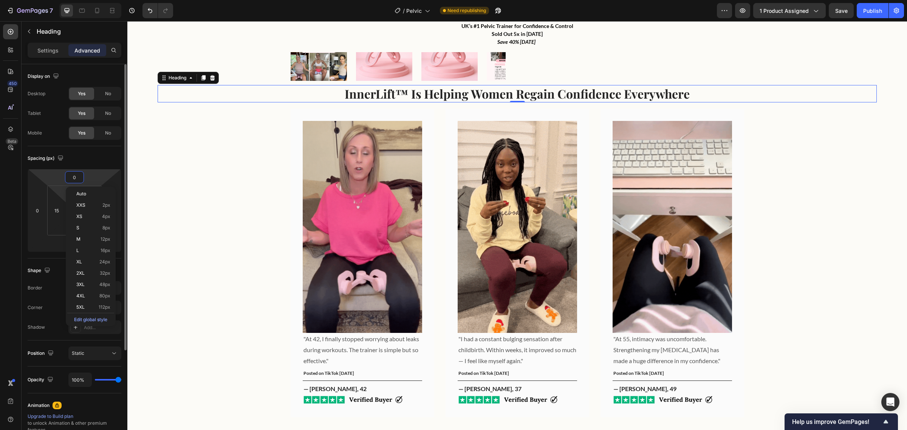
click at [61, 0] on html "7 / Pelvic Need republishing Preview 1 product assigned Save Publish 450 Beta S…" at bounding box center [453, 0] width 907 height 0
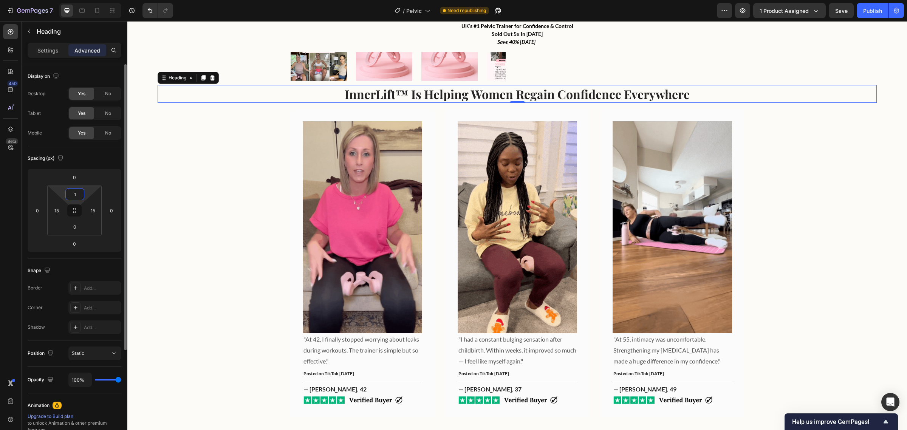
type input "15"
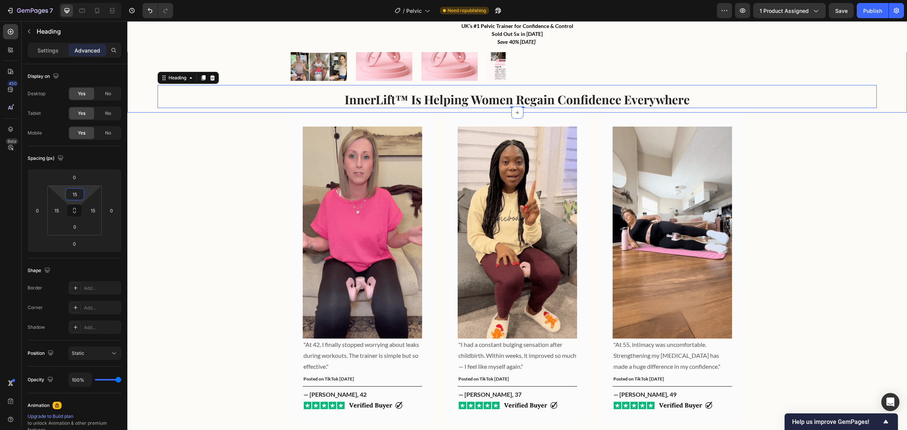
click at [888, 113] on div "Image "At 42, I finally stopped worrying about leaks during workouts. The train…" at bounding box center [516, 271] width 779 height 316
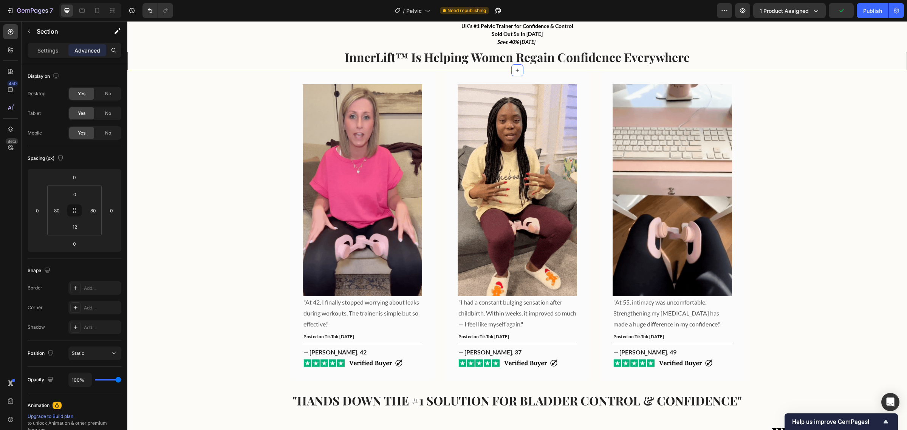
scroll to position [317, 0]
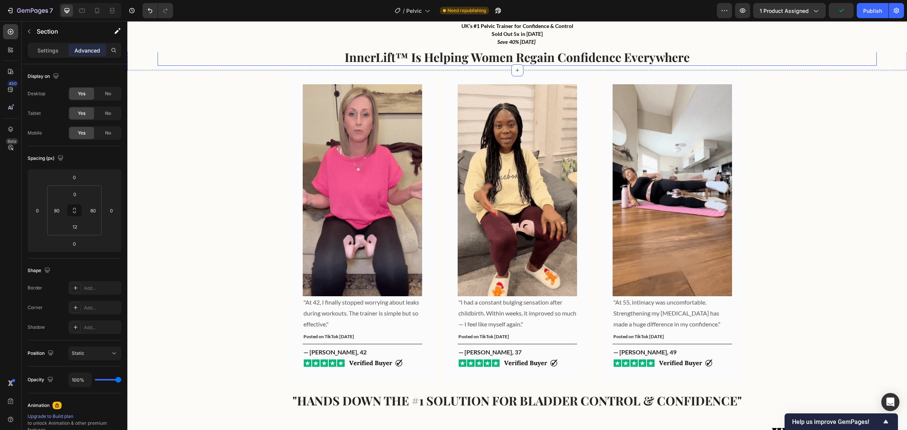
click at [572, 55] on h2 "InnerLift™ Is Helping Women Regain Confidence Everywhere" at bounding box center [517, 56] width 708 height 17
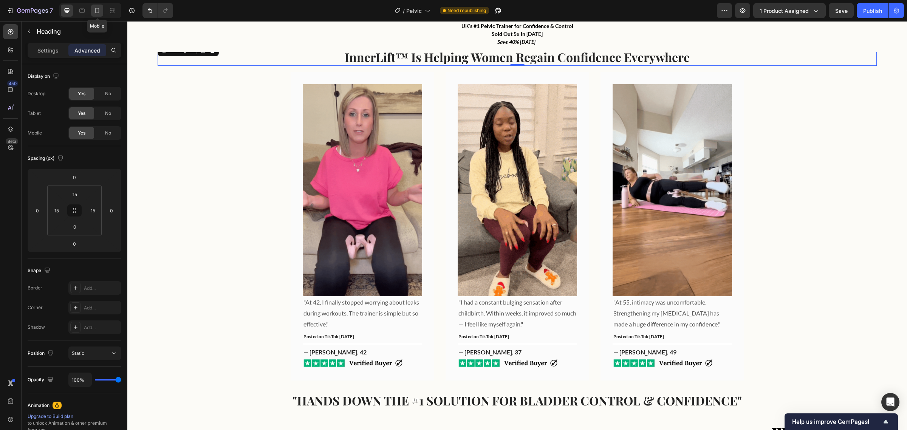
click at [99, 11] on icon at bounding box center [97, 11] width 8 height 8
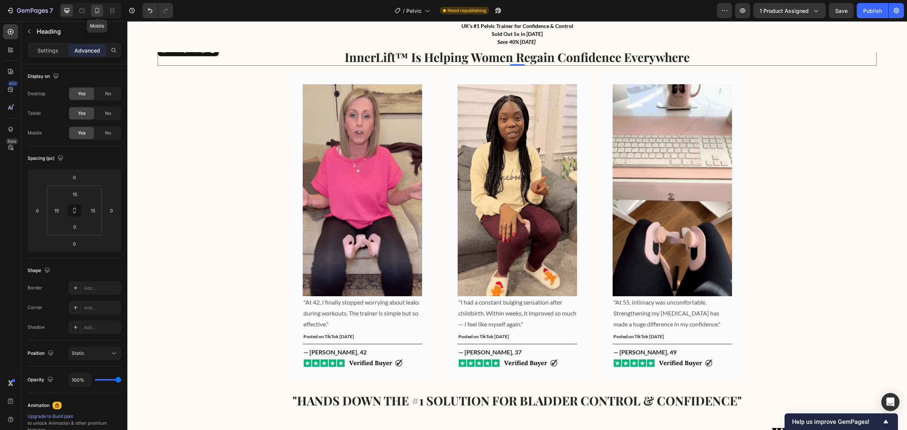
type input "10"
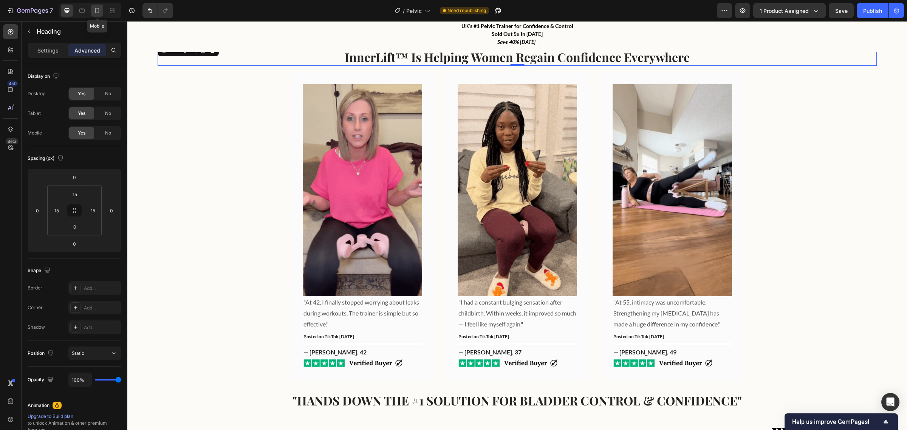
type input "0"
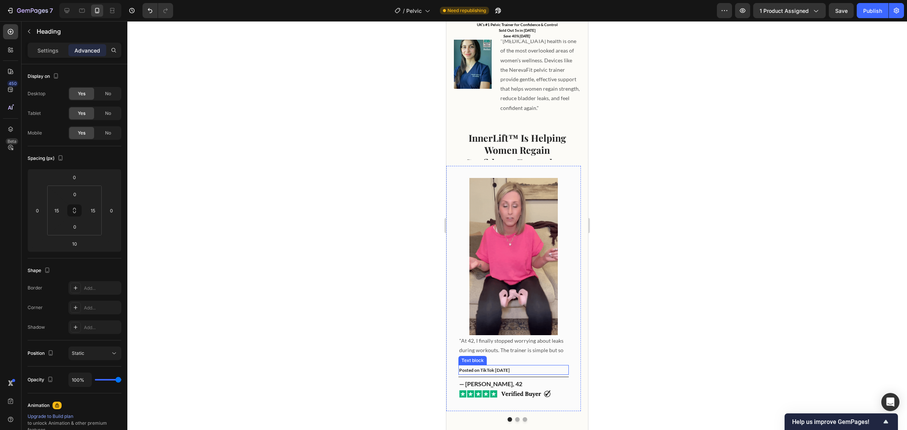
scroll to position [349, 0]
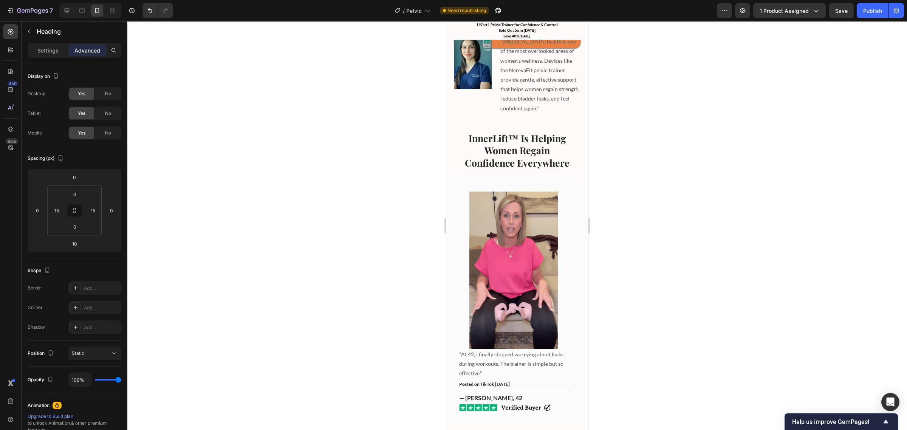
click at [515, 131] on h2 "InnerLift™ Is Helping Women Regain Confidence Everywhere" at bounding box center [516, 150] width 115 height 39
click at [656, 137] on div at bounding box center [516, 225] width 779 height 409
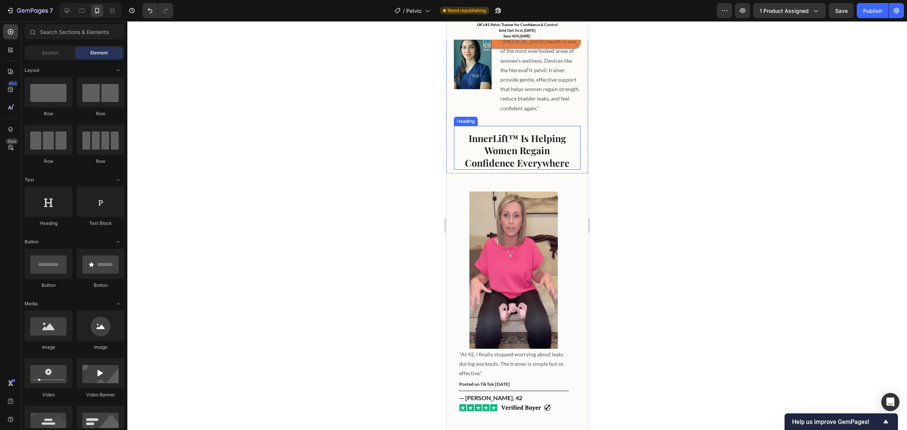
click at [529, 146] on p "InnerLift™ Is Helping Women Regain Confidence Everywhere" at bounding box center [517, 150] width 114 height 37
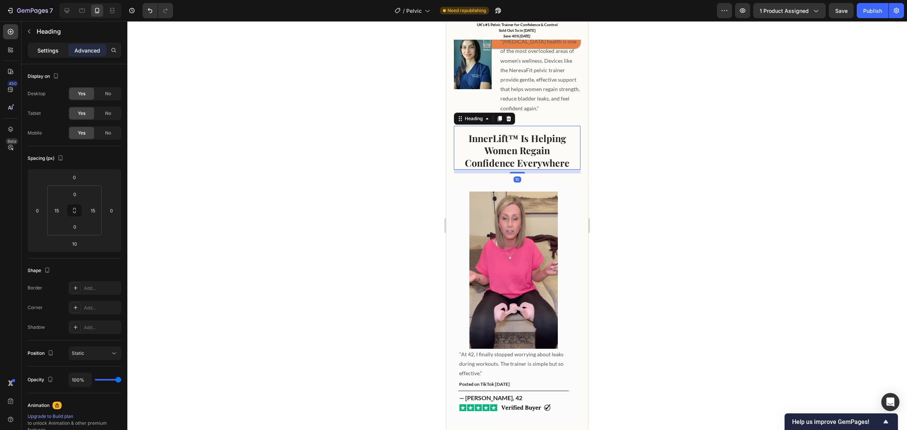
click at [46, 50] on p "Settings" at bounding box center [47, 50] width 21 height 8
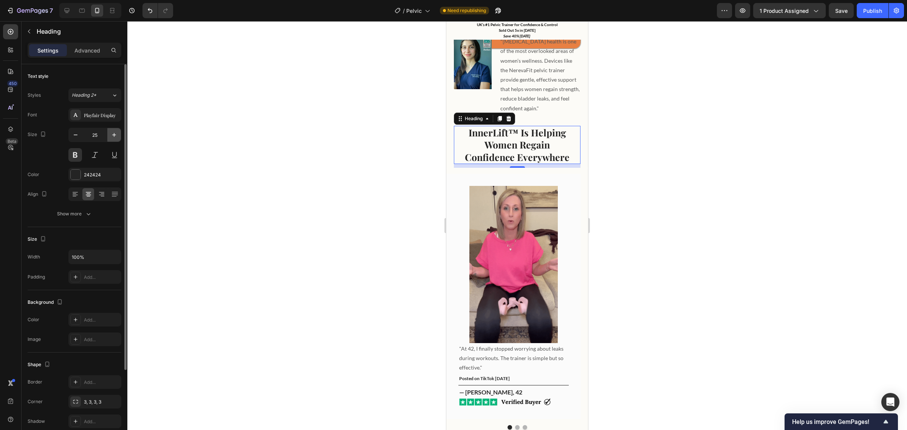
click at [114, 135] on icon "button" at bounding box center [114, 135] width 4 height 4
type input "26"
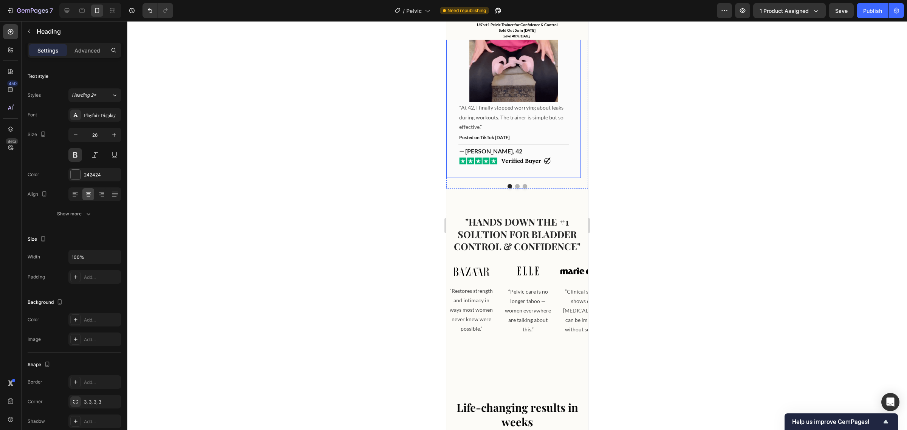
scroll to position [592, 0]
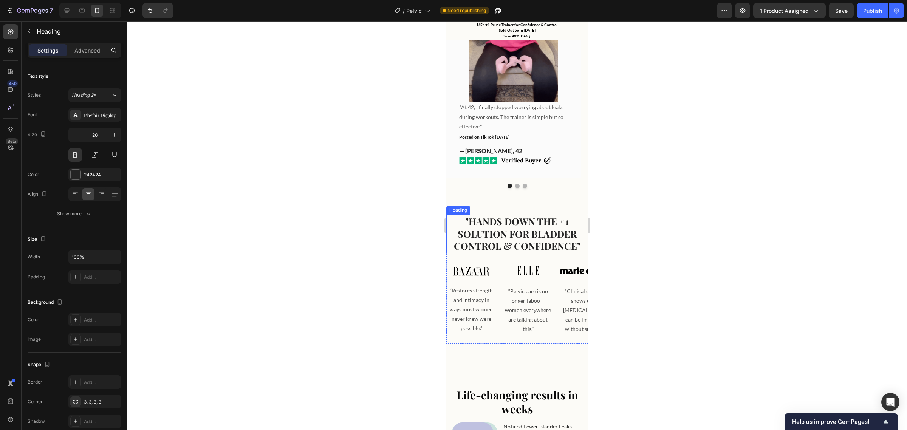
click at [510, 226] on h2 ""HANDS DOWN THE #1 SOLUTION FOR BLADDER CONTROL & CONFIDENCE"" at bounding box center [517, 234] width 130 height 39
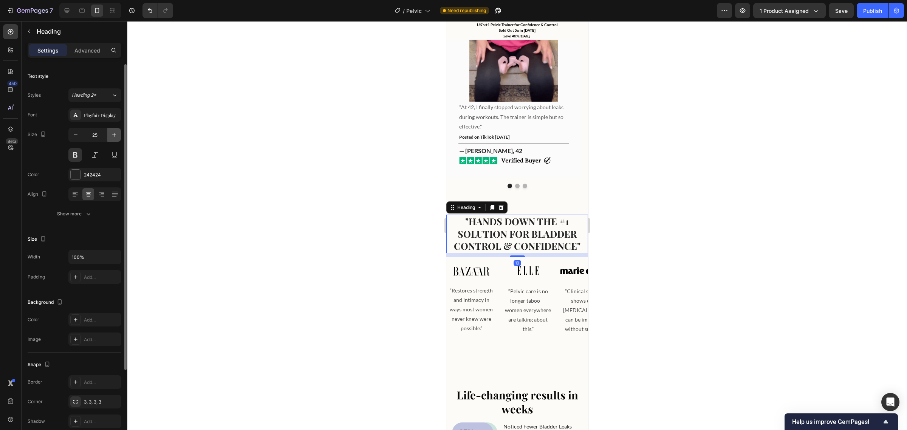
click at [113, 135] on icon "button" at bounding box center [114, 135] width 8 height 8
type input "26"
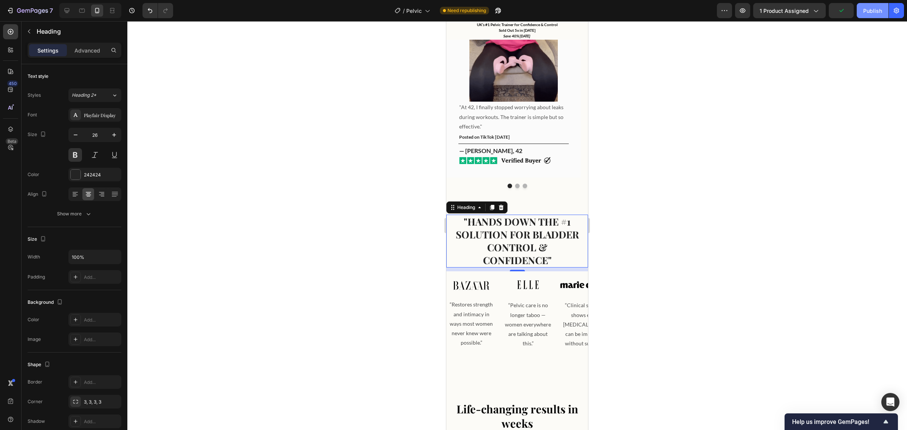
click at [876, 8] on div "Publish" at bounding box center [872, 11] width 19 height 8
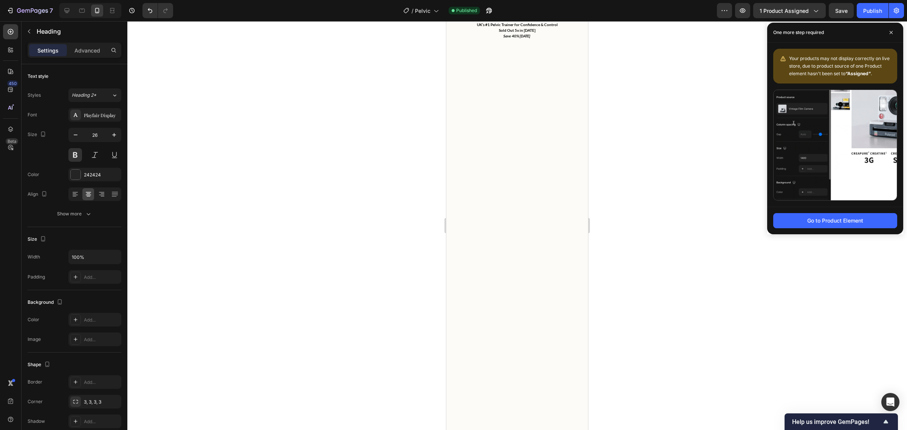
scroll to position [0, 0]
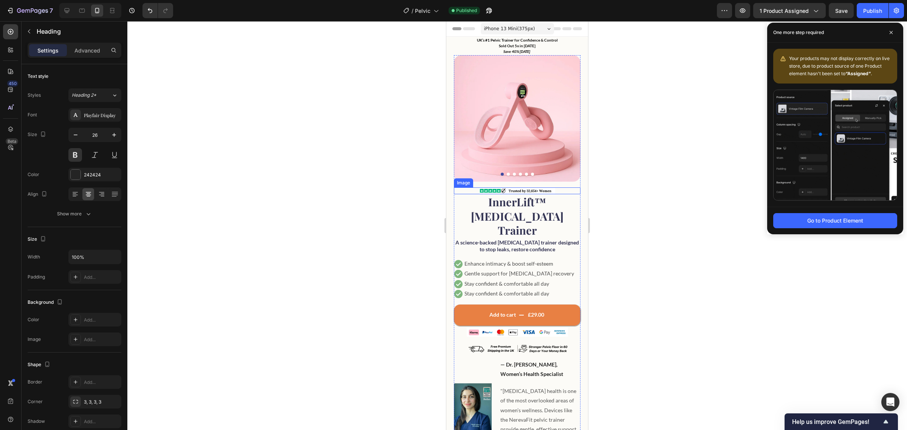
click at [530, 187] on img at bounding box center [517, 190] width 76 height 7
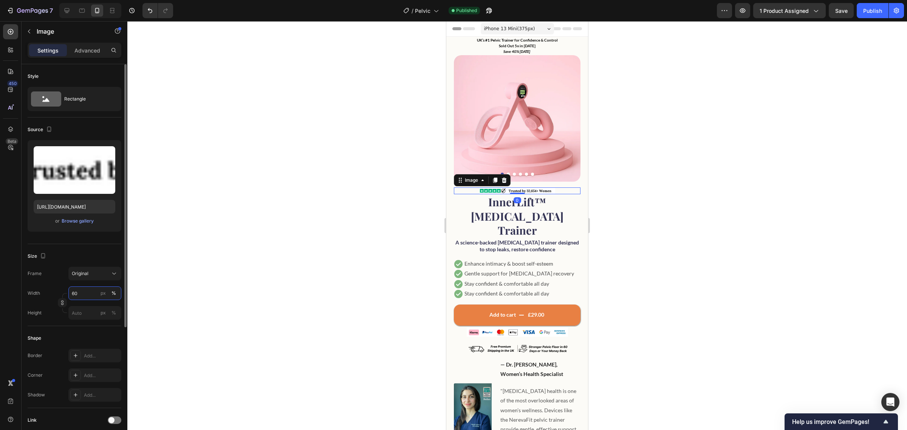
click at [78, 291] on input "60" at bounding box center [94, 293] width 53 height 14
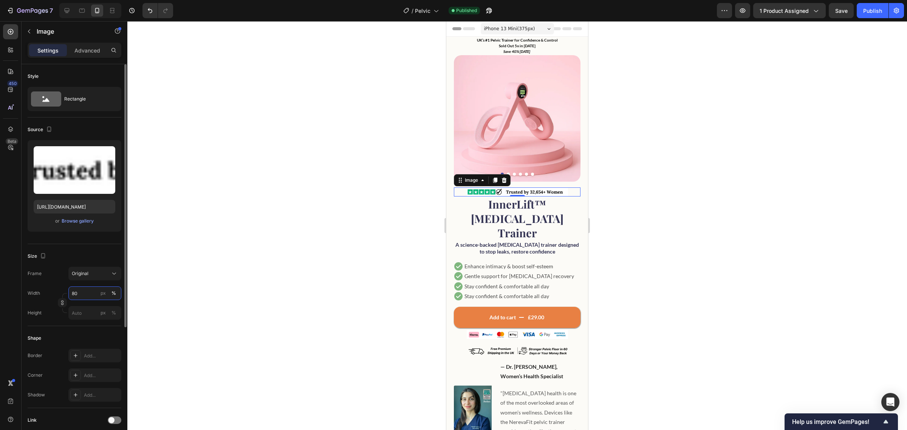
type input "8"
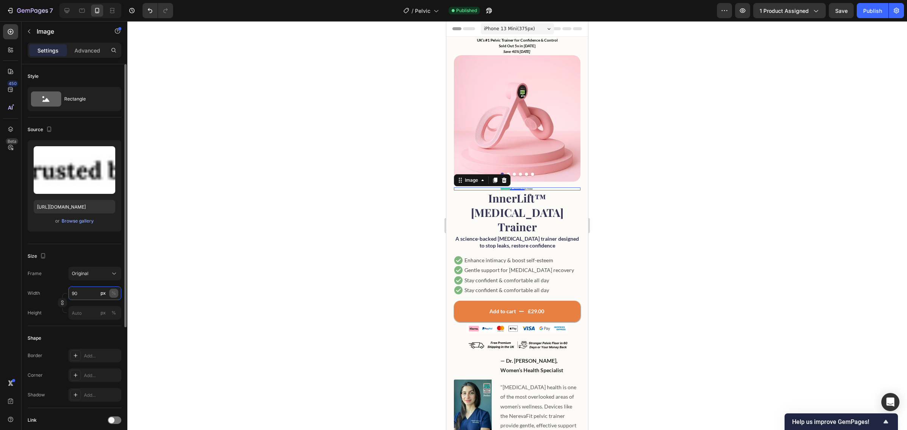
type input "90"
click at [116, 294] on button "%" at bounding box center [113, 293] width 9 height 9
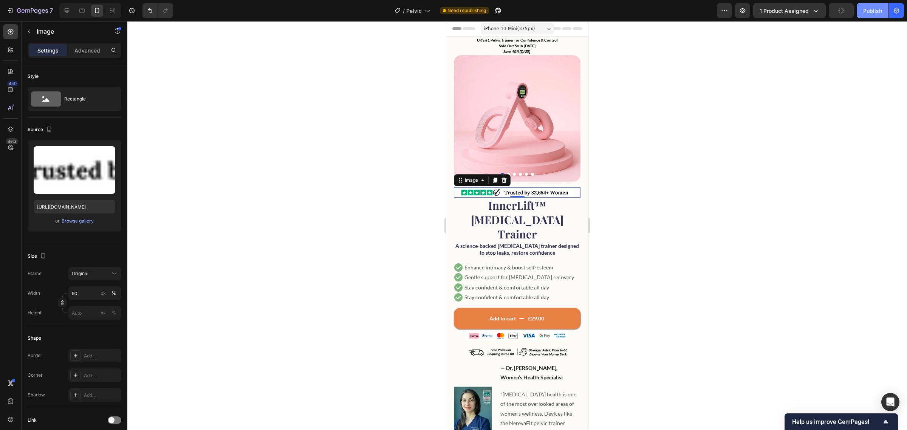
click at [875, 5] on button "Publish" at bounding box center [873, 10] width 32 height 15
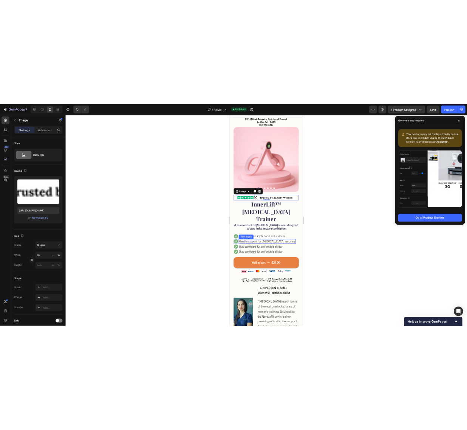
scroll to position [11, 0]
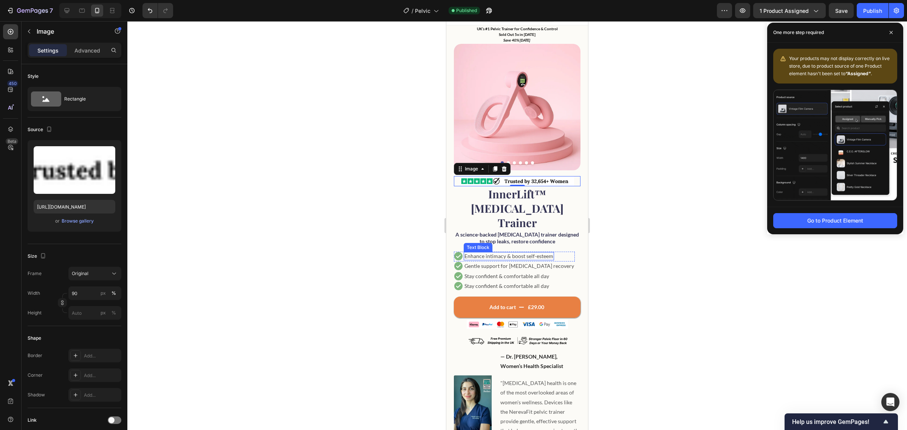
click at [537, 253] on p "Enhance intimacy & boost self-esteem" at bounding box center [508, 256] width 89 height 7
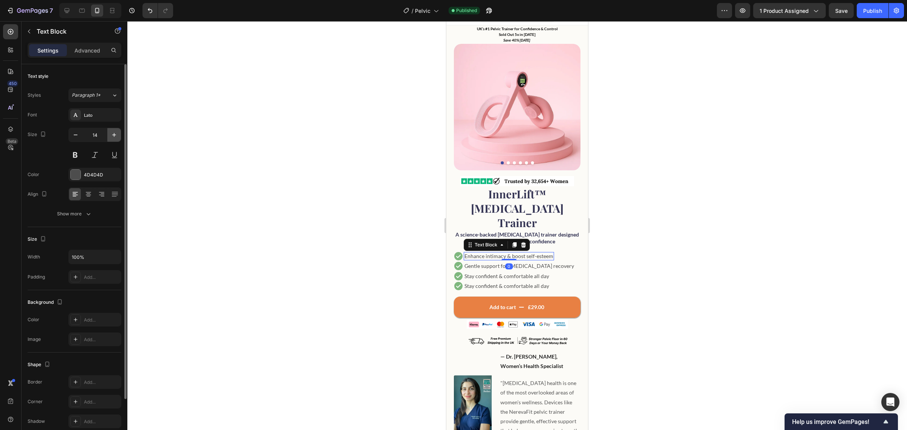
click at [115, 135] on icon "button" at bounding box center [114, 135] width 4 height 4
type input "16"
click at [535, 263] on p "Gentle support for [MEDICAL_DATA] recovery" at bounding box center [519, 266] width 110 height 7
click at [114, 135] on icon "button" at bounding box center [114, 135] width 4 height 4
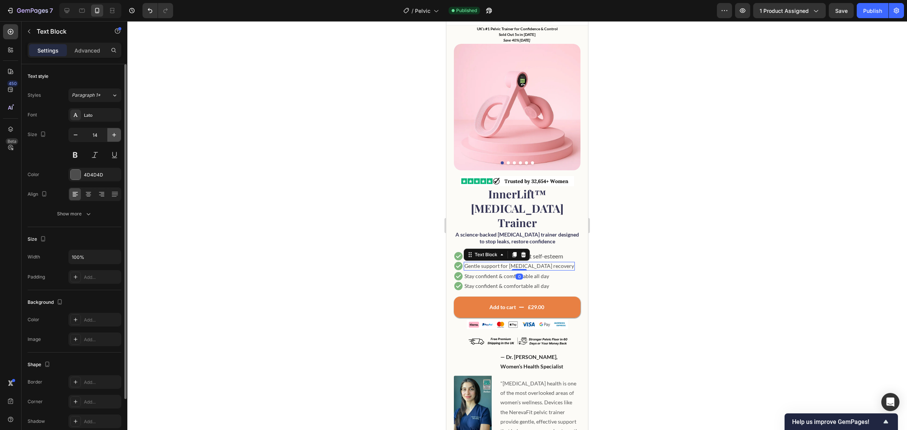
click at [114, 135] on icon "button" at bounding box center [114, 135] width 4 height 4
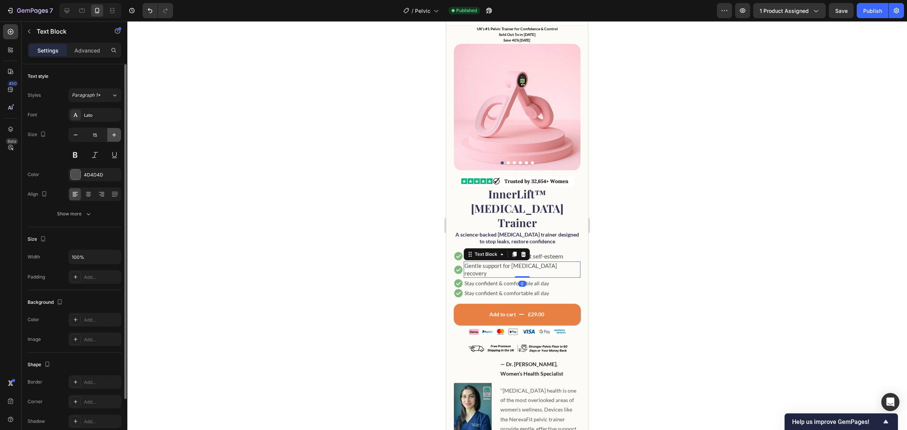
type input "16"
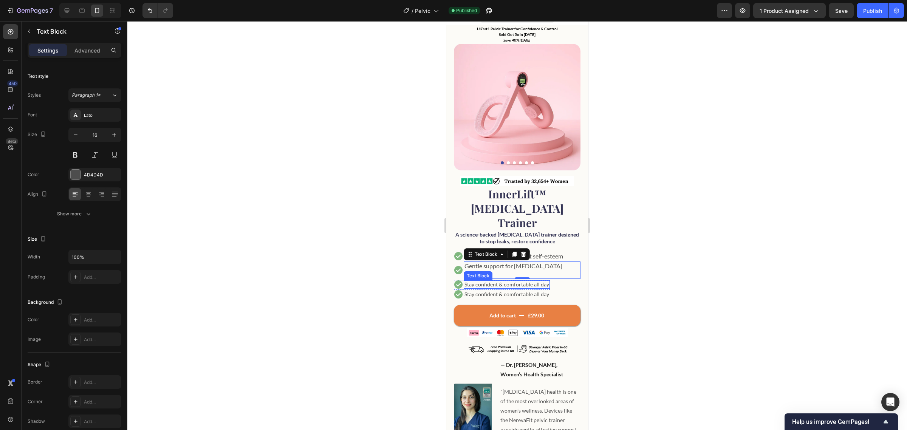
click at [542, 281] on p "Stay confident & comfortable all day" at bounding box center [506, 284] width 85 height 7
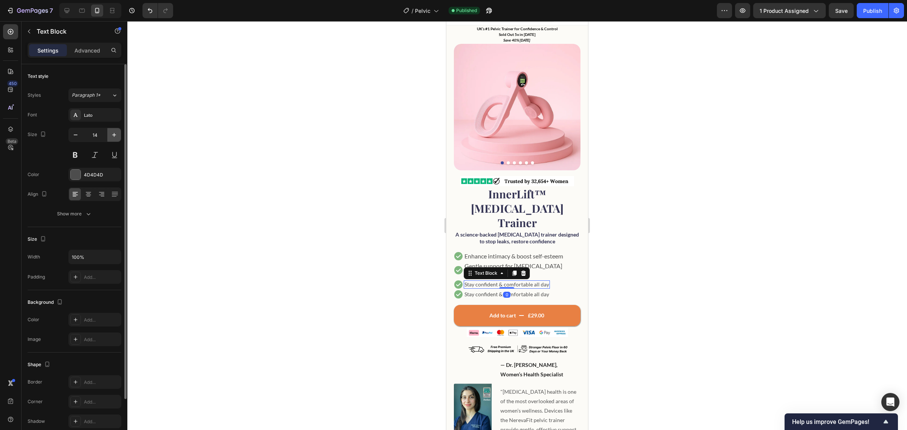
click at [110, 135] on icon "button" at bounding box center [114, 135] width 8 height 8
type input "16"
click at [496, 291] on p "Stay confident & comfortable all day" at bounding box center [506, 294] width 85 height 7
click at [116, 135] on icon "button" at bounding box center [114, 135] width 8 height 8
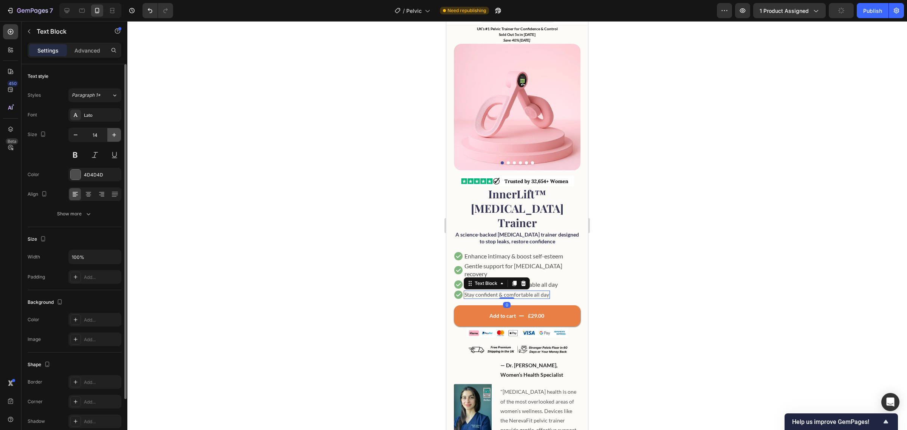
click at [116, 135] on icon "button" at bounding box center [114, 135] width 8 height 8
type input "16"
click at [658, 267] on div at bounding box center [516, 225] width 779 height 409
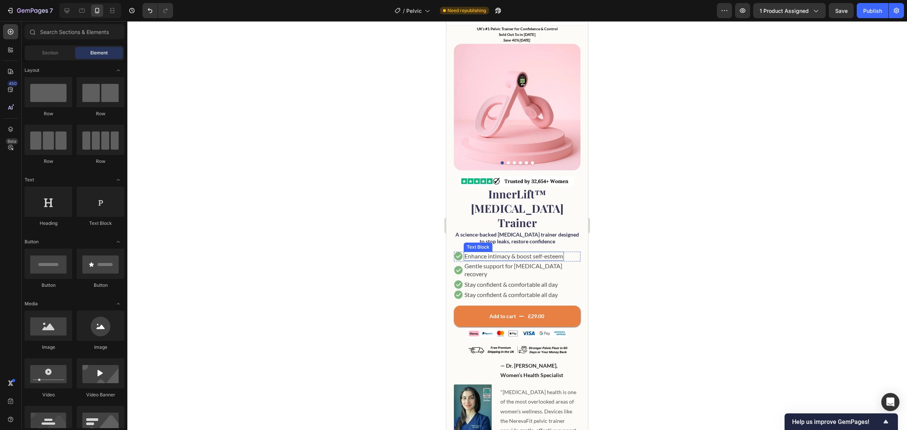
click at [545, 252] on p "Enhance intimacy & boost self-esteem" at bounding box center [513, 256] width 99 height 8
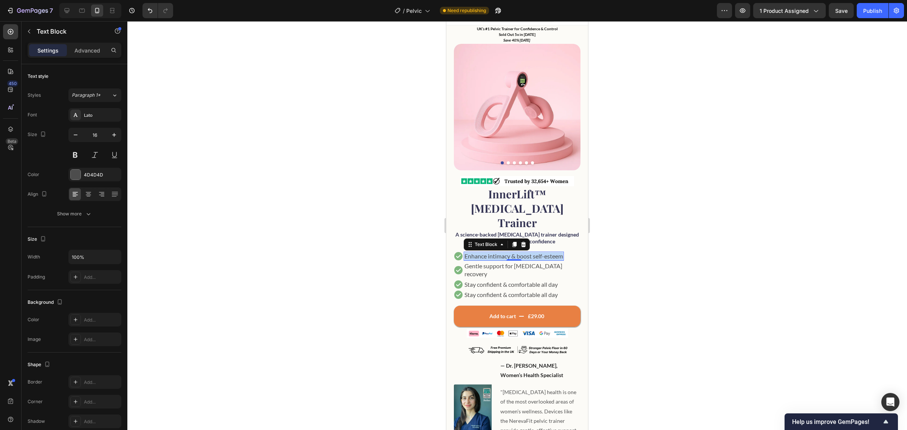
click at [545, 252] on p "Enhance intimacy & boost self-esteem" at bounding box center [513, 256] width 99 height 8
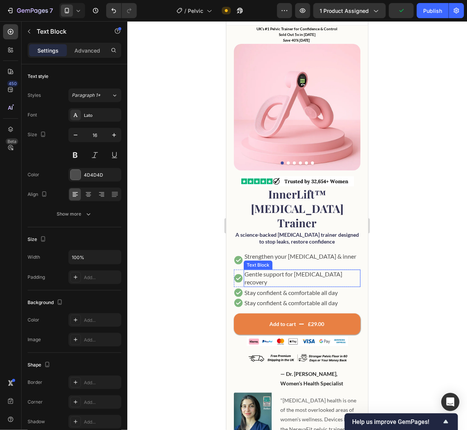
click at [312, 270] on p "Gentle support for [MEDICAL_DATA] recovery" at bounding box center [301, 278] width 115 height 16
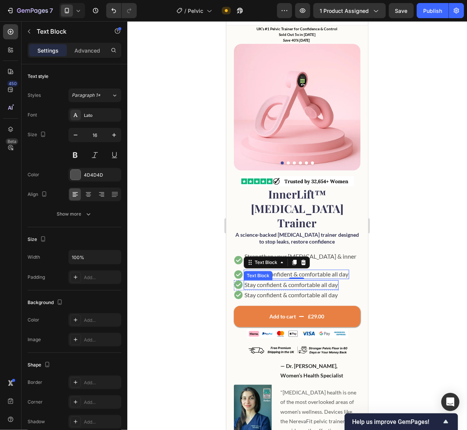
click at [330, 280] on p "Stay confident & comfortable all day" at bounding box center [290, 284] width 93 height 8
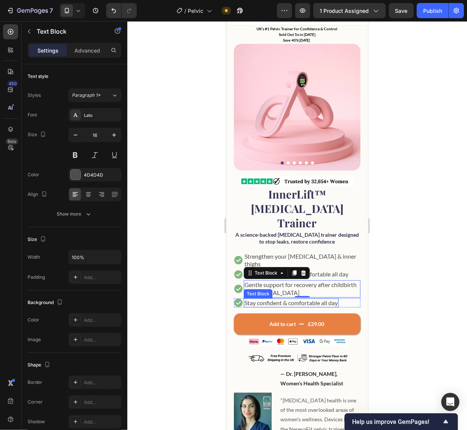
click at [272, 298] on p "Stay confident & comfortable all day" at bounding box center [290, 302] width 93 height 8
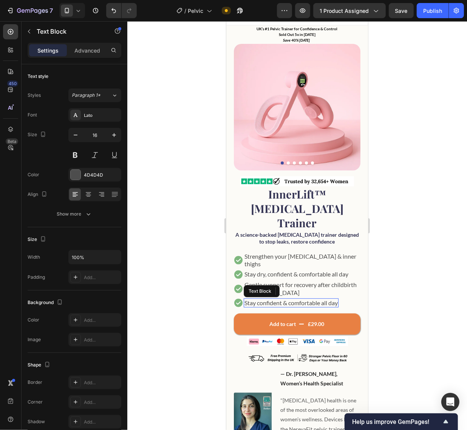
click at [272, 298] on p "Stay confident & comfortable all day" at bounding box center [290, 302] width 93 height 8
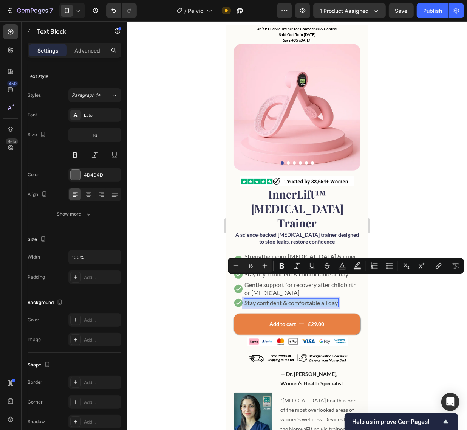
click at [272, 298] on p "Stay confident & comfortable all day" at bounding box center [290, 302] width 93 height 8
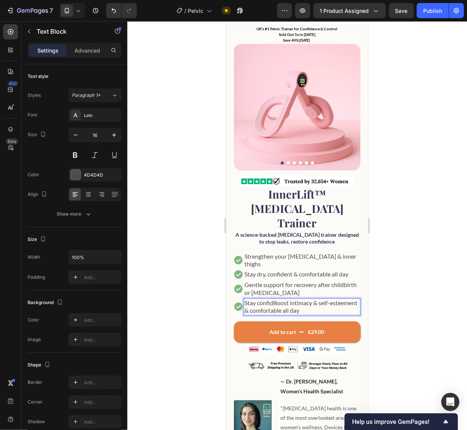
click at [288, 298] on p "Stay confidBoost intimacy & self-esteement & comfortable all day" at bounding box center [301, 306] width 115 height 16
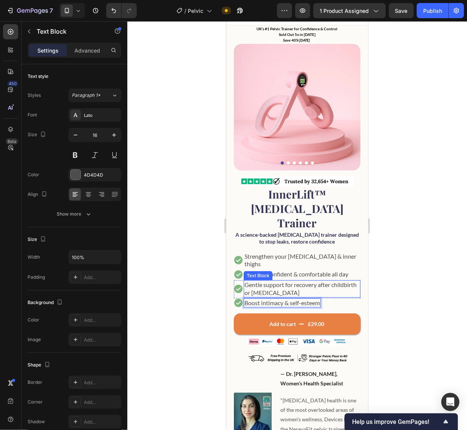
click at [286, 280] on p "Gentle support for recovery after childbirth or prolapse" at bounding box center [301, 288] width 115 height 16
click at [404, 260] on div at bounding box center [297, 225] width 340 height 408
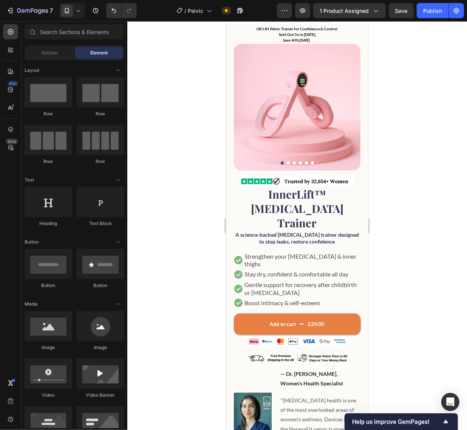
click at [428, 266] on div at bounding box center [297, 225] width 340 height 408
click at [308, 251] on div "Icon Strengthen your pelvic floor & inner thighs Text Block Row" at bounding box center [296, 260] width 127 height 18
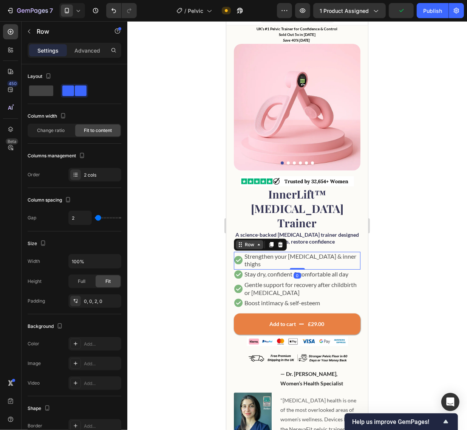
click at [242, 240] on div "Row" at bounding box center [249, 244] width 28 height 9
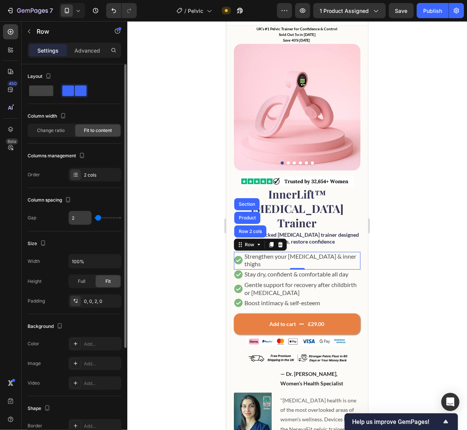
click at [86, 217] on input "2" at bounding box center [80, 218] width 23 height 14
type input "3"
type input "0"
type input "3"
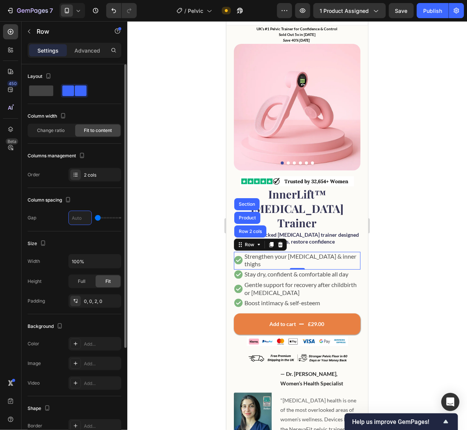
type input "3"
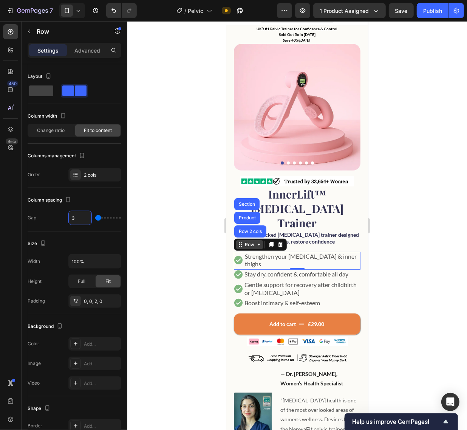
type input "3"
click at [253, 241] on div "Row" at bounding box center [249, 244] width 12 height 7
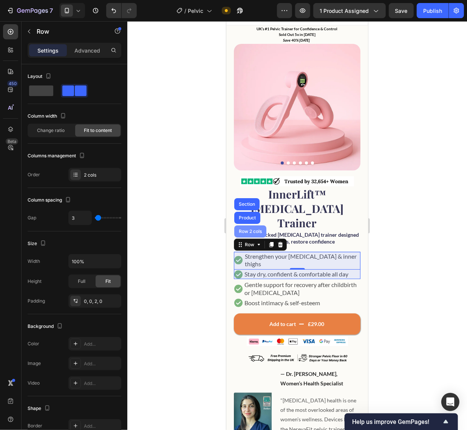
click at [250, 229] on div "Row 2 cols" at bounding box center [250, 231] width 26 height 5
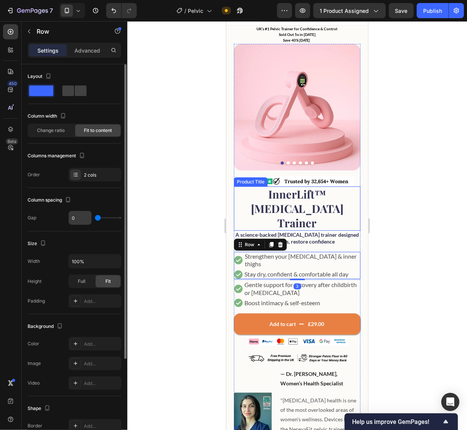
click at [79, 218] on input "0" at bounding box center [80, 218] width 23 height 14
type input "3"
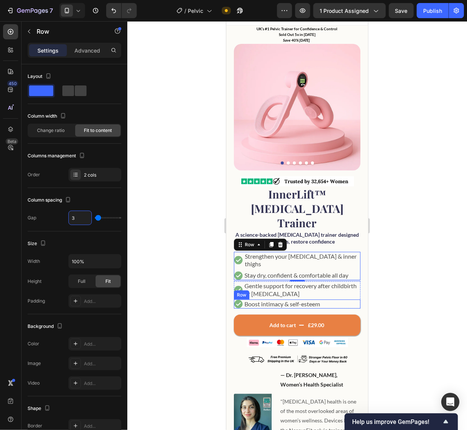
click at [334, 299] on div "Icon Boost intimacy & self-esteem Text Block Row" at bounding box center [296, 303] width 127 height 9
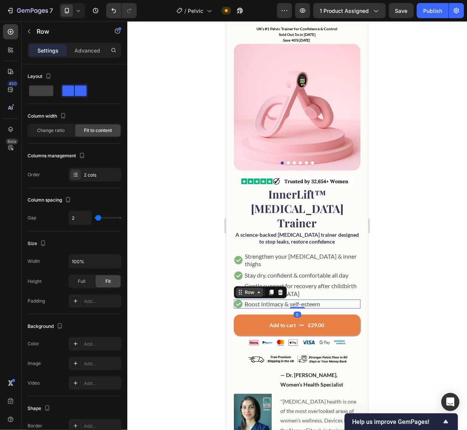
click at [246, 288] on div "Row" at bounding box center [249, 291] width 12 height 7
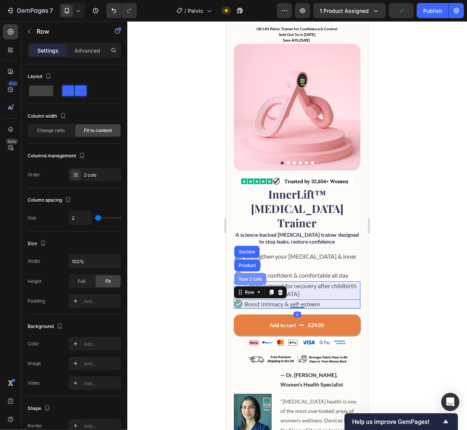
click at [252, 272] on div "Row 2 cols" at bounding box center [250, 278] width 32 height 12
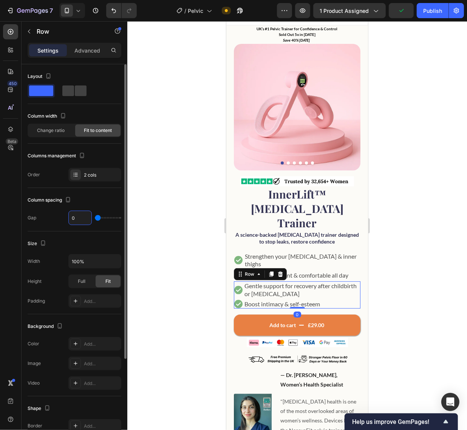
click at [87, 217] on input "0" at bounding box center [80, 218] width 23 height 14
type input "3"
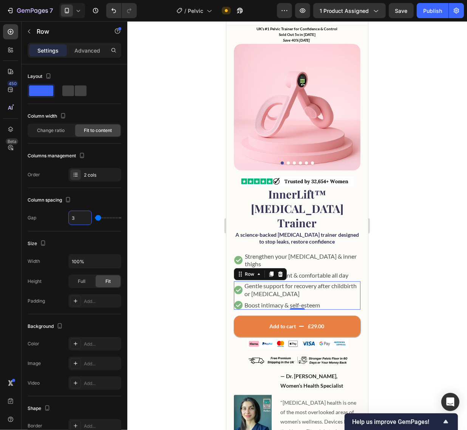
click at [450, 228] on div at bounding box center [297, 225] width 340 height 408
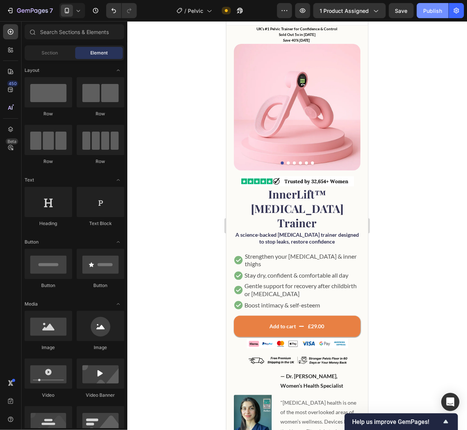
click at [429, 15] on button "Publish" at bounding box center [433, 10] width 32 height 15
